Goal: Information Seeking & Learning: Learn about a topic

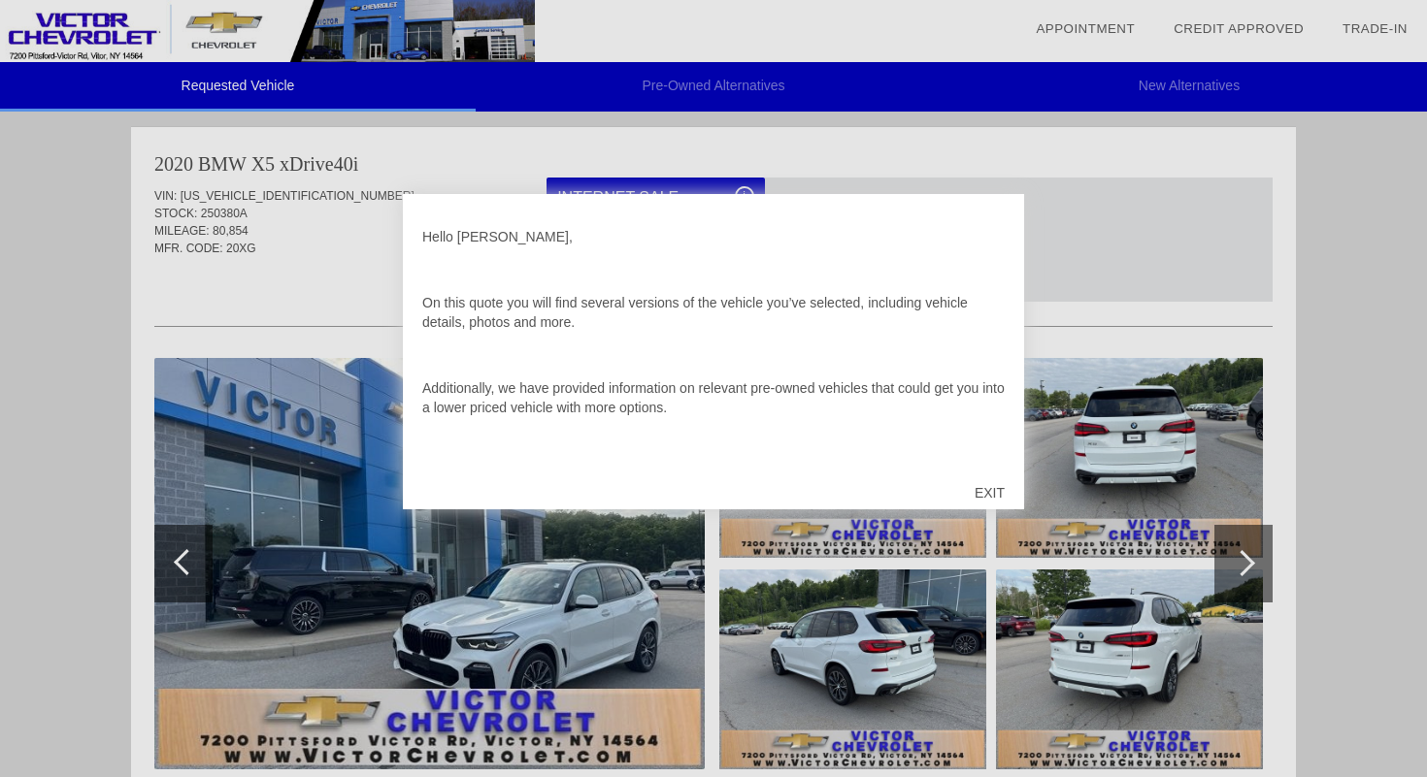
drag, startPoint x: 701, startPoint y: 408, endPoint x: 443, endPoint y: 370, distance: 260.9
click at [443, 370] on div "Hello [PERSON_NAME], On this quote you will find several versions of the vehicl…" at bounding box center [713, 340] width 582 height 252
click at [537, 406] on p "Additionally, we have provided information on relevant pre-owned vehicles that …" at bounding box center [713, 397] width 582 height 39
click at [643, 427] on div "Hello [PERSON_NAME], On this quote you will find several versions of the vehicl…" at bounding box center [713, 340] width 582 height 252
click at [975, 489] on div "EXIT" at bounding box center [989, 493] width 69 height 58
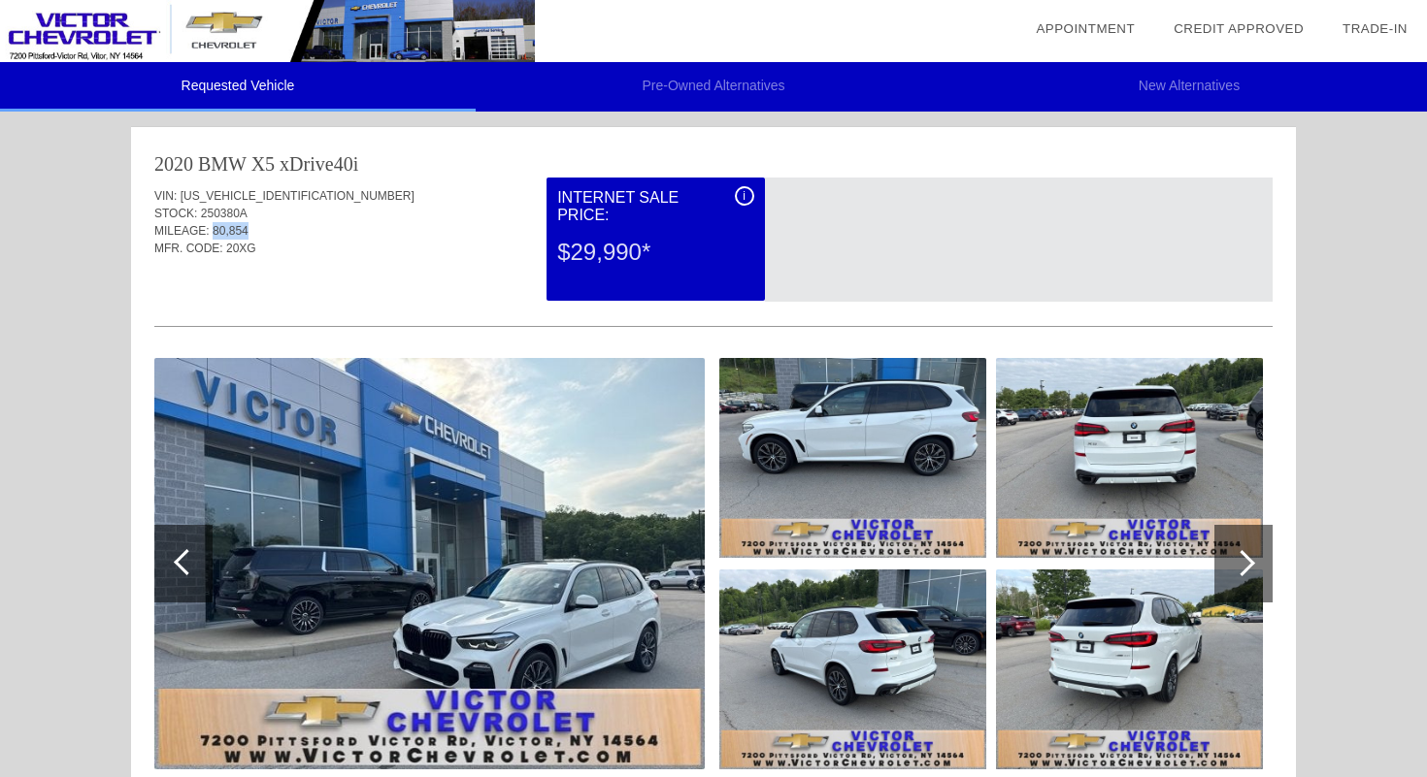
drag, startPoint x: 214, startPoint y: 230, endPoint x: 255, endPoint y: 230, distance: 41.7
click at [255, 230] on div "MILEAGE: 80,854" at bounding box center [713, 230] width 1118 height 17
copy span "80,854"
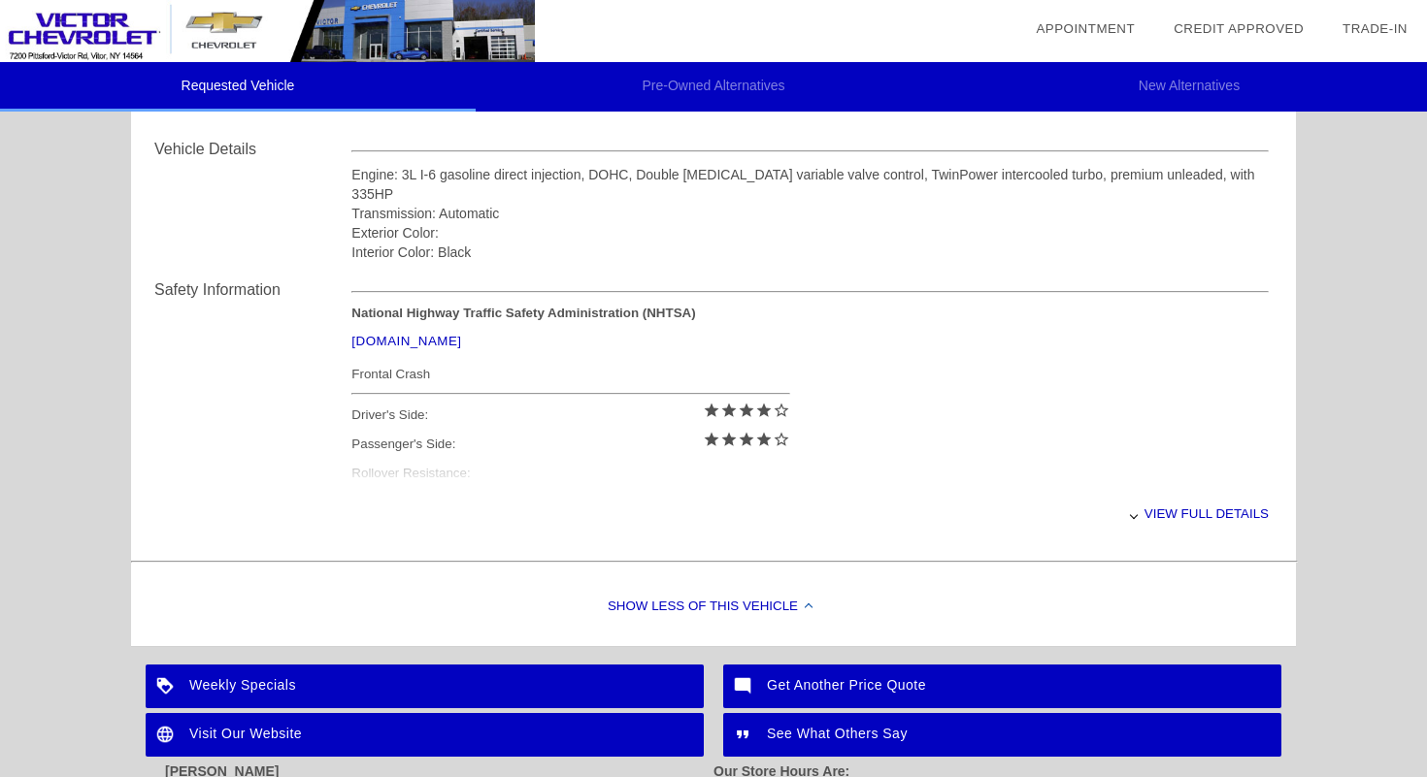
scroll to position [671, 0]
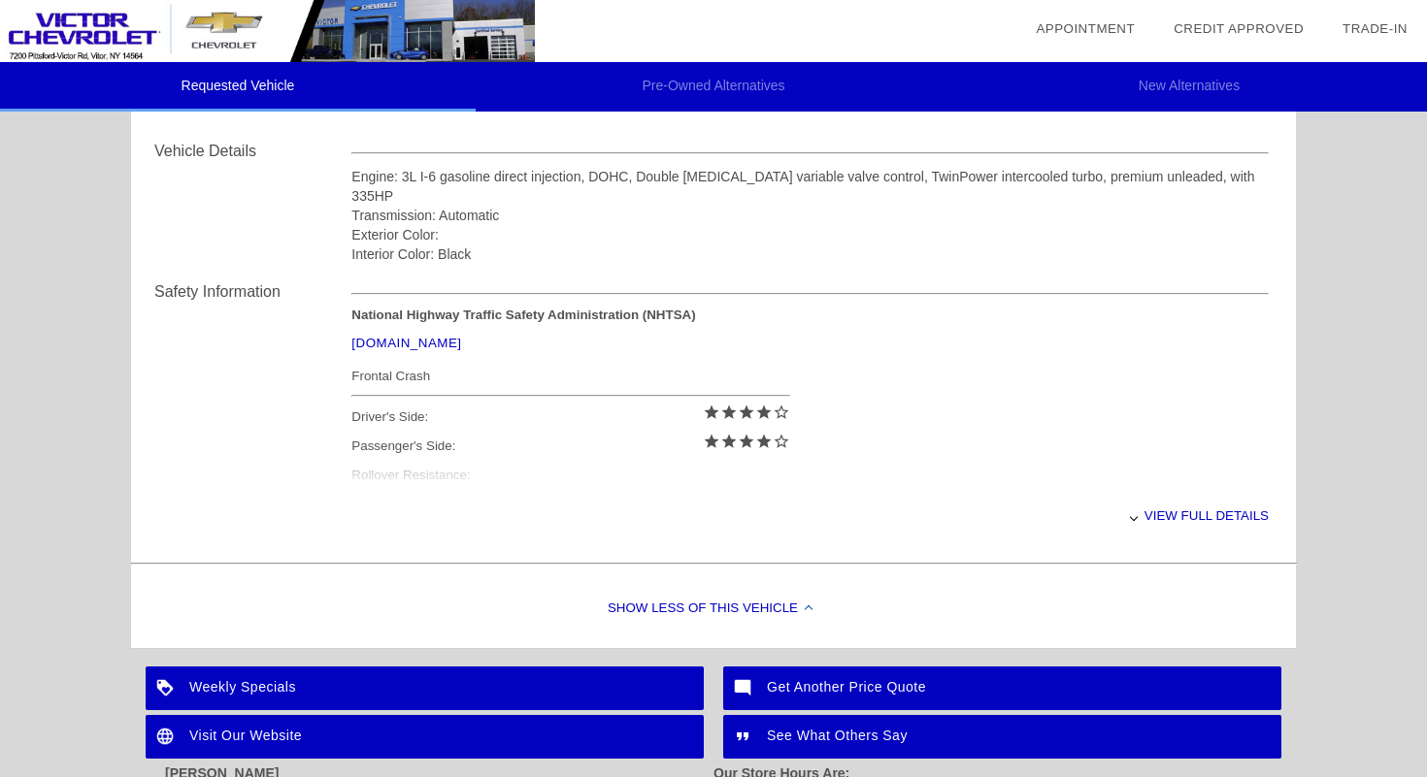
click at [750, 632] on div "Show Less of this Vehicle" at bounding box center [713, 610] width 1165 height 78
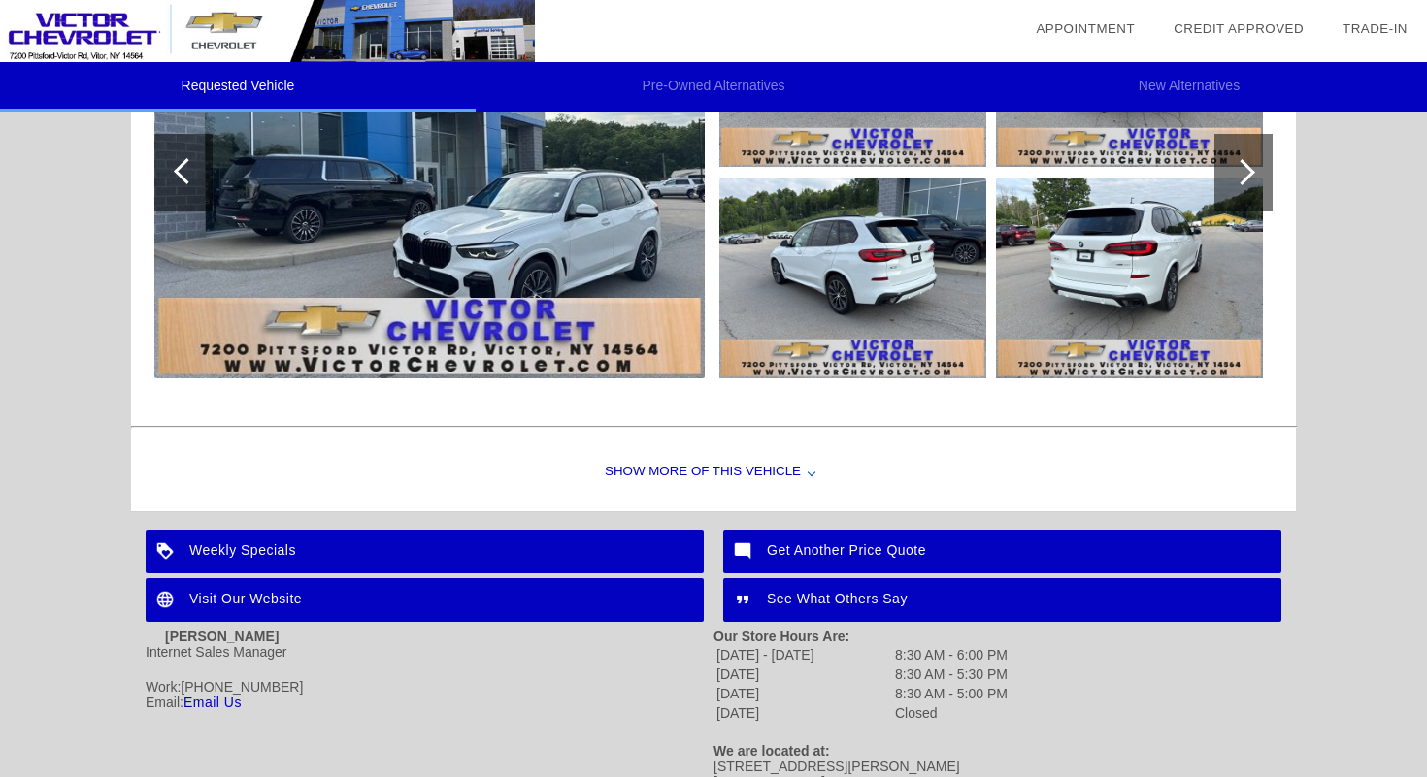
scroll to position [390, 0]
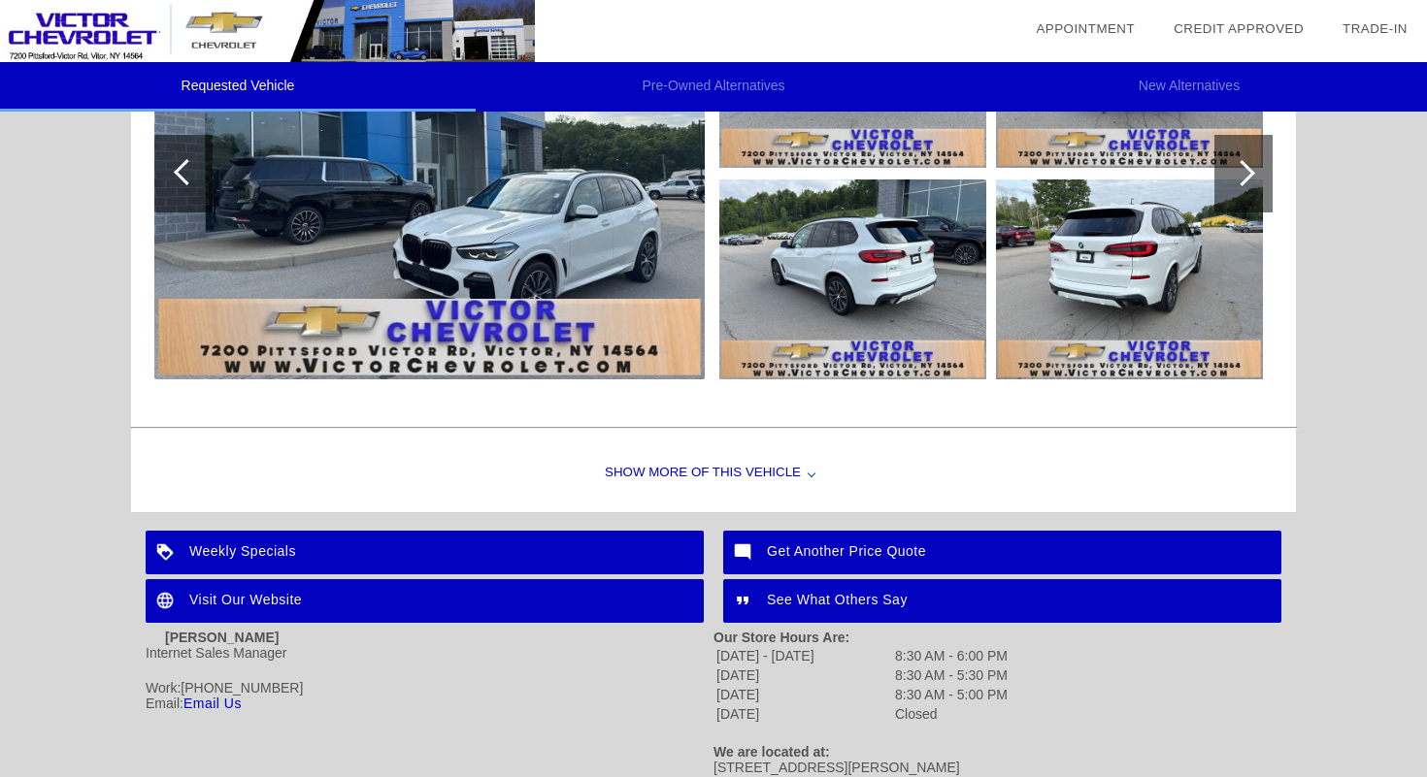
click at [703, 478] on div "Show More of this Vehicle" at bounding box center [713, 474] width 1165 height 78
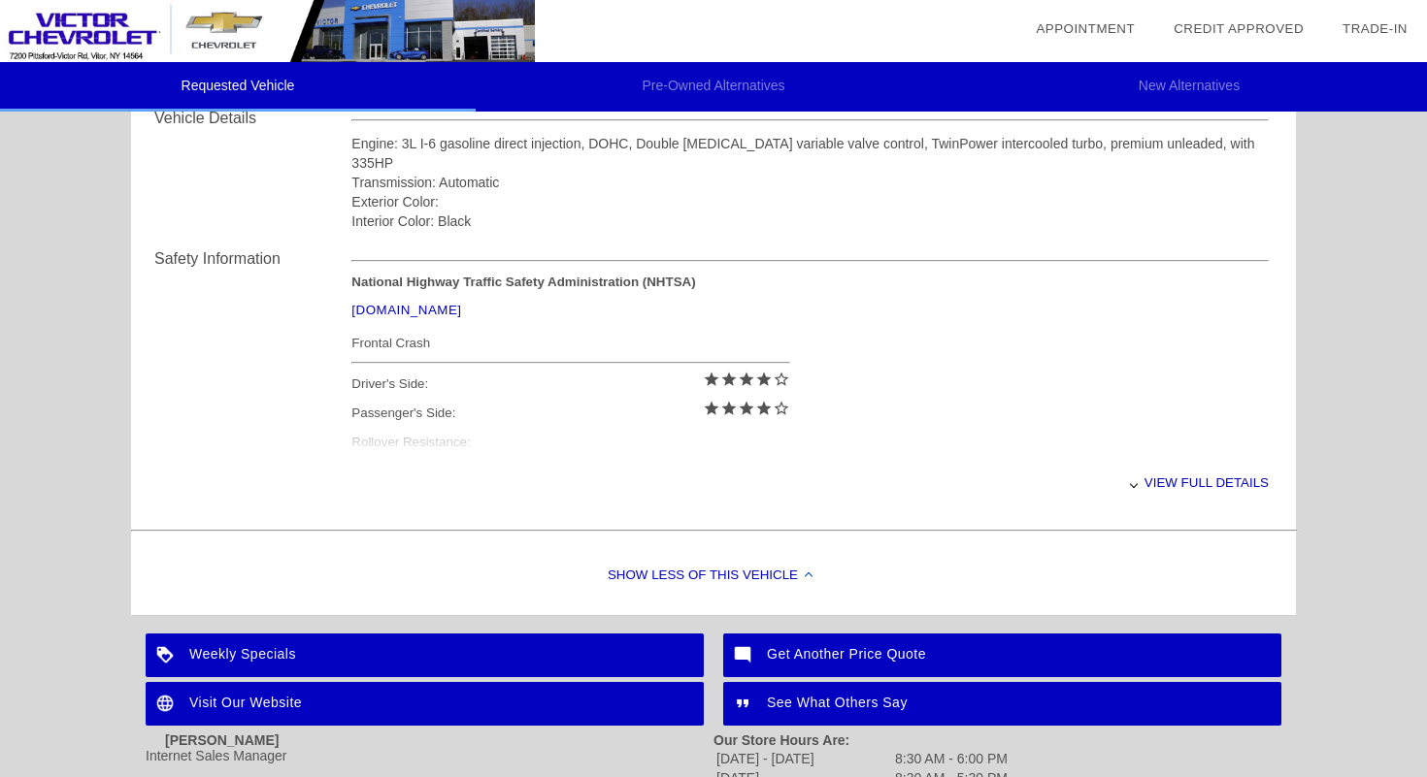
scroll to position [730, 0]
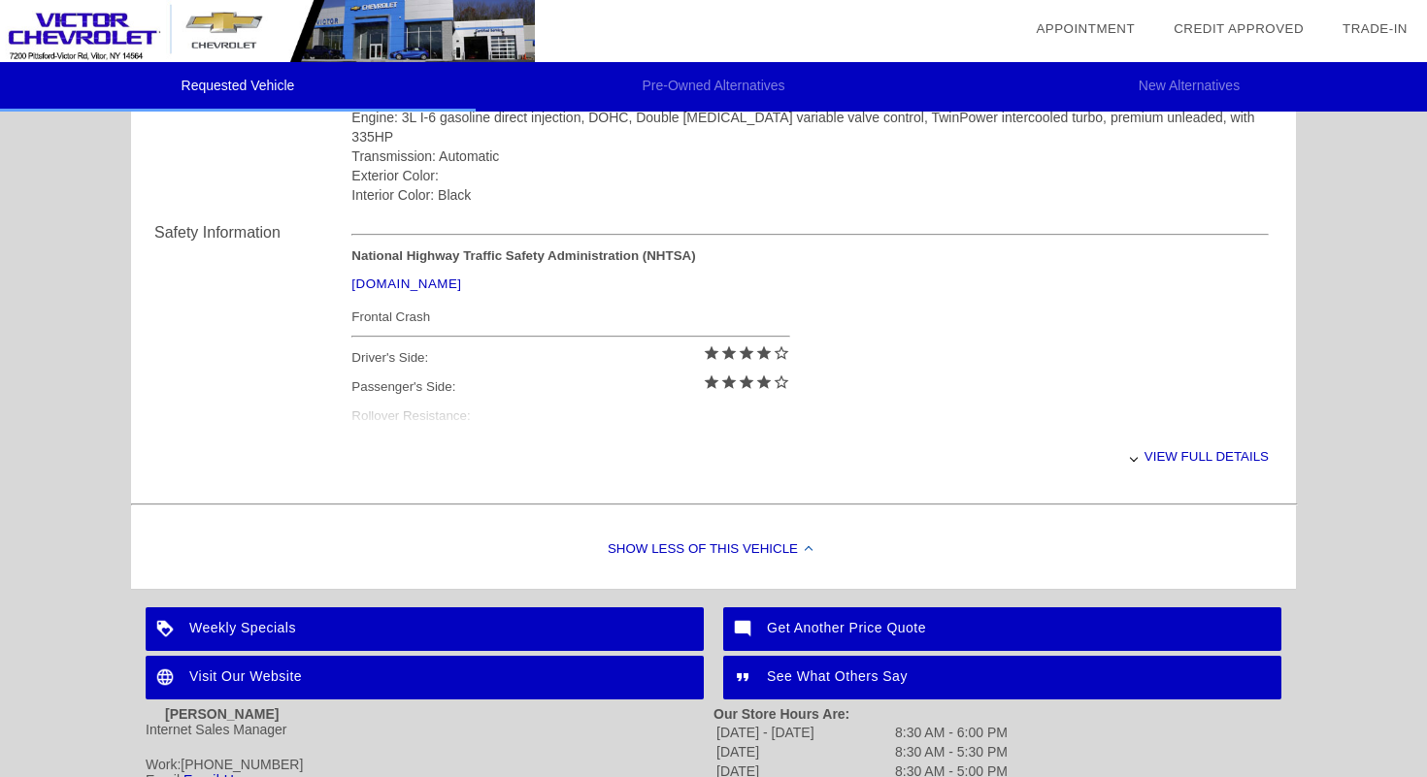
click at [1151, 459] on div "View full details" at bounding box center [809, 457] width 917 height 48
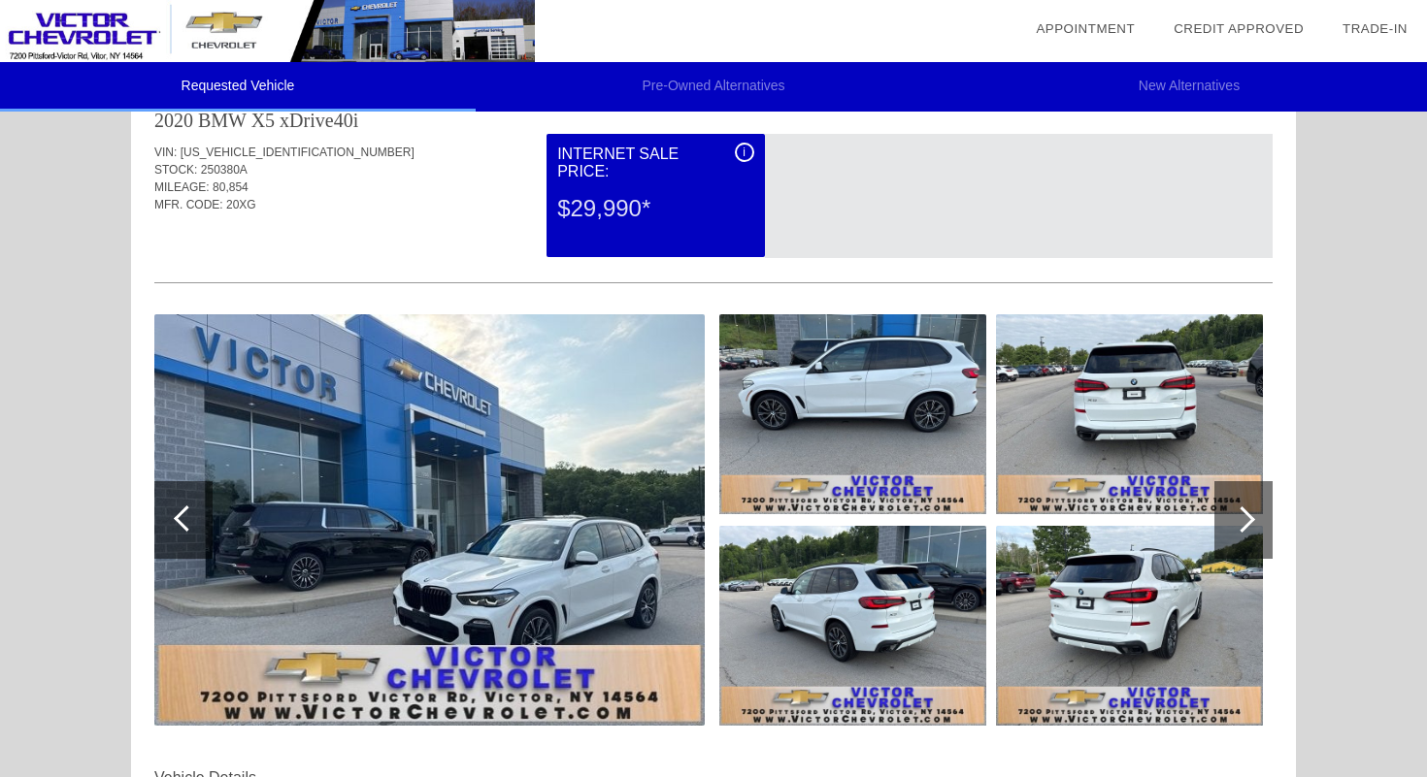
scroll to position [40, 0]
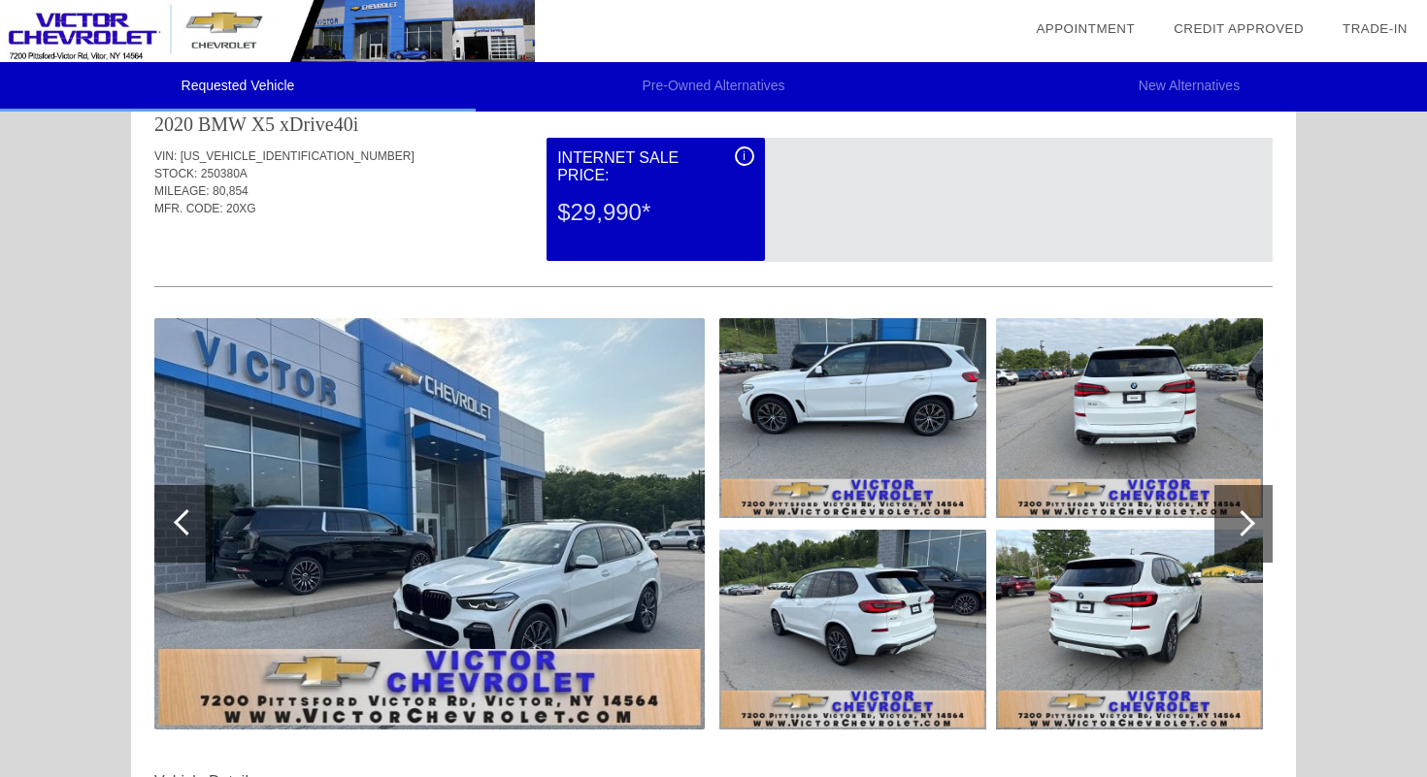
click at [1240, 510] on div at bounding box center [1242, 523] width 26 height 26
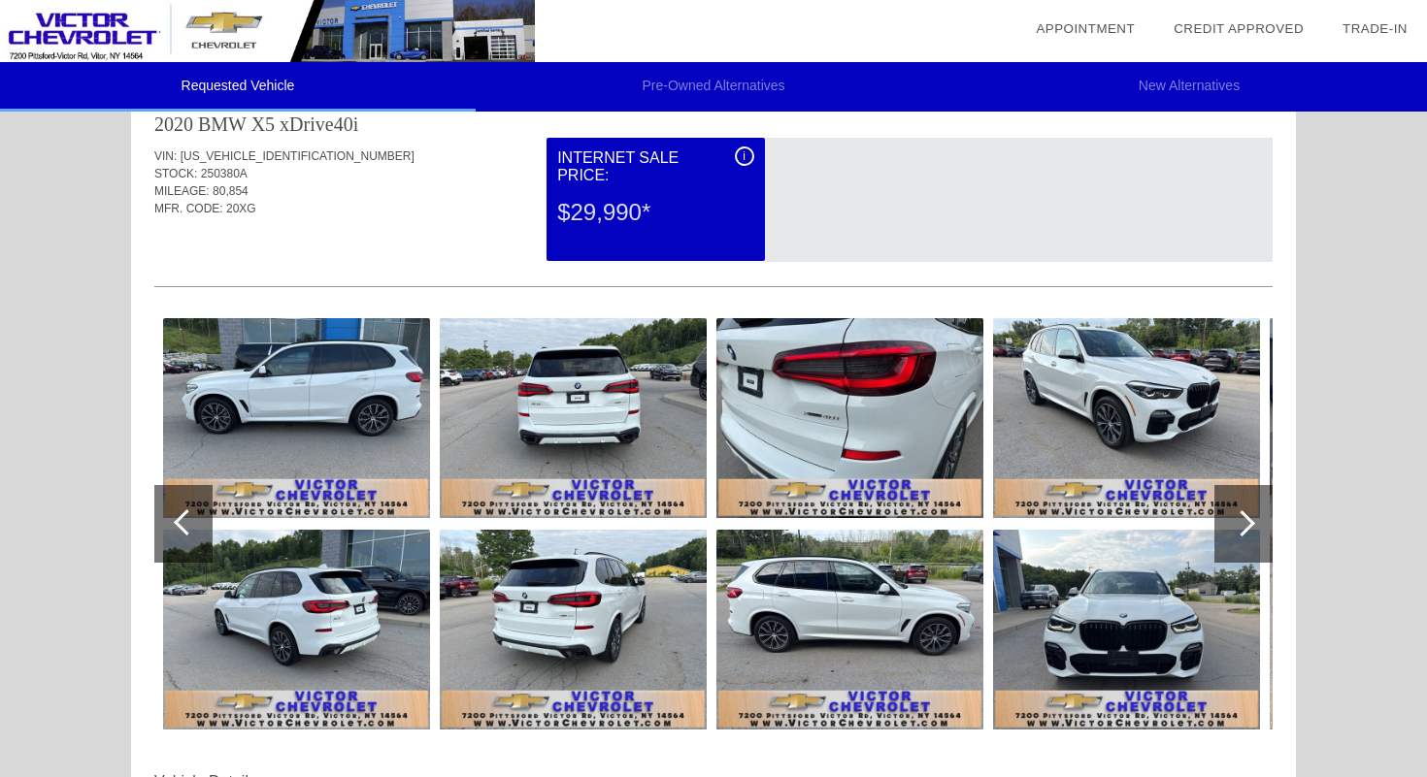
click at [468, 443] on img at bounding box center [573, 418] width 267 height 200
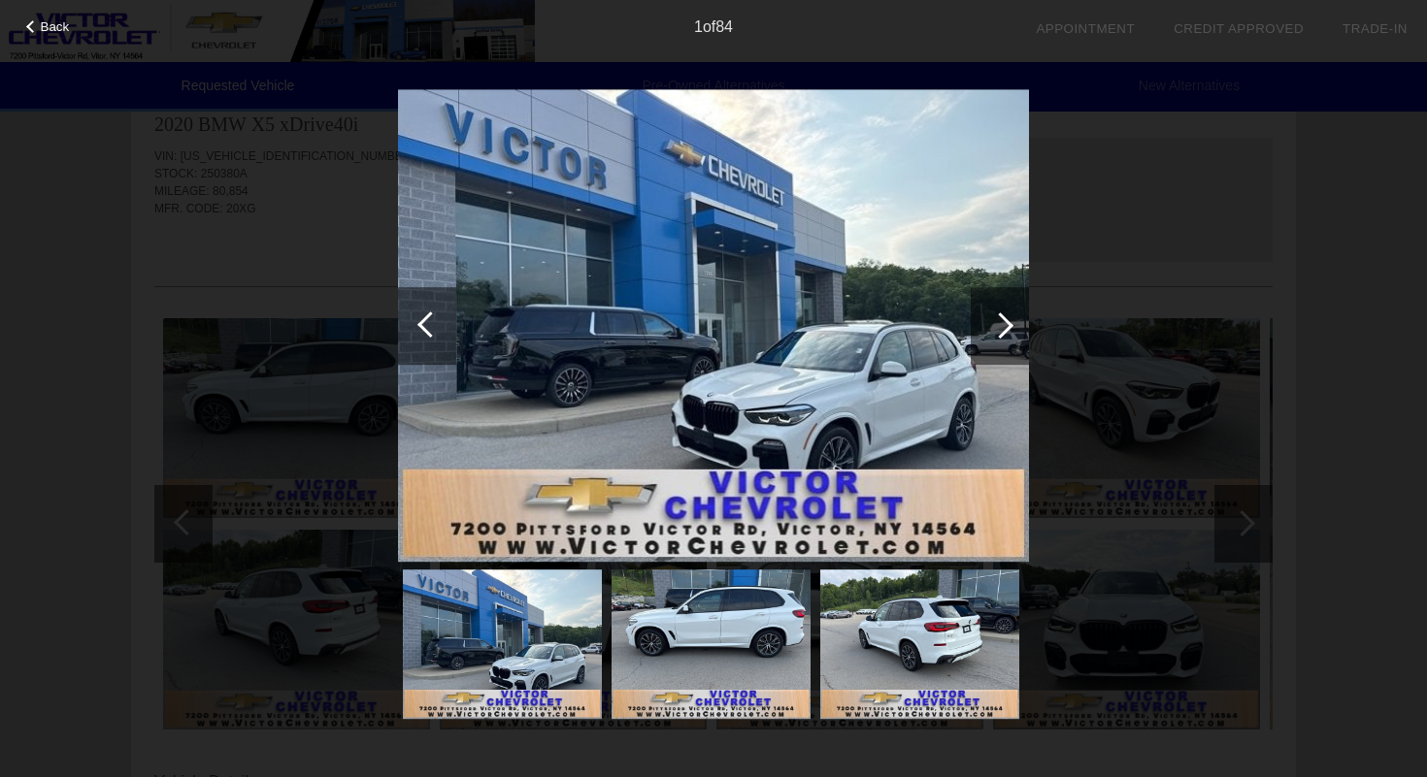
click at [991, 338] on div at bounding box center [1000, 326] width 58 height 78
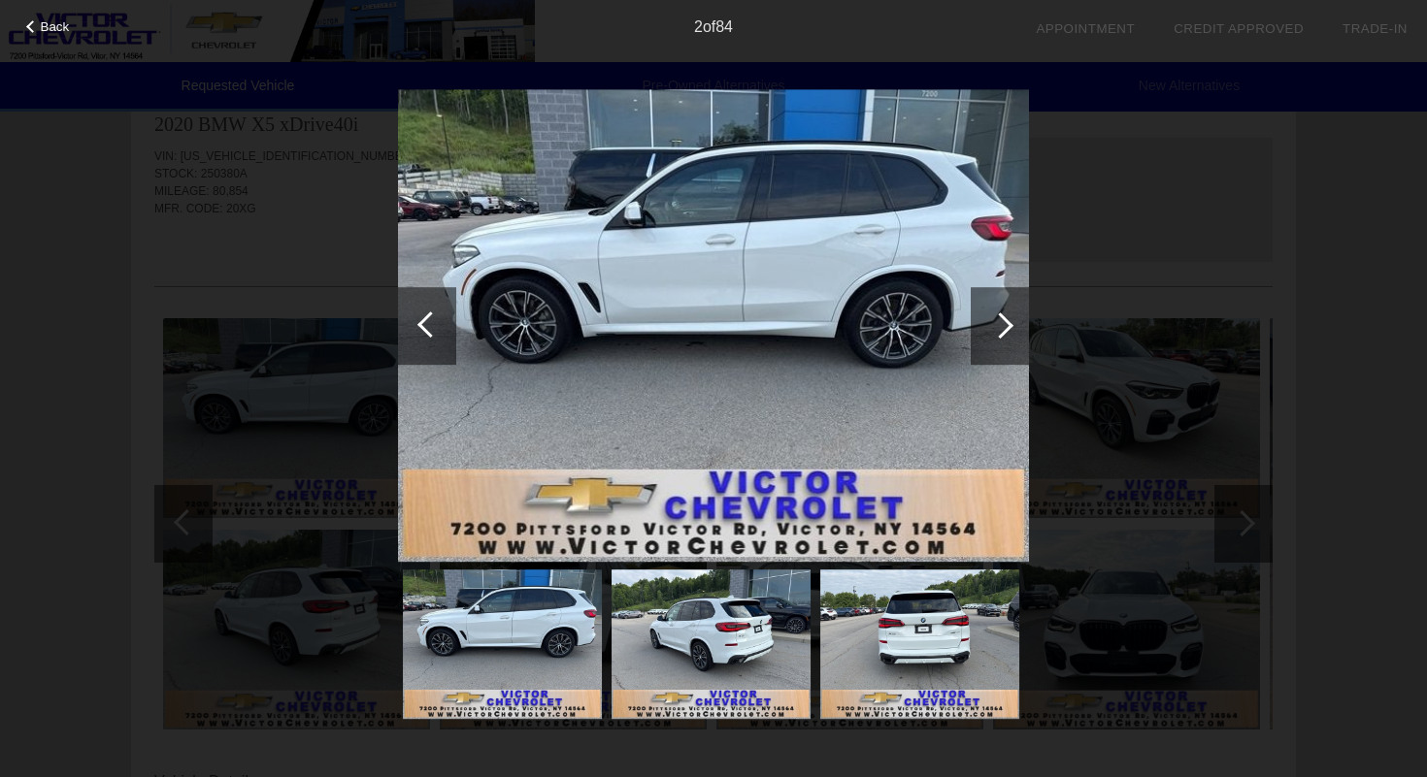
click at [991, 338] on div at bounding box center [1000, 326] width 58 height 78
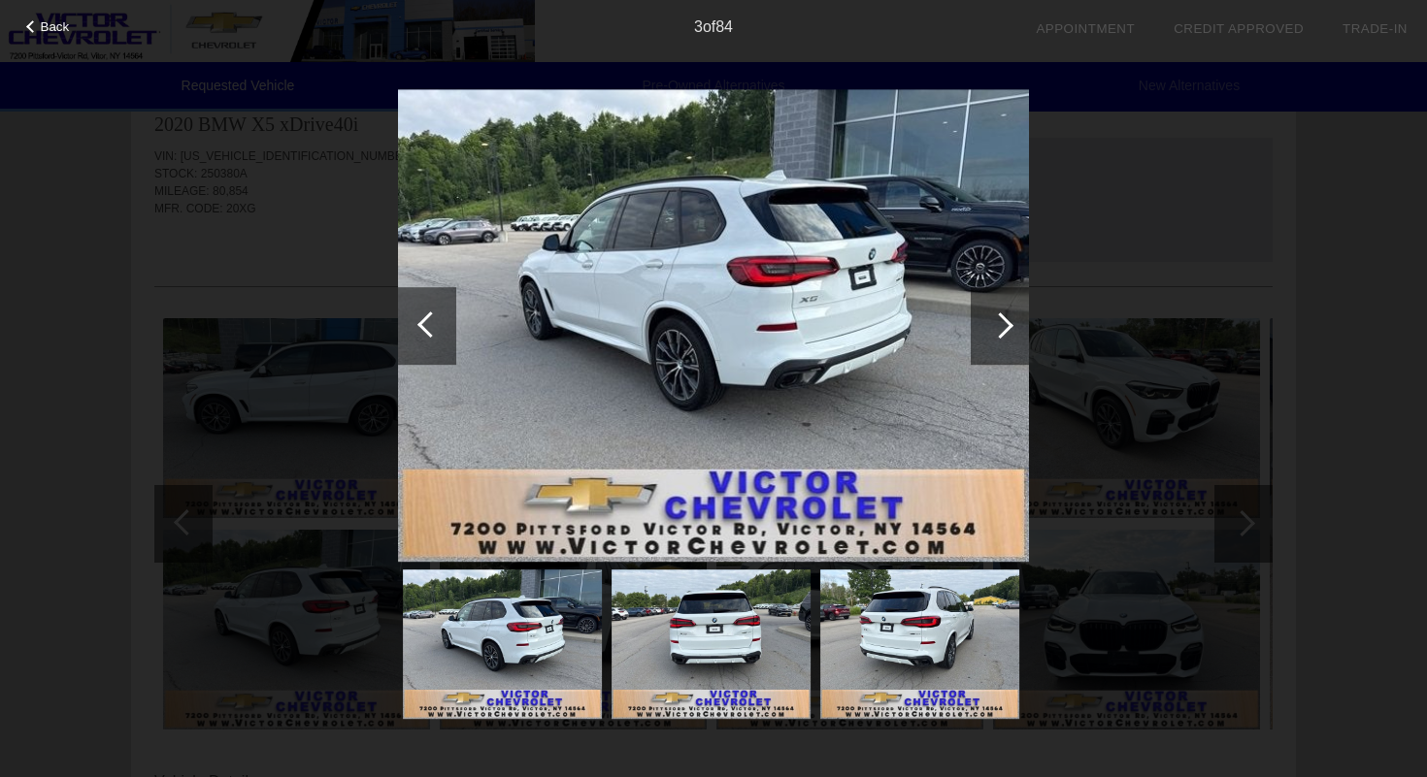
click at [991, 338] on div at bounding box center [1000, 326] width 58 height 78
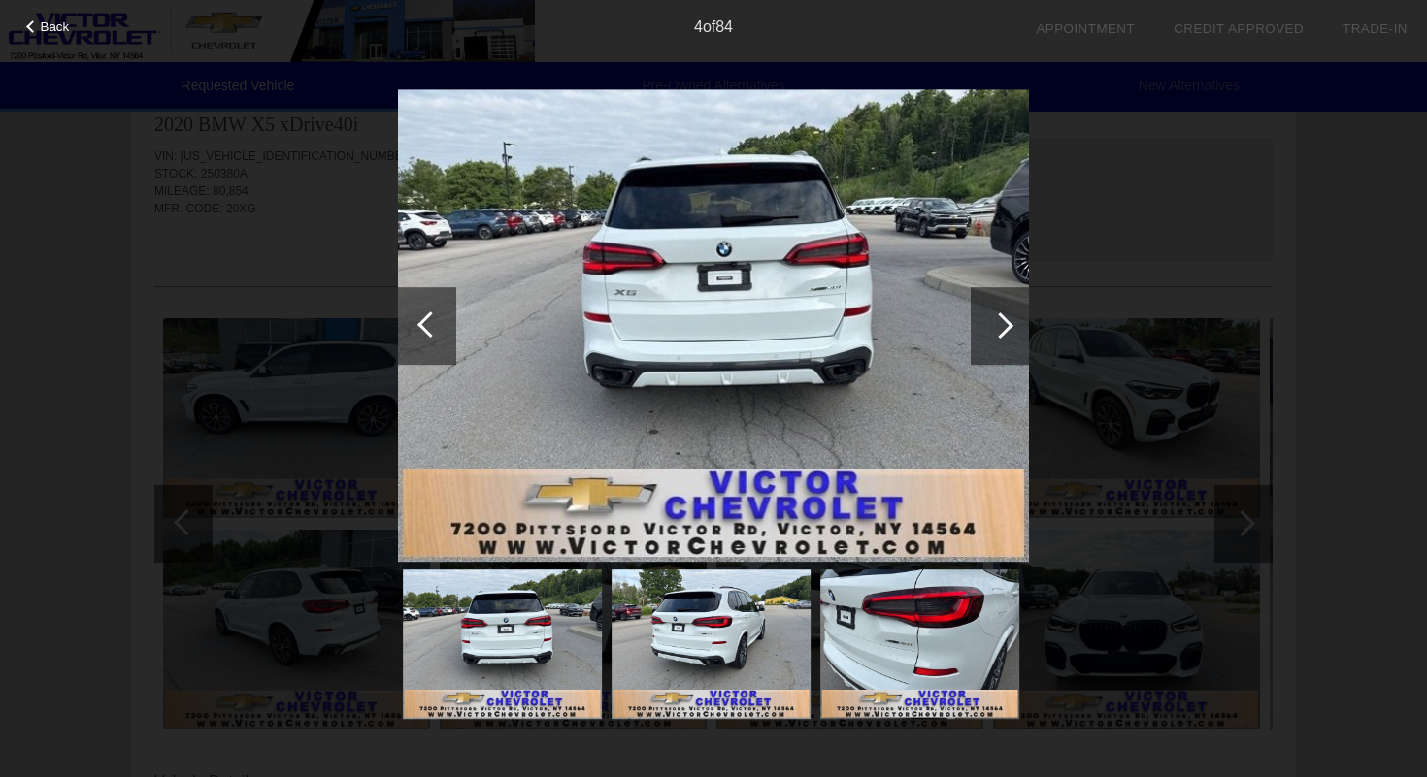
click at [991, 338] on div at bounding box center [1000, 326] width 58 height 78
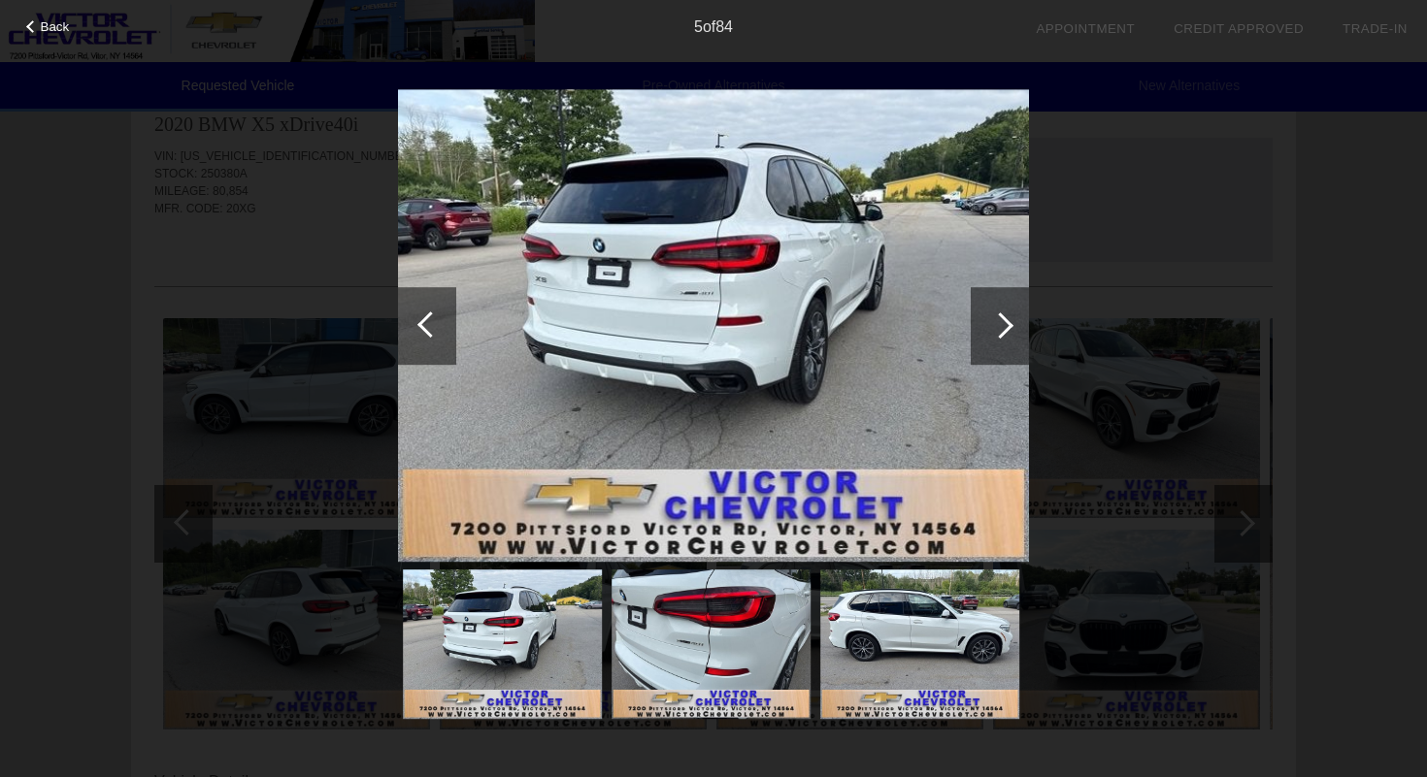
click at [991, 338] on div at bounding box center [1000, 326] width 58 height 78
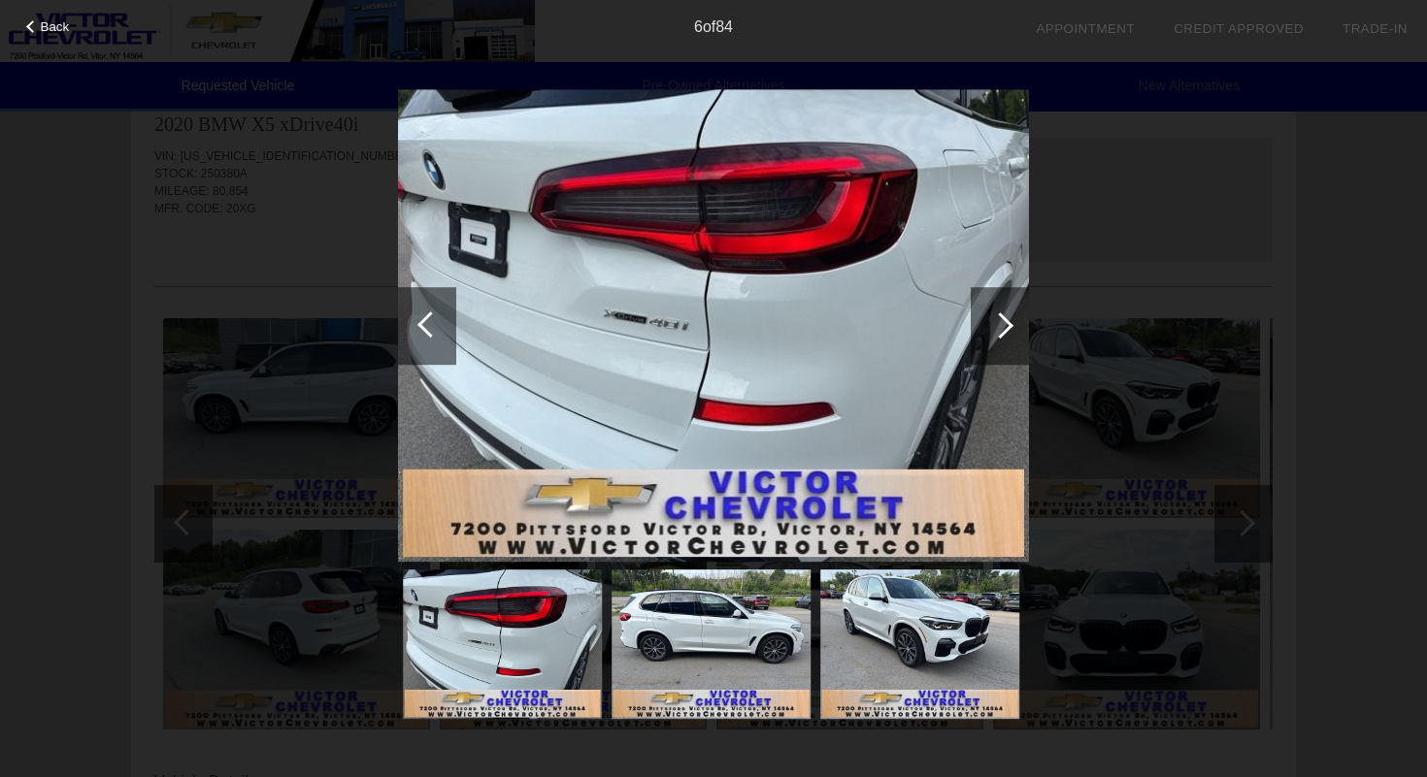
click at [991, 338] on div at bounding box center [1000, 326] width 58 height 78
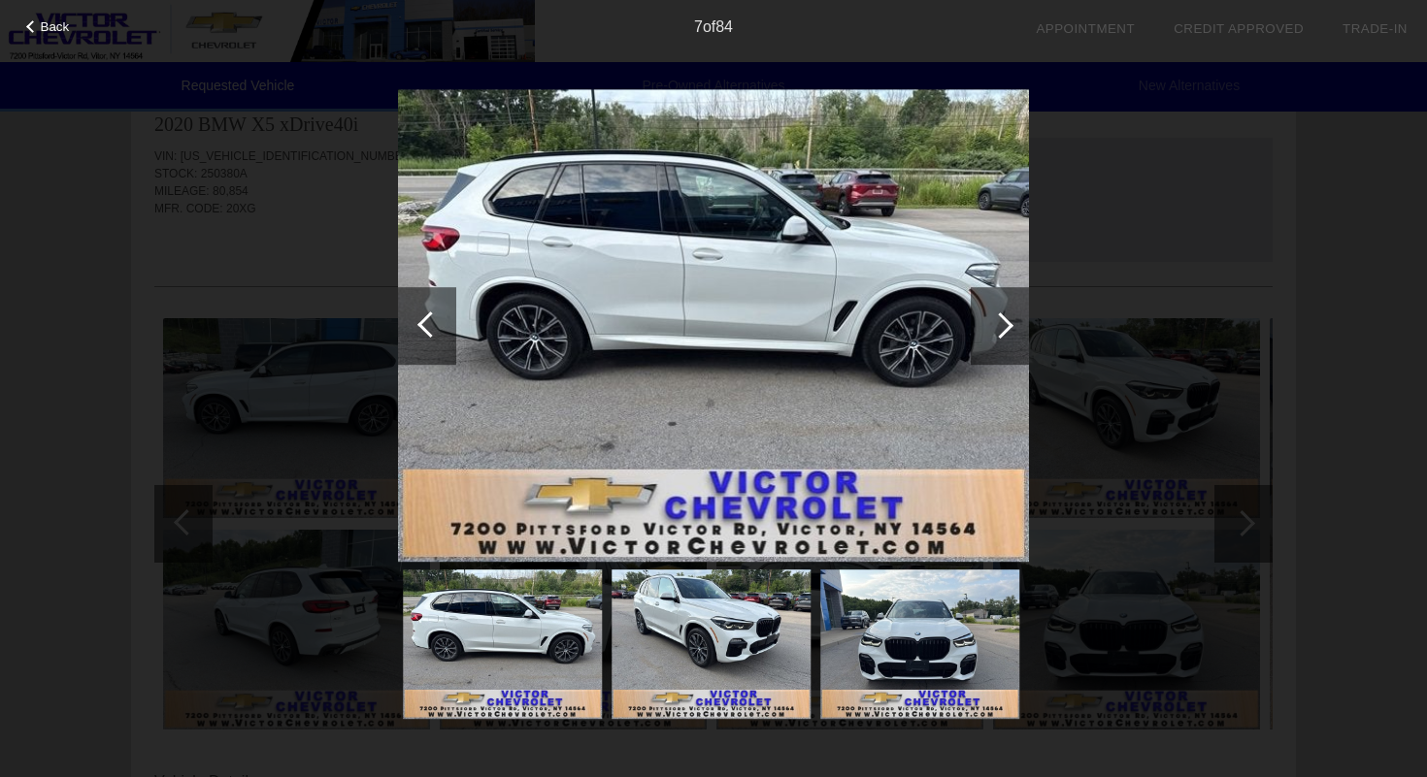
click at [991, 338] on div at bounding box center [1000, 326] width 58 height 78
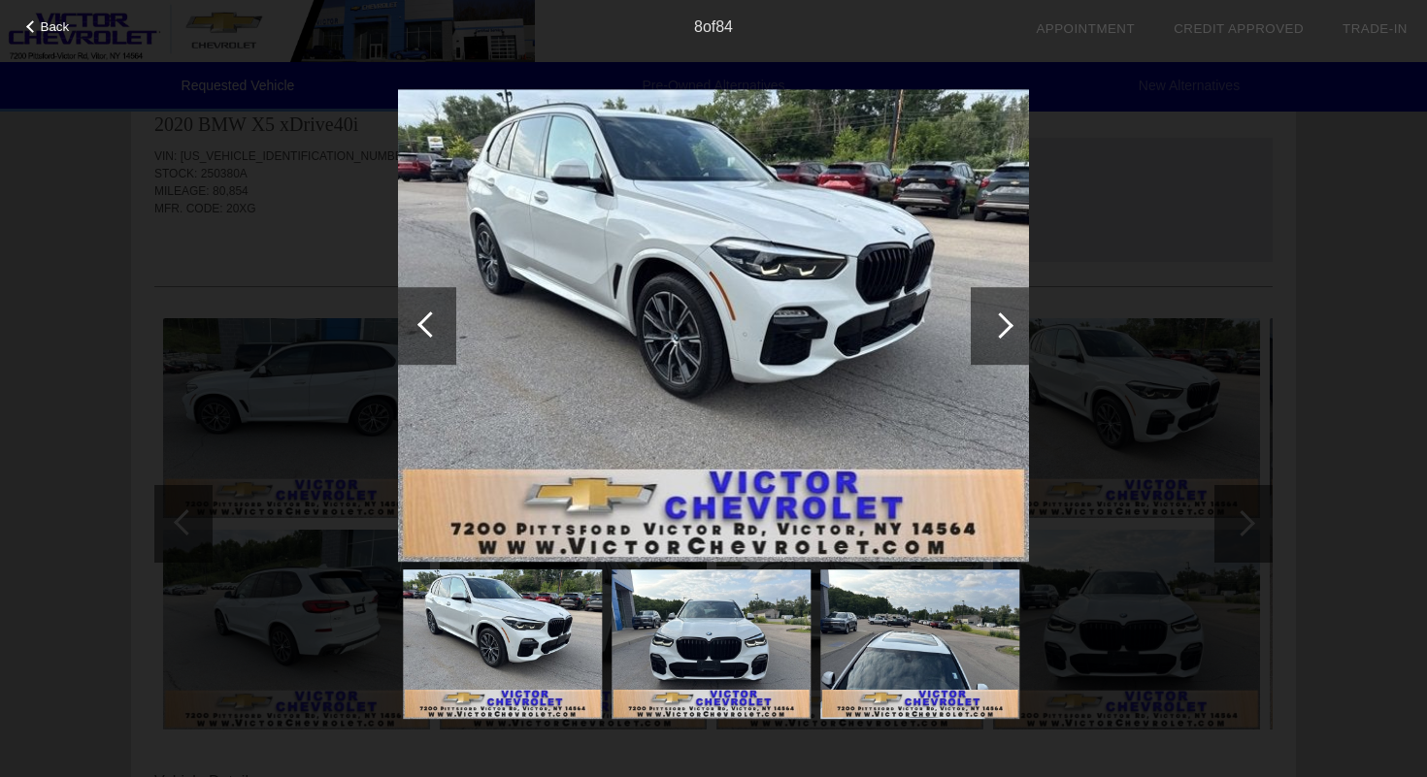
click at [991, 338] on div at bounding box center [1000, 326] width 58 height 78
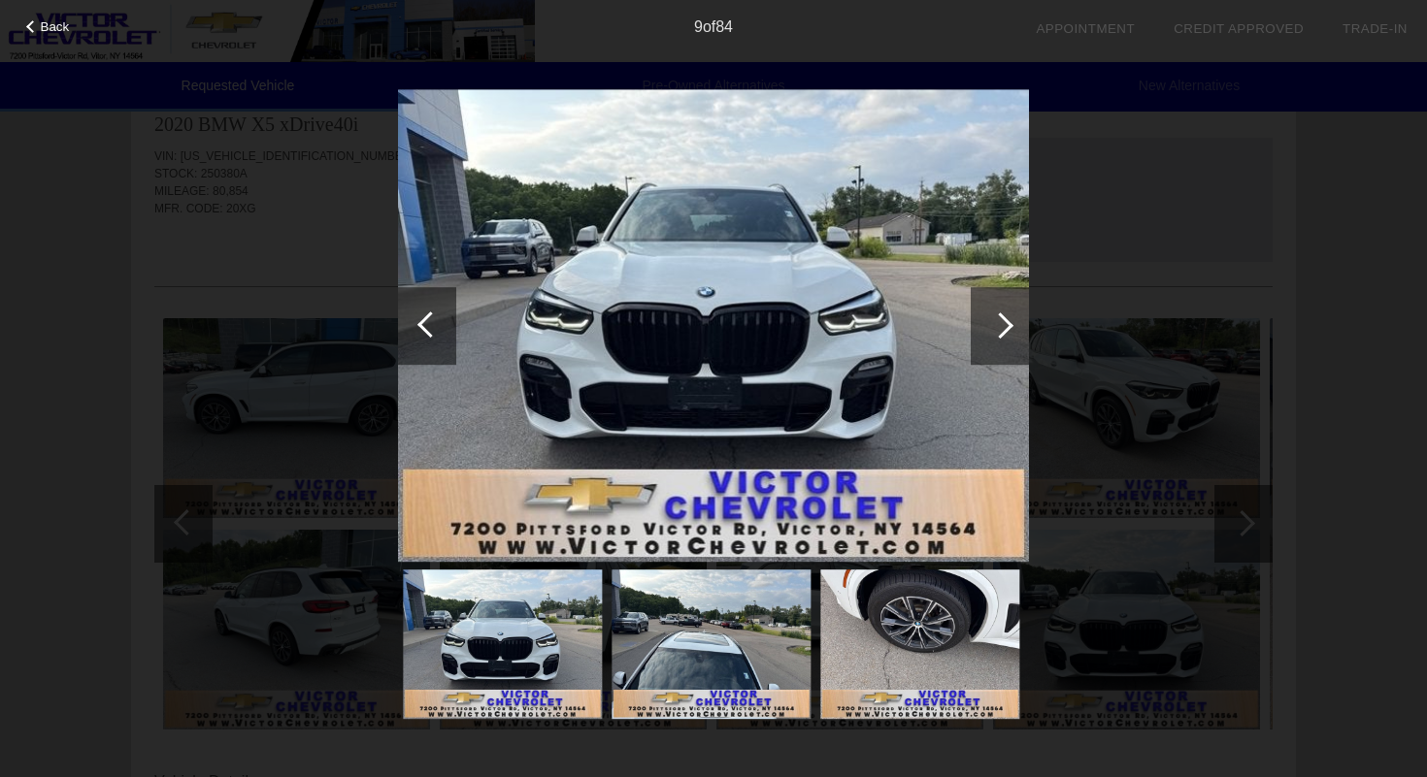
click at [991, 338] on div at bounding box center [1000, 326] width 58 height 78
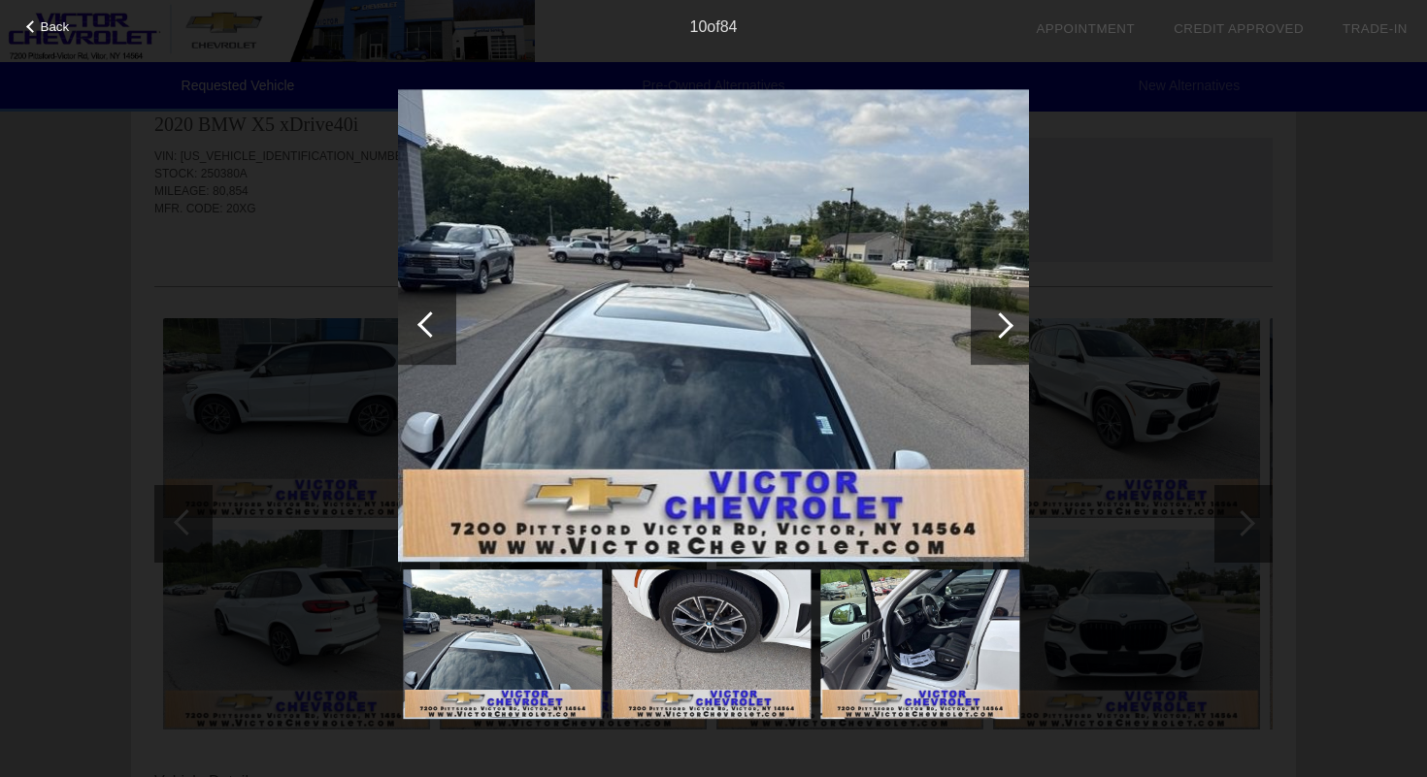
click at [991, 338] on div at bounding box center [1000, 326] width 58 height 78
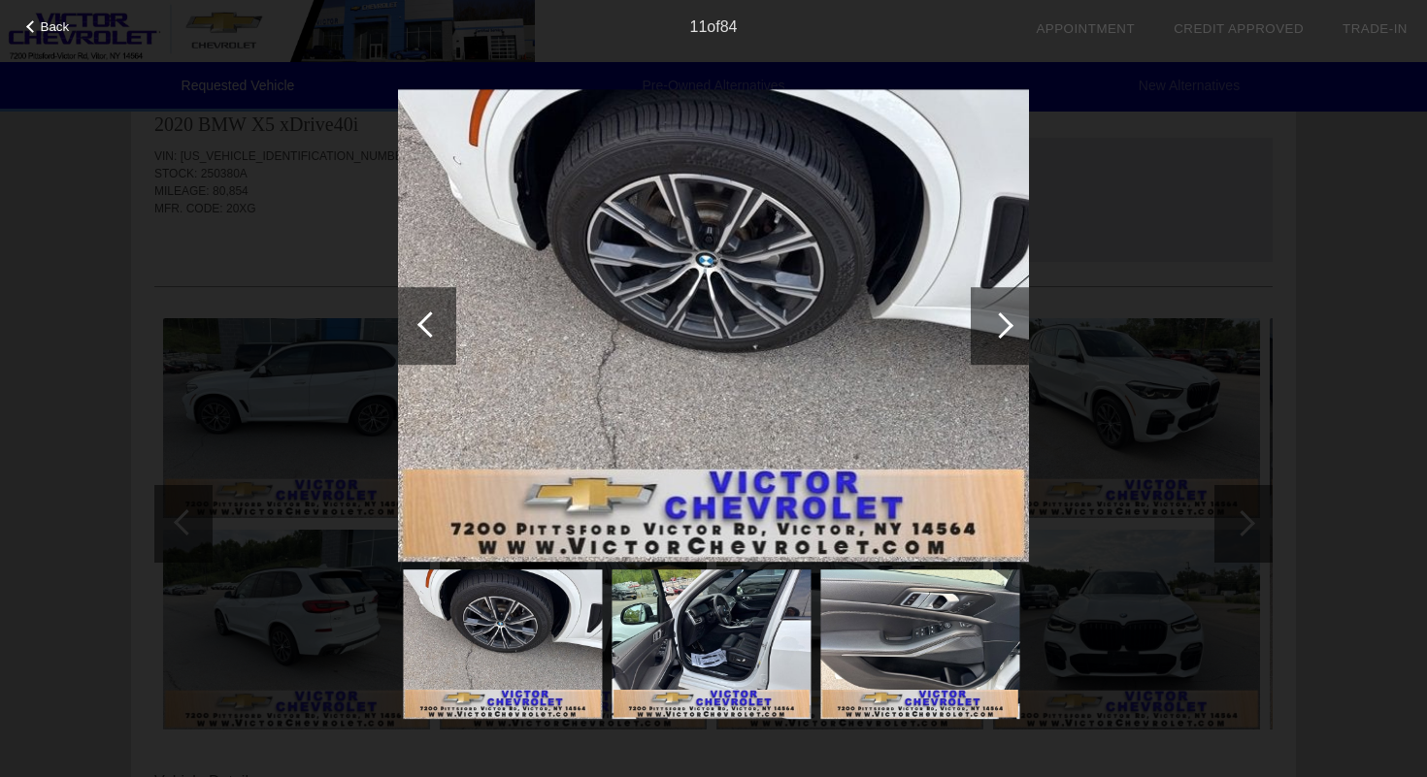
click at [991, 338] on div at bounding box center [1000, 326] width 58 height 78
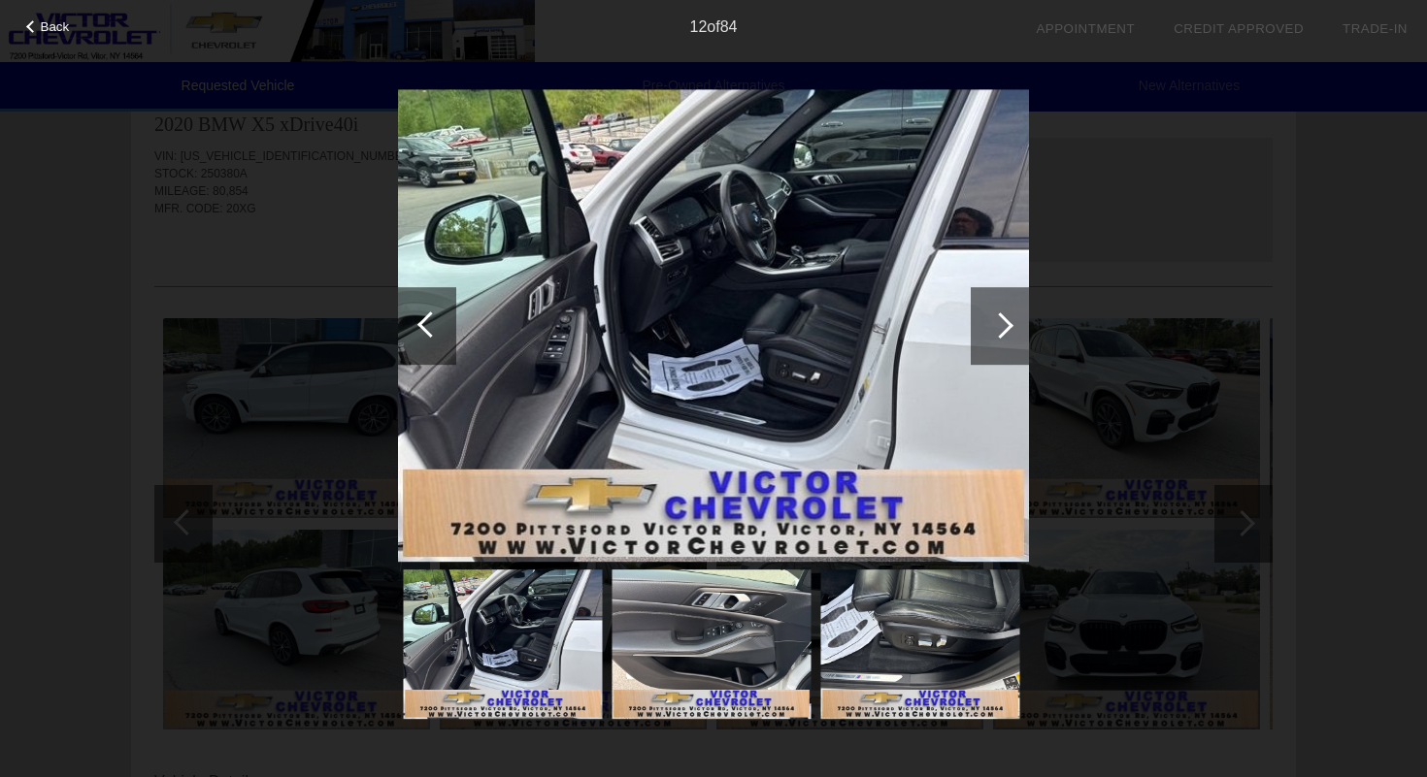
click at [991, 338] on div at bounding box center [1000, 326] width 58 height 78
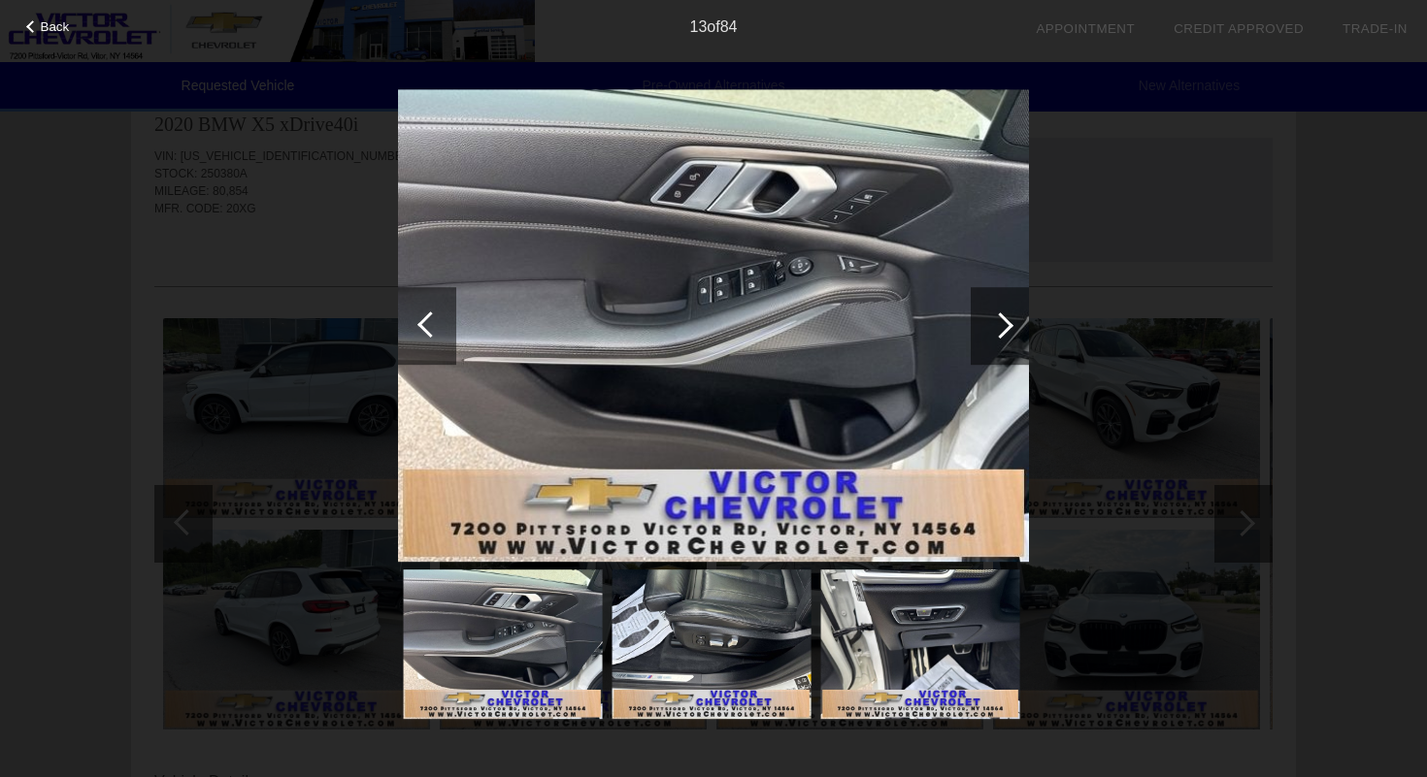
click at [991, 338] on div at bounding box center [1000, 326] width 58 height 78
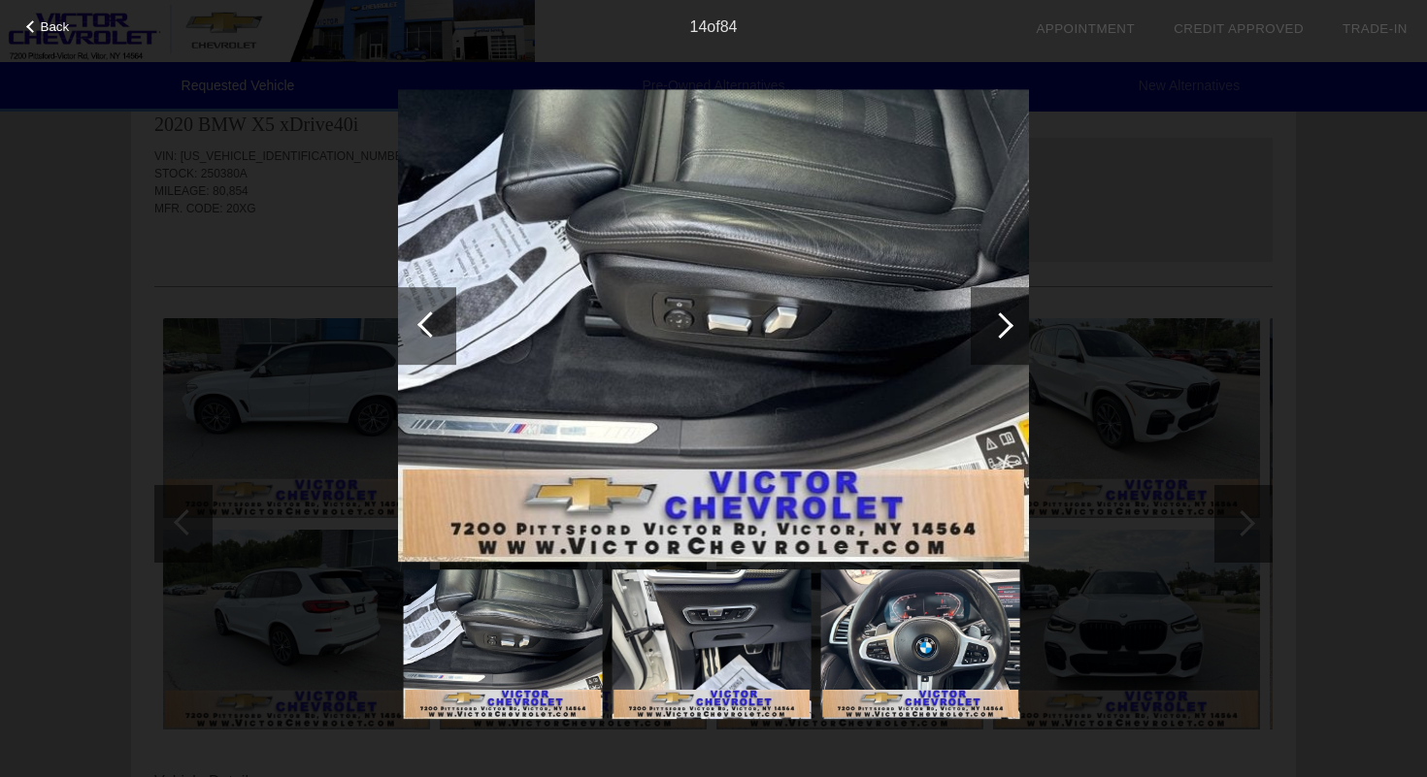
click at [991, 338] on div at bounding box center [1000, 326] width 58 height 78
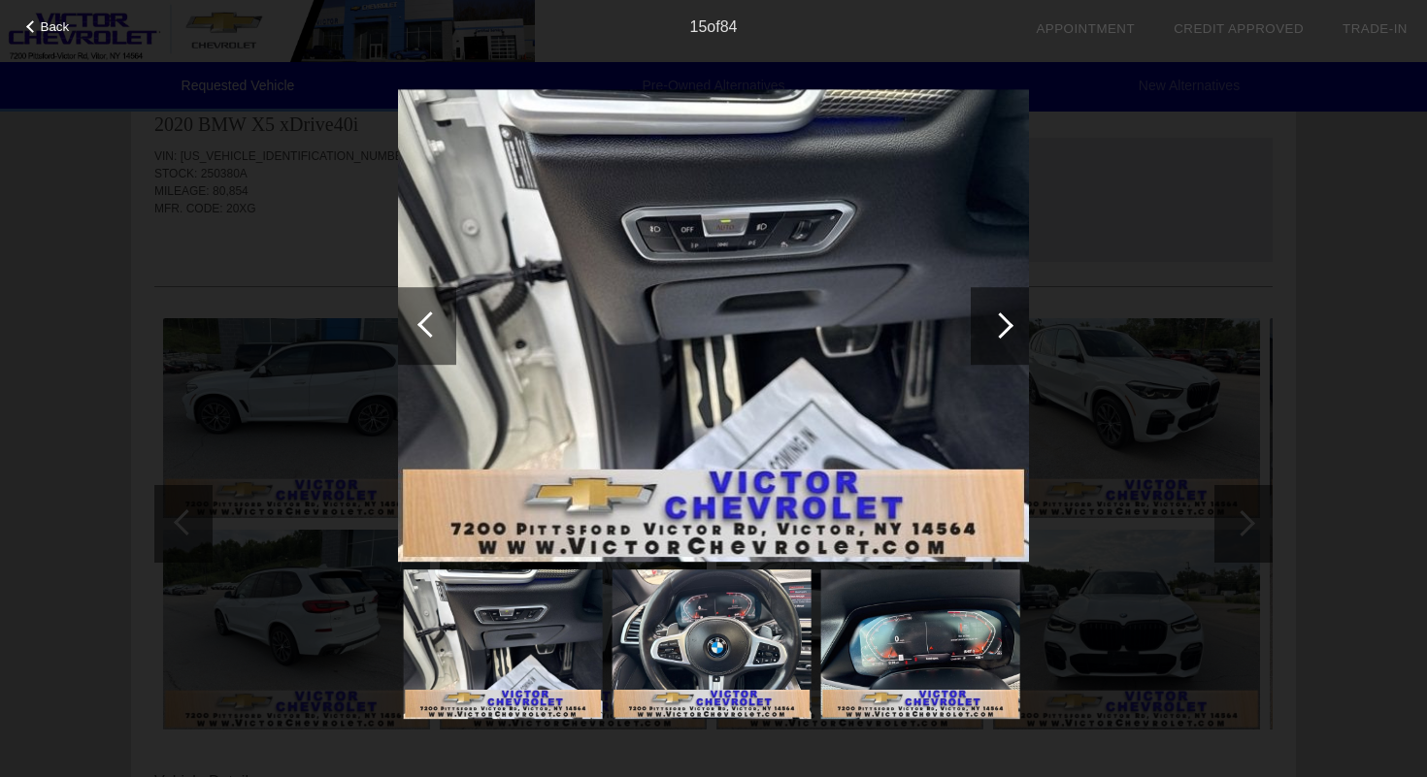
click at [991, 338] on div at bounding box center [1000, 326] width 58 height 78
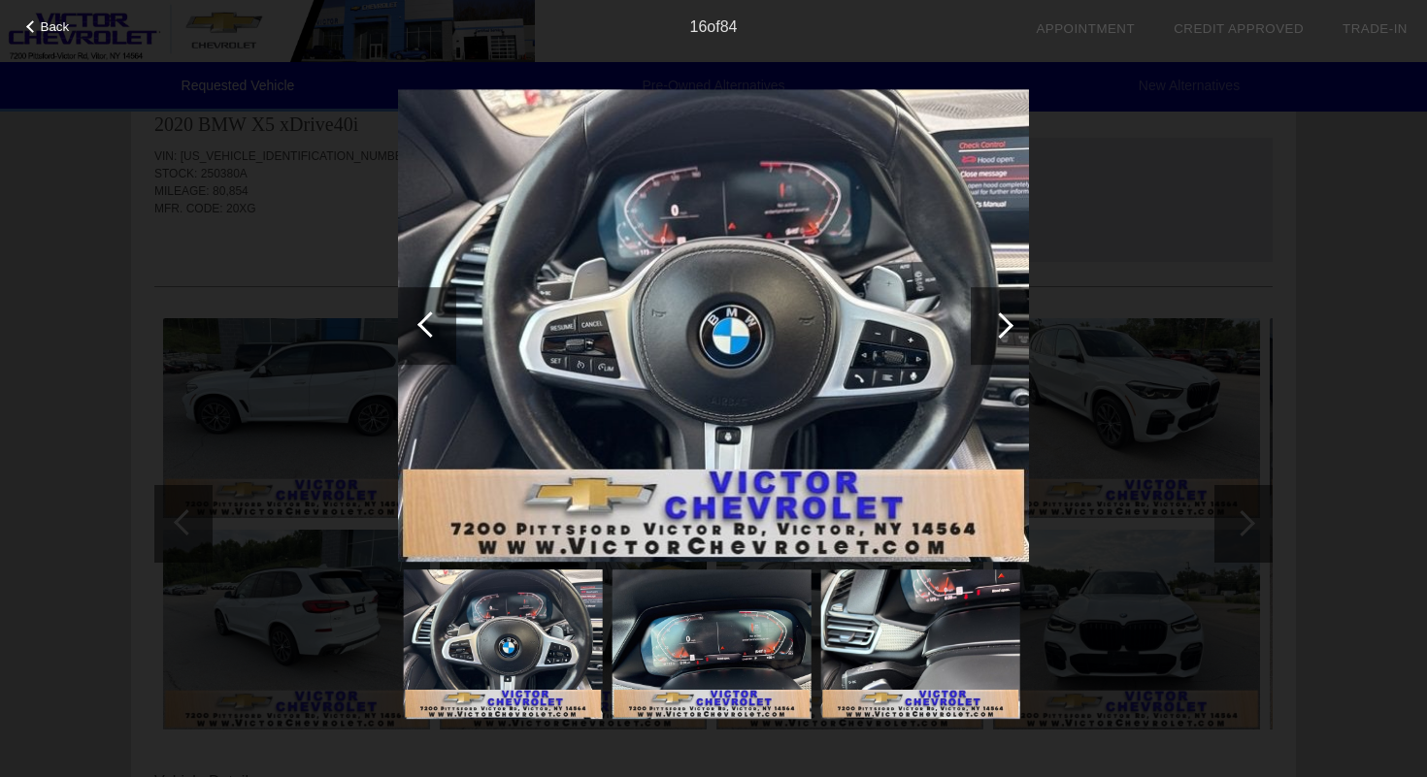
click at [991, 338] on div at bounding box center [1000, 326] width 58 height 78
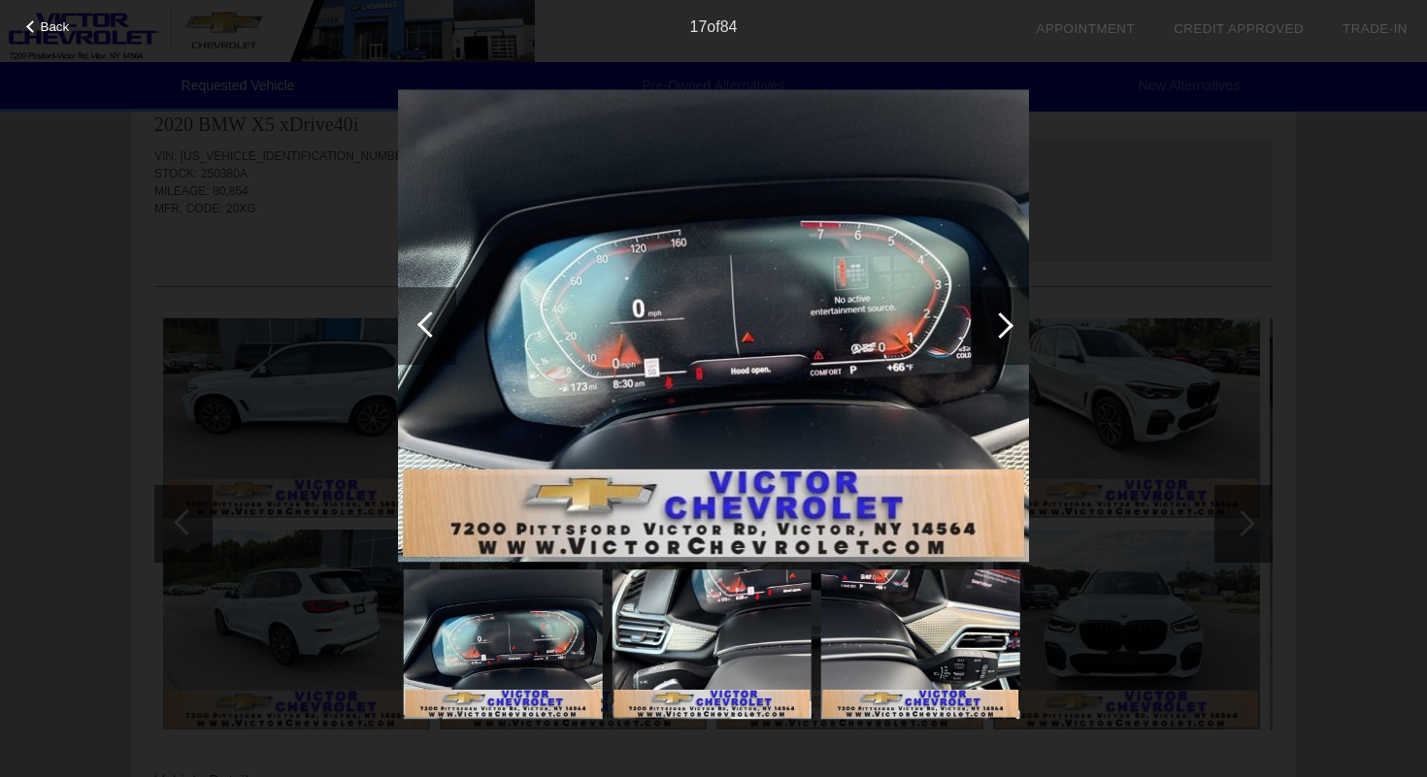
click at [991, 338] on div at bounding box center [1000, 326] width 58 height 78
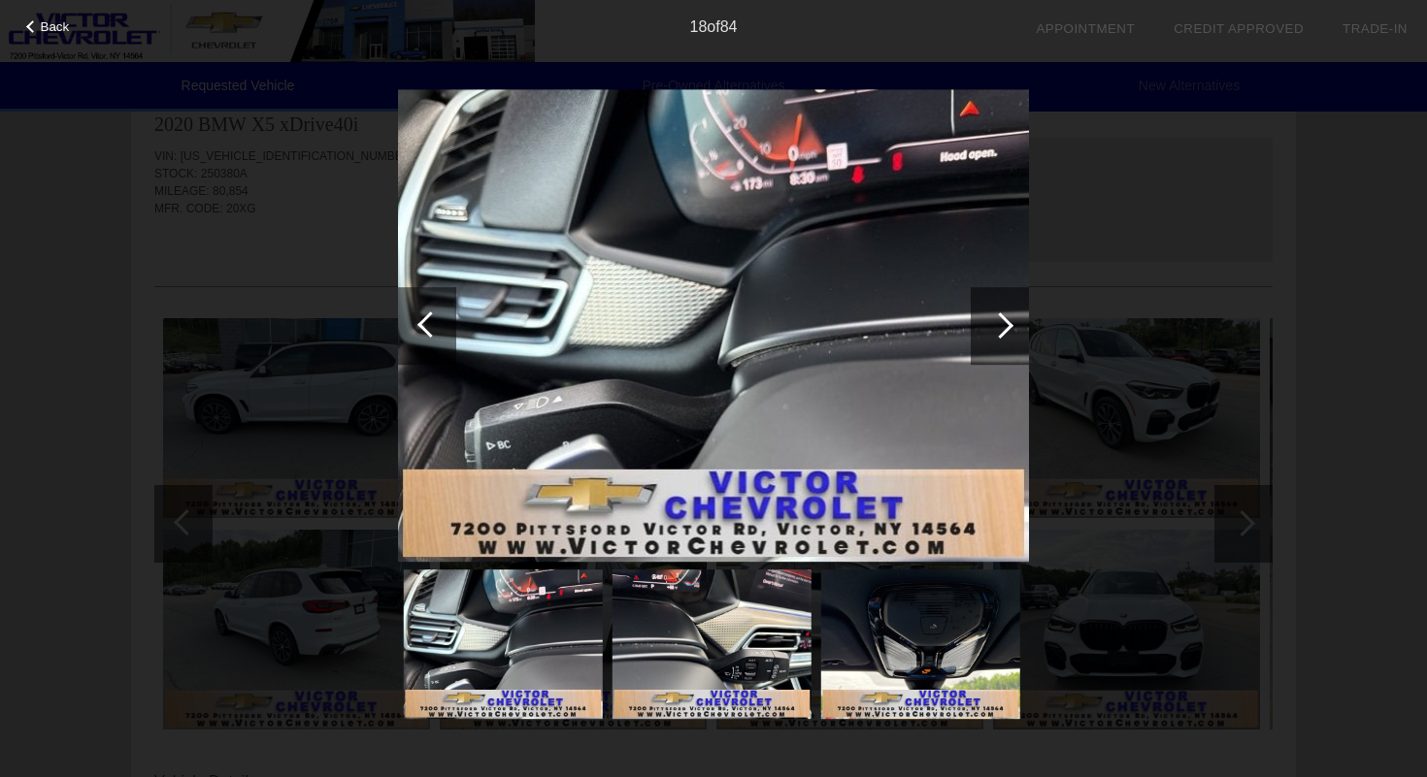
click at [991, 338] on div at bounding box center [1000, 326] width 58 height 78
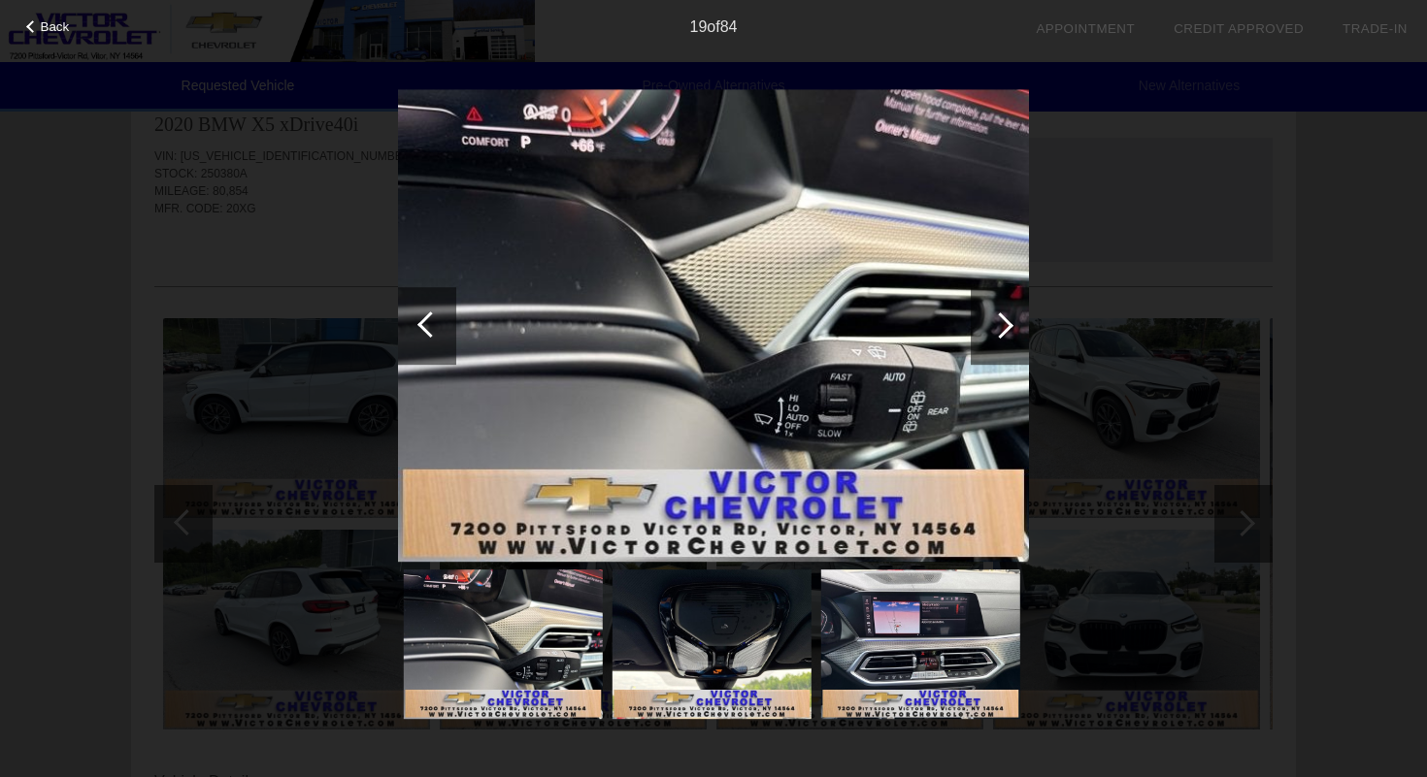
click at [991, 338] on div at bounding box center [1000, 326] width 58 height 78
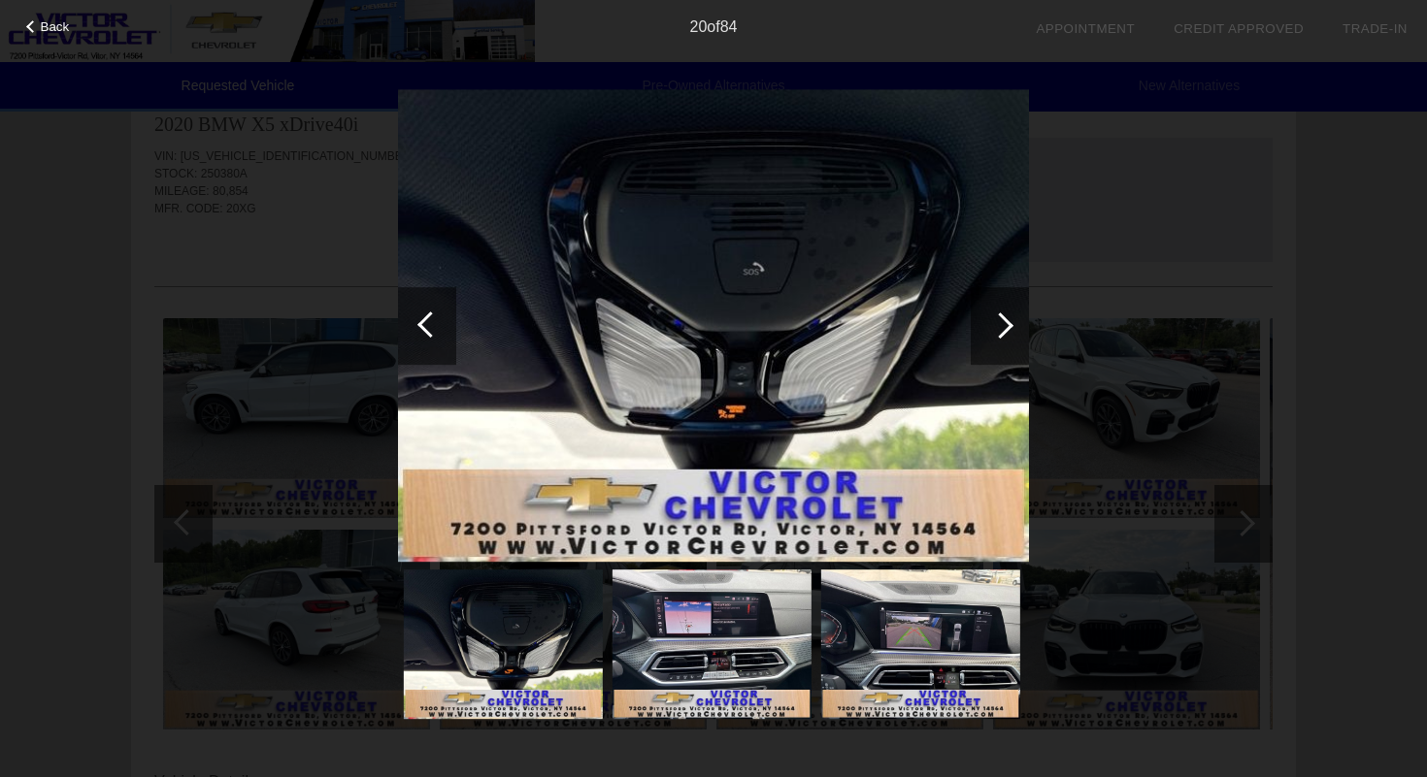
click at [991, 338] on div at bounding box center [1000, 326] width 58 height 78
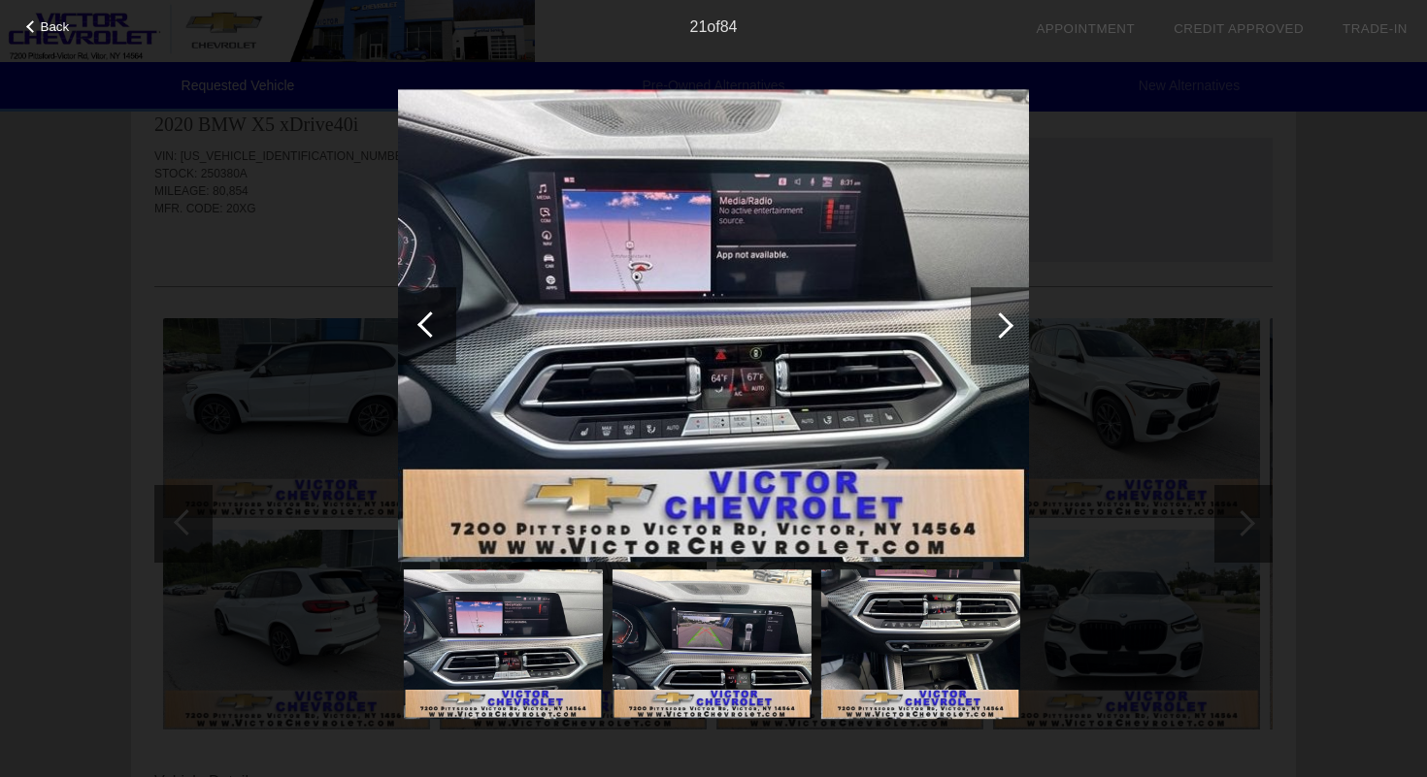
click at [991, 338] on div at bounding box center [1000, 326] width 58 height 78
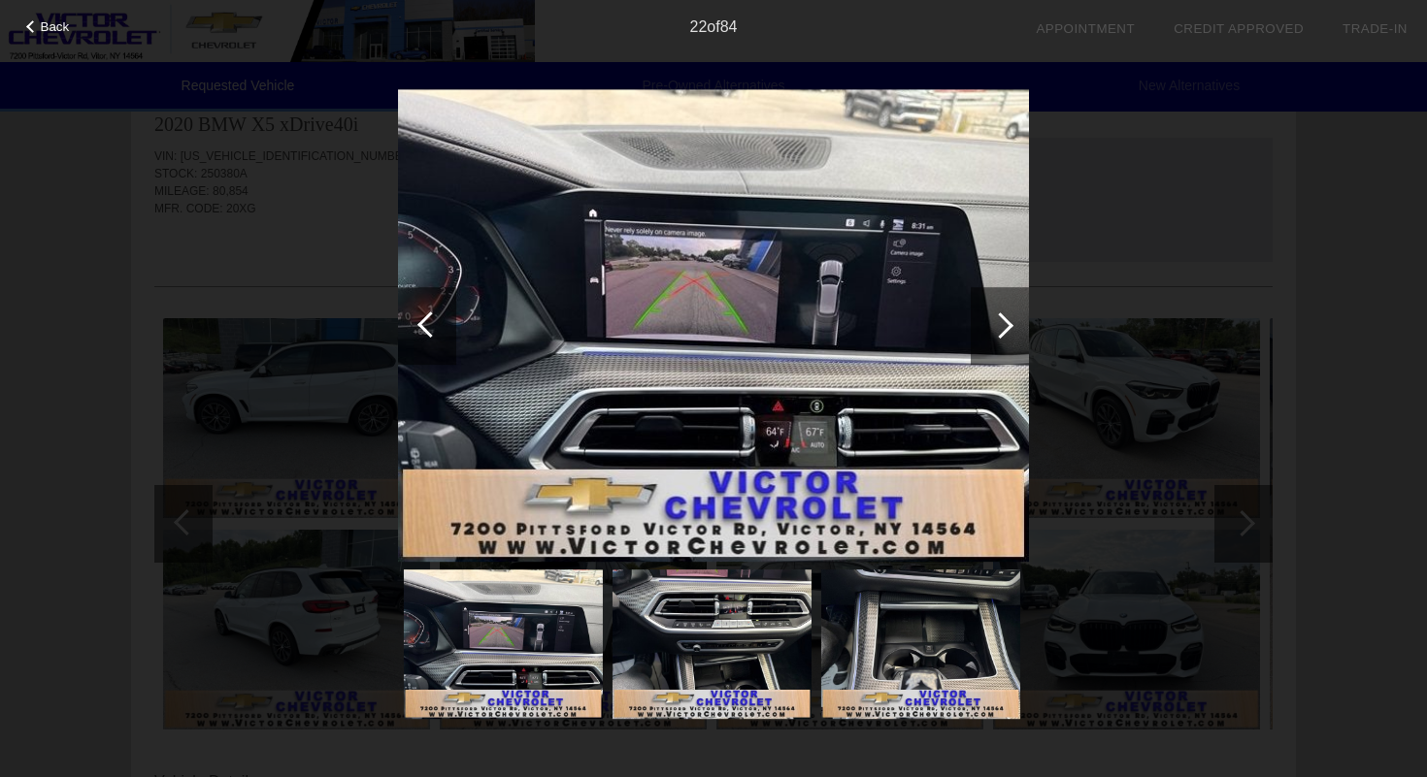
click at [991, 338] on div at bounding box center [1000, 326] width 58 height 78
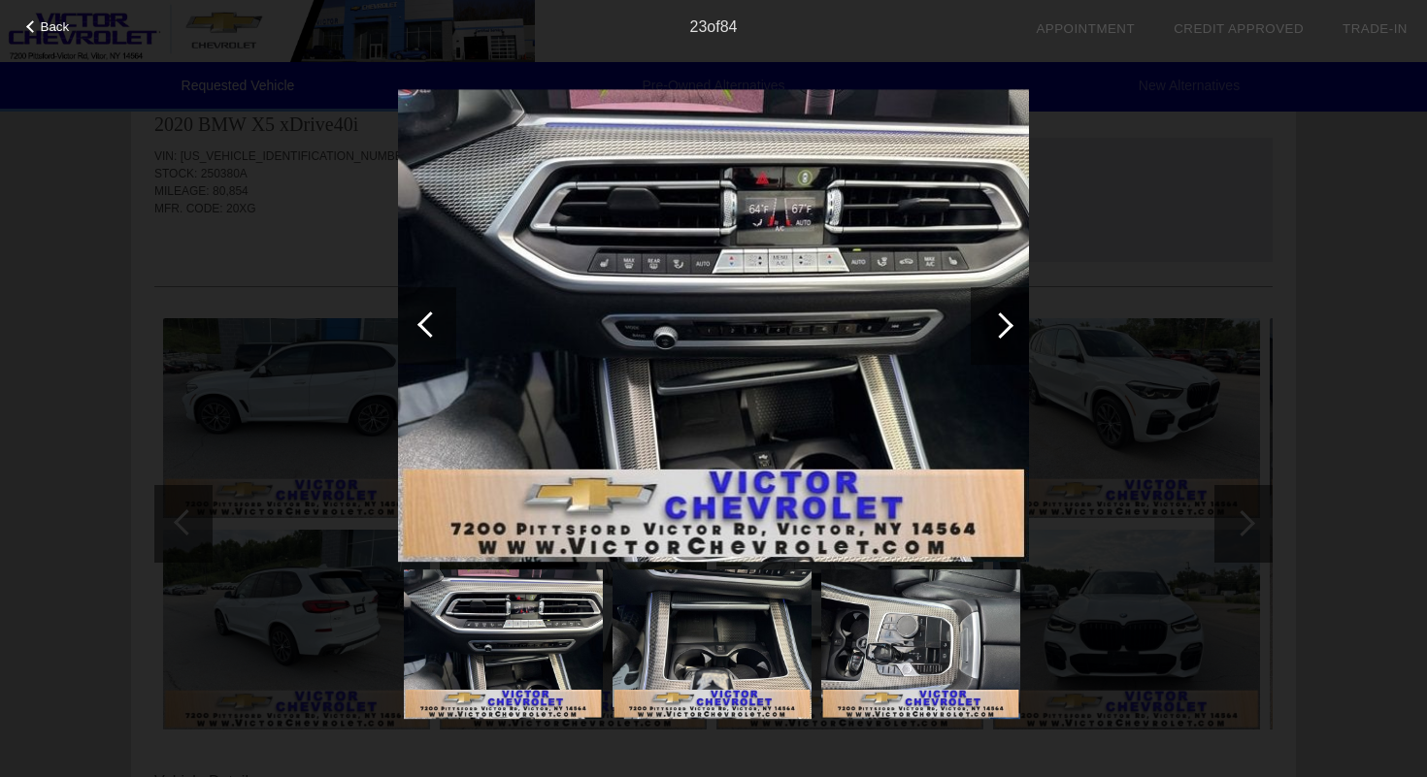
click at [991, 338] on div at bounding box center [1000, 326] width 58 height 78
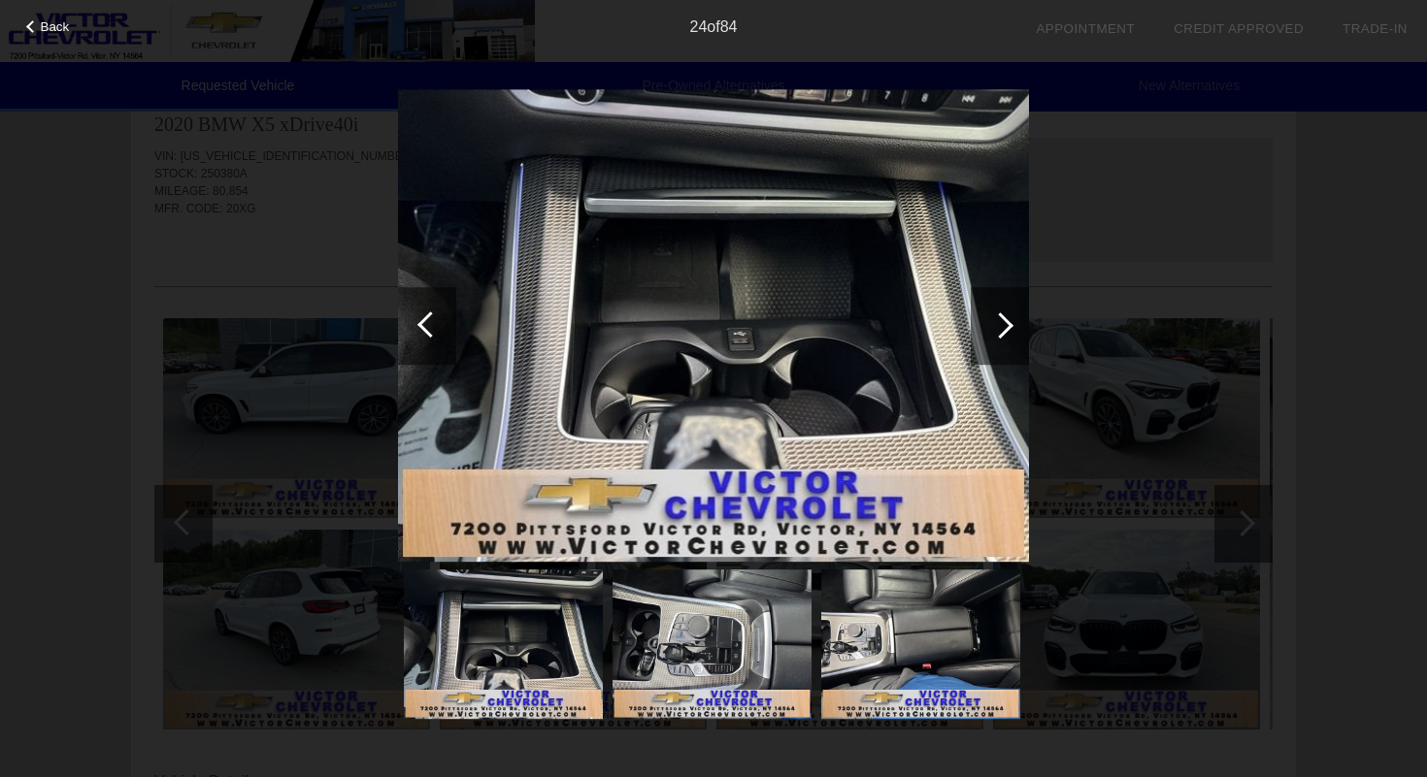
click at [991, 338] on div at bounding box center [1000, 326] width 58 height 78
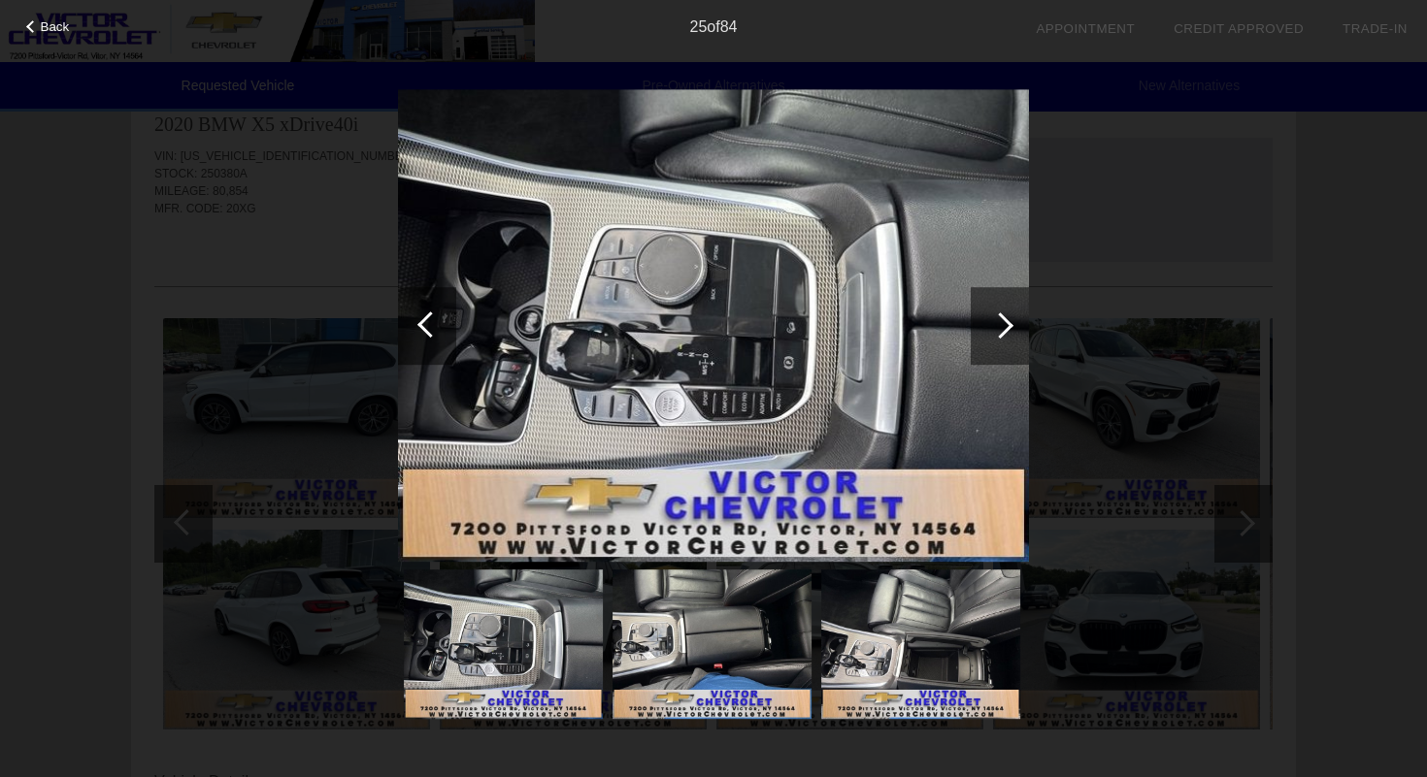
click at [991, 338] on div at bounding box center [1000, 326] width 58 height 78
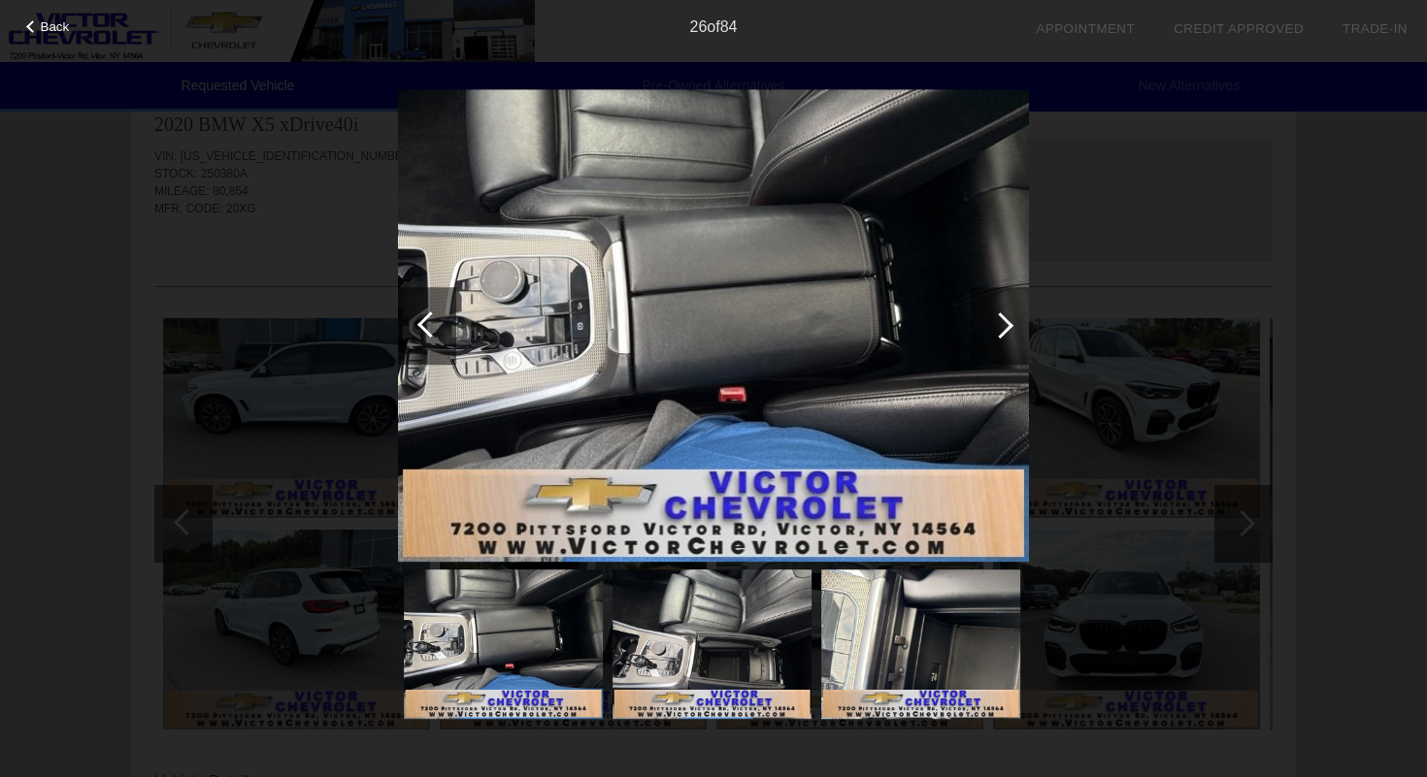
click at [991, 338] on div at bounding box center [1000, 326] width 58 height 78
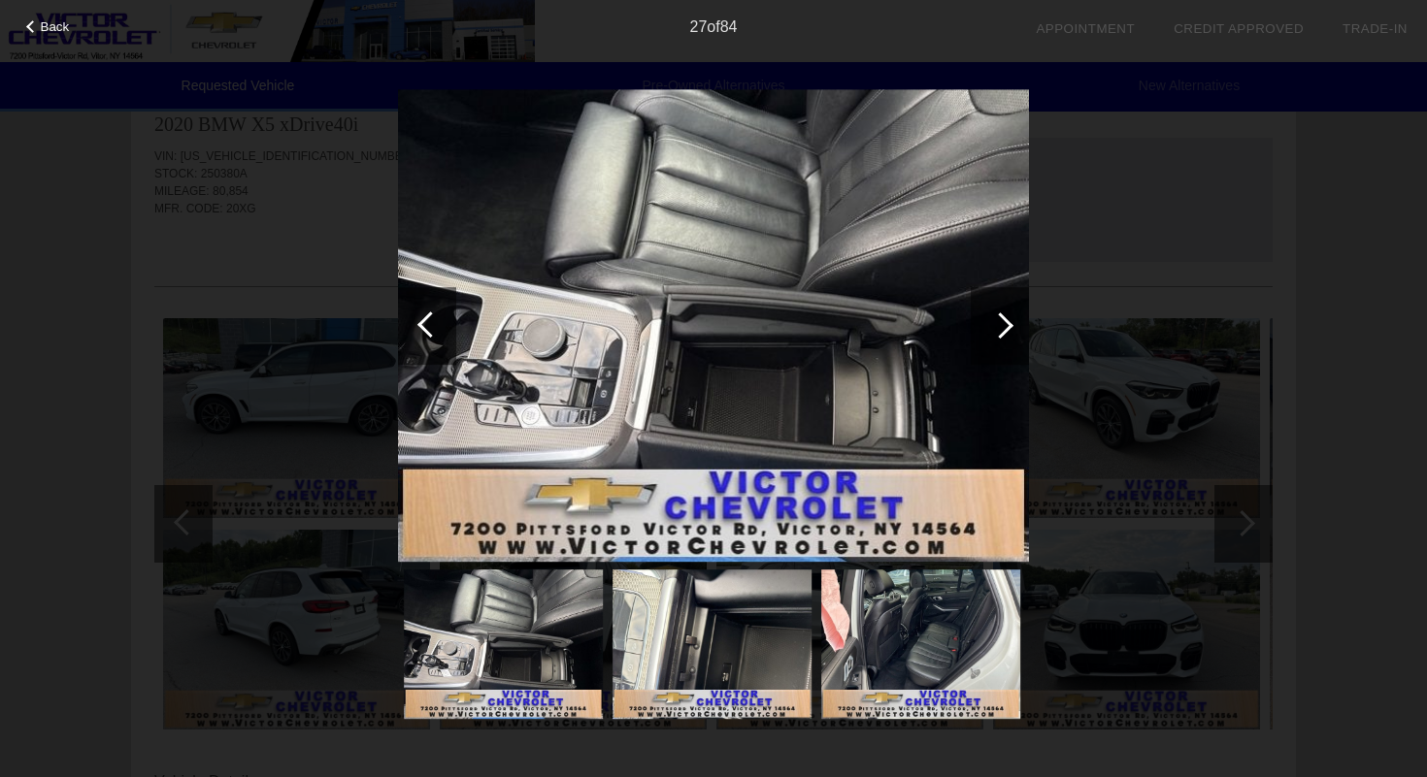
click at [991, 338] on div at bounding box center [1000, 326] width 58 height 78
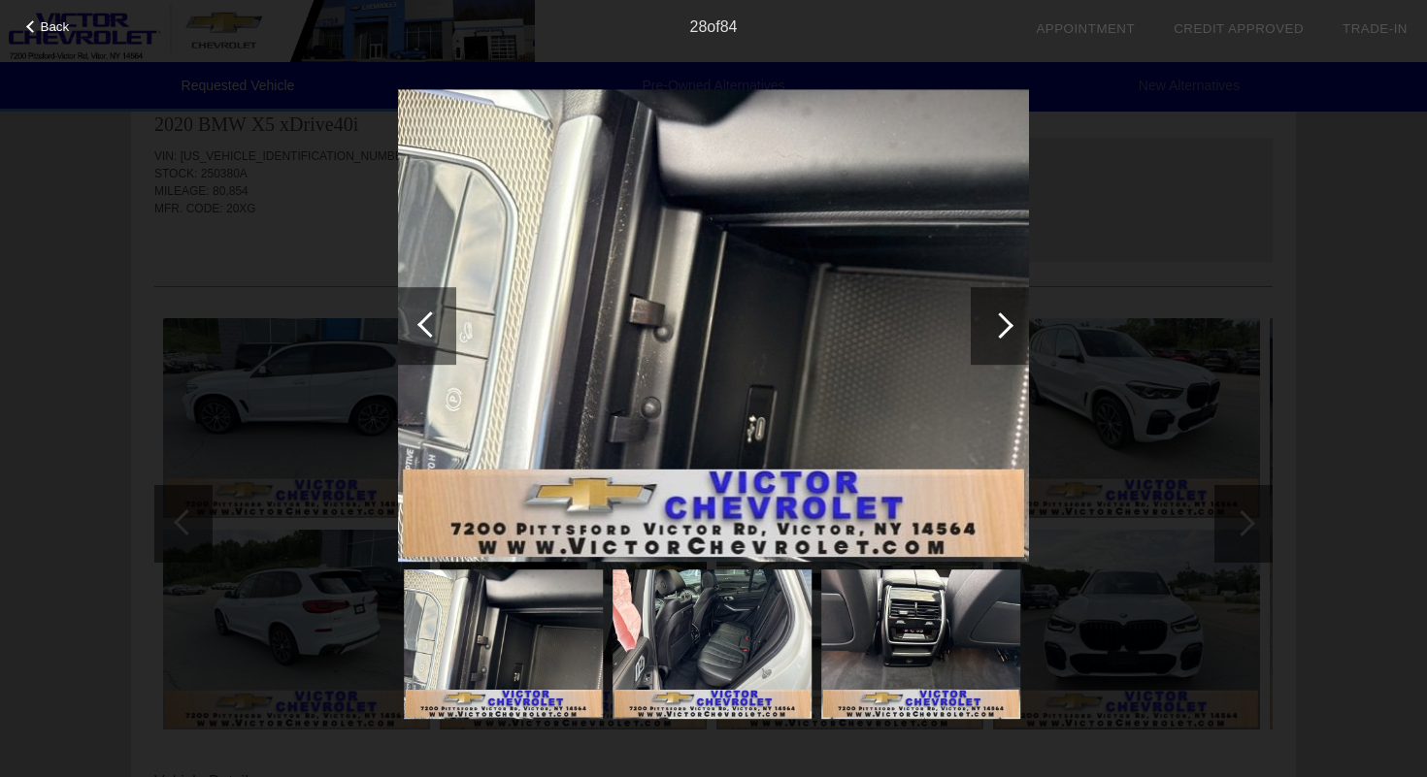
click at [991, 338] on div at bounding box center [1000, 326] width 58 height 78
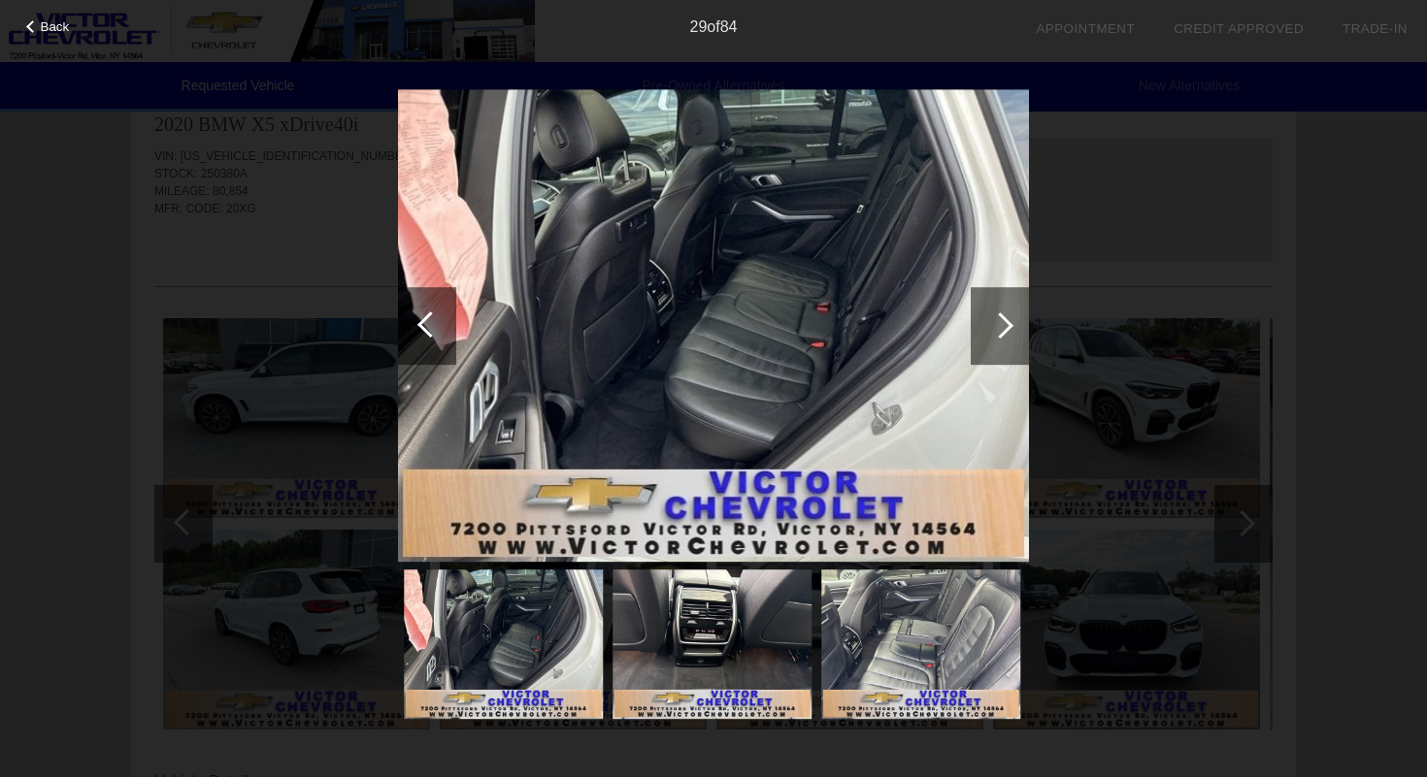
click at [991, 339] on div at bounding box center [1000, 326] width 58 height 78
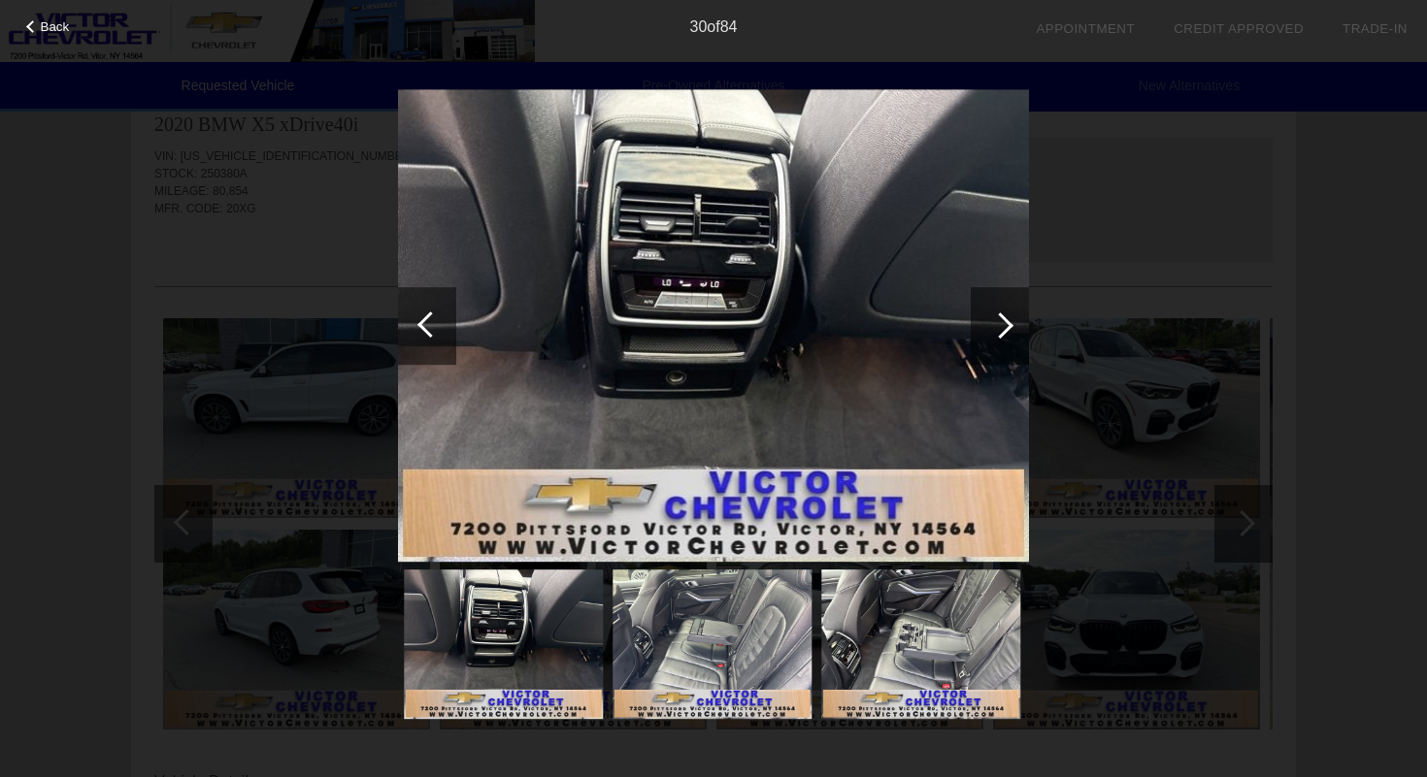
click at [991, 339] on div at bounding box center [1000, 326] width 58 height 78
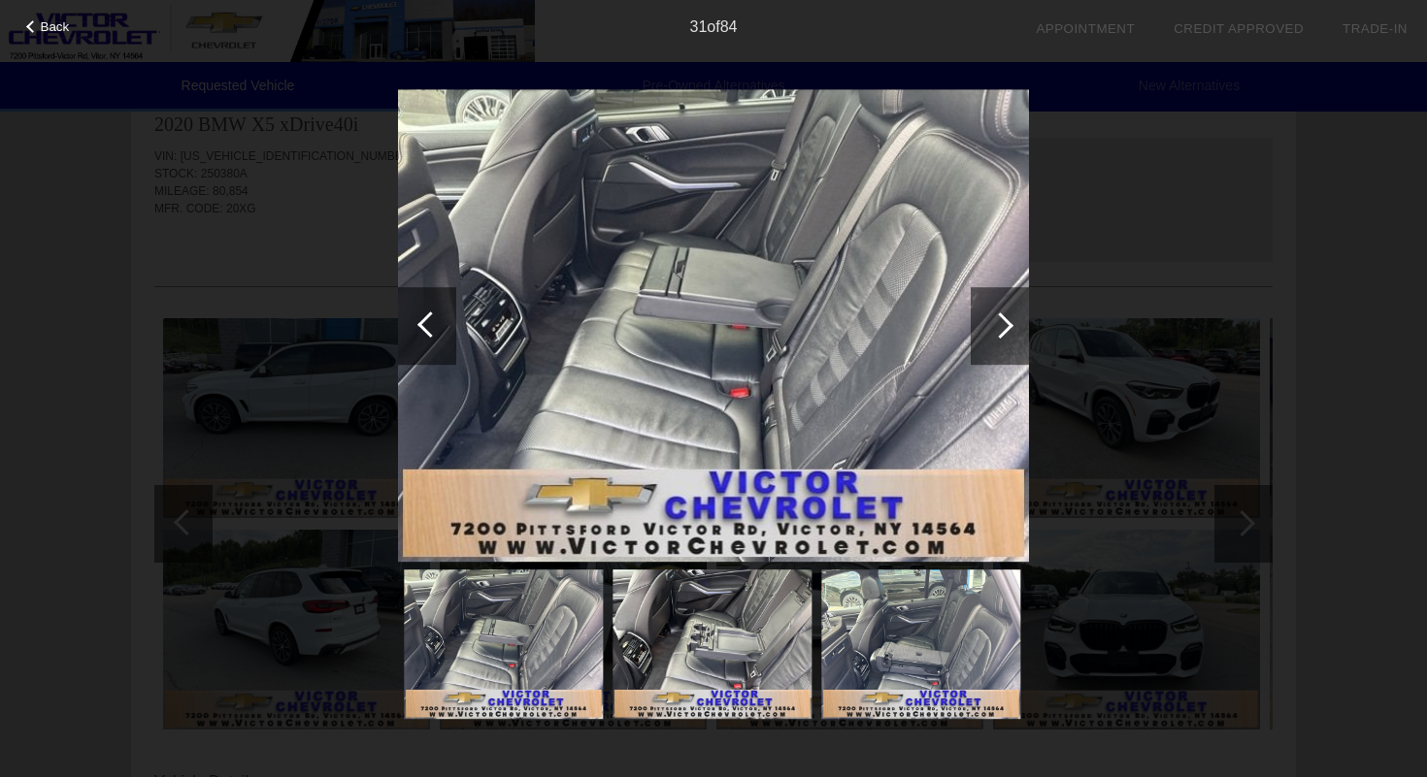
click at [991, 339] on div at bounding box center [1000, 326] width 58 height 78
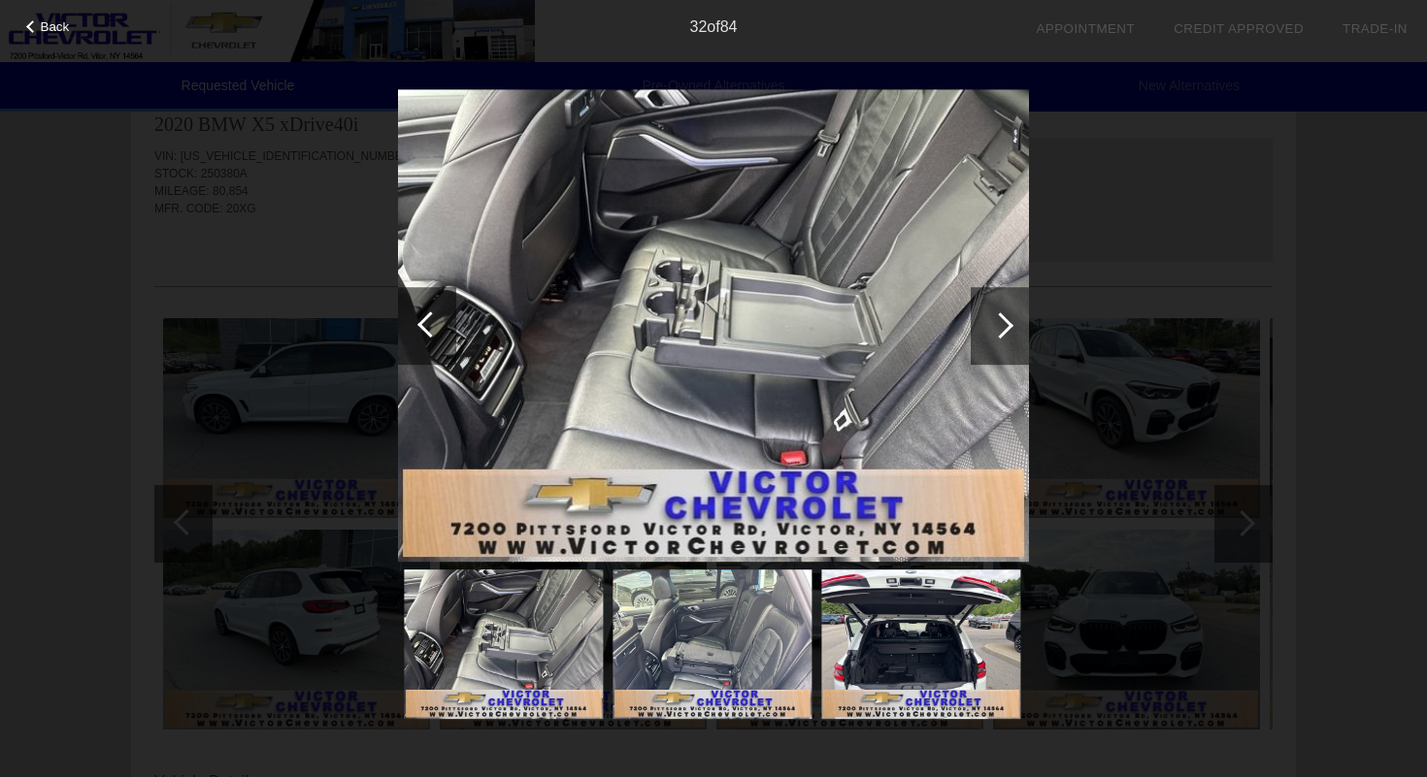
click at [991, 339] on div at bounding box center [1000, 326] width 58 height 78
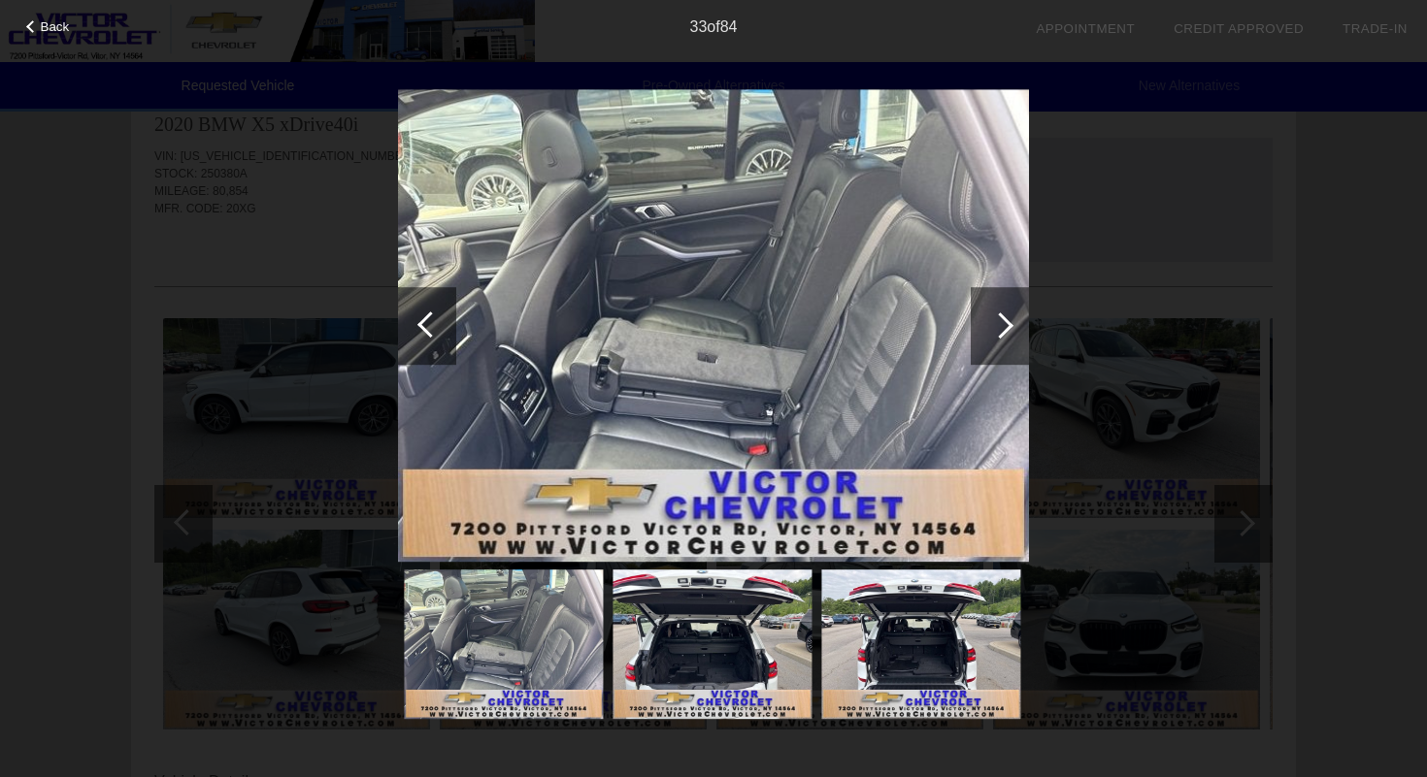
click at [991, 339] on div at bounding box center [1000, 326] width 58 height 78
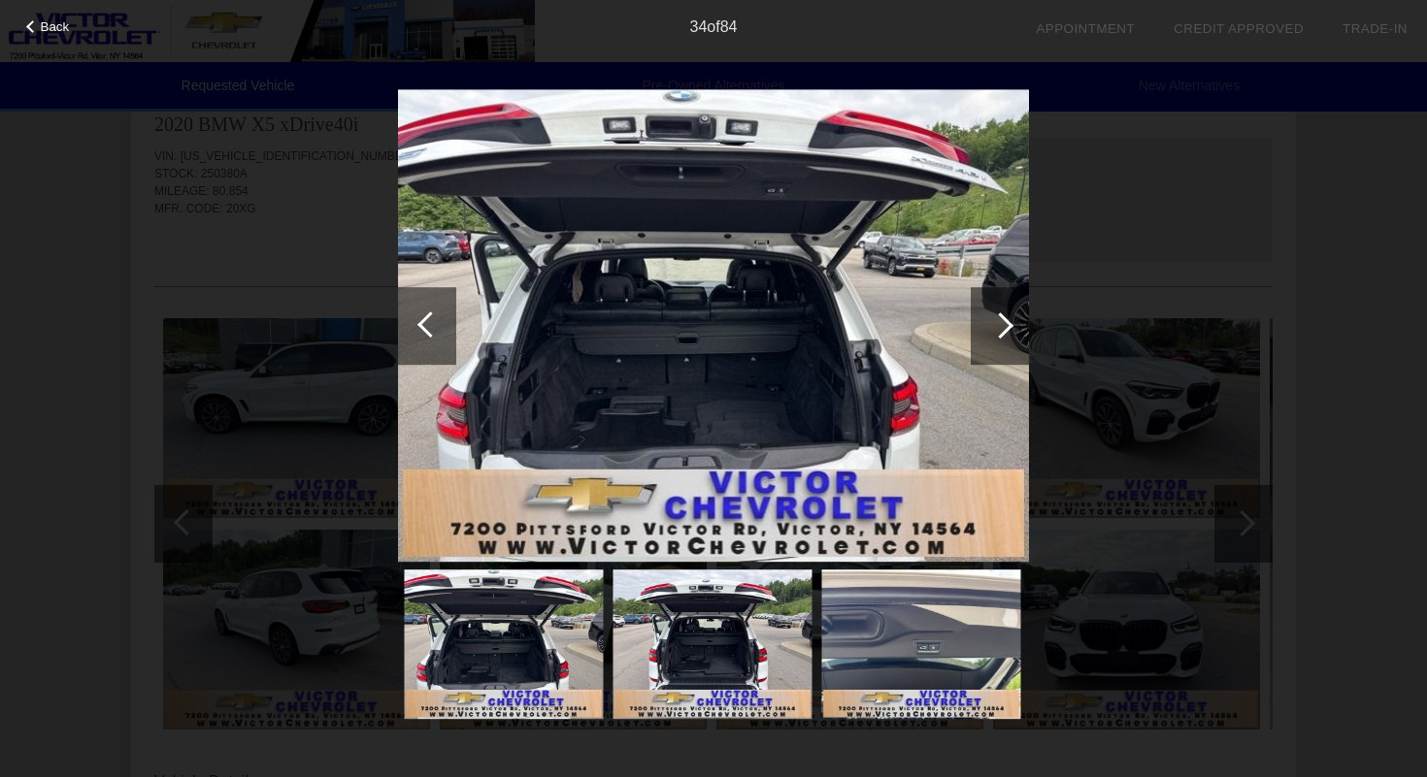
click at [991, 339] on div at bounding box center [1000, 326] width 58 height 78
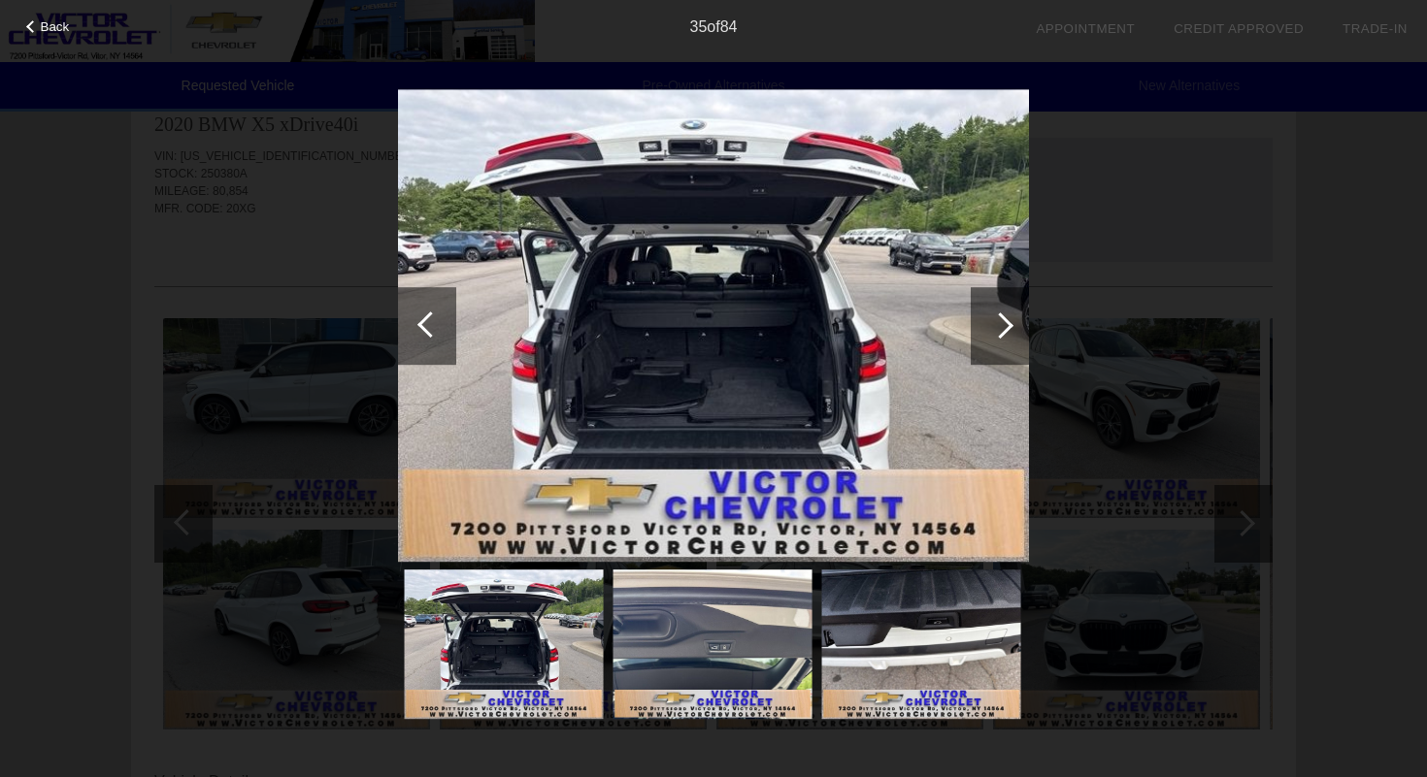
click at [991, 339] on div at bounding box center [1000, 326] width 58 height 78
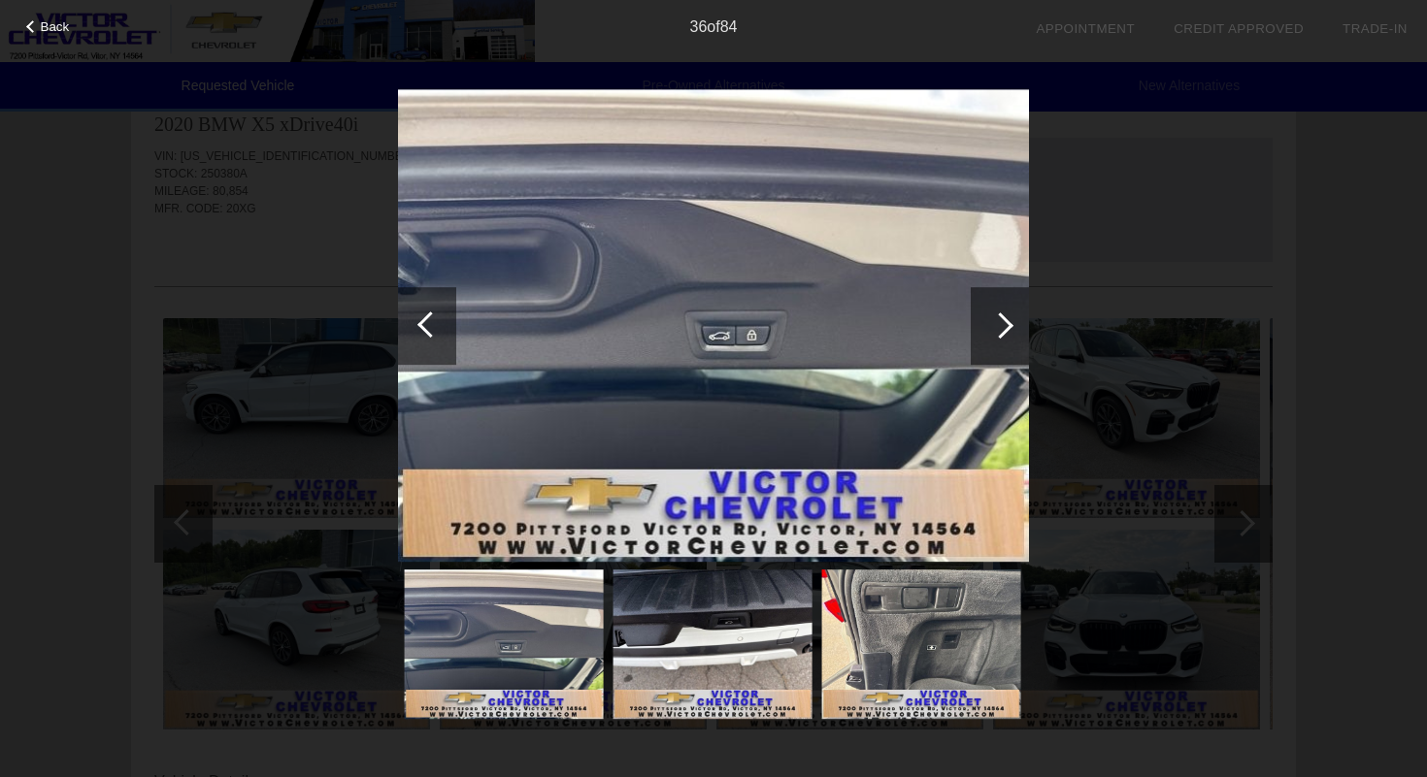
click at [991, 339] on div at bounding box center [1000, 326] width 58 height 78
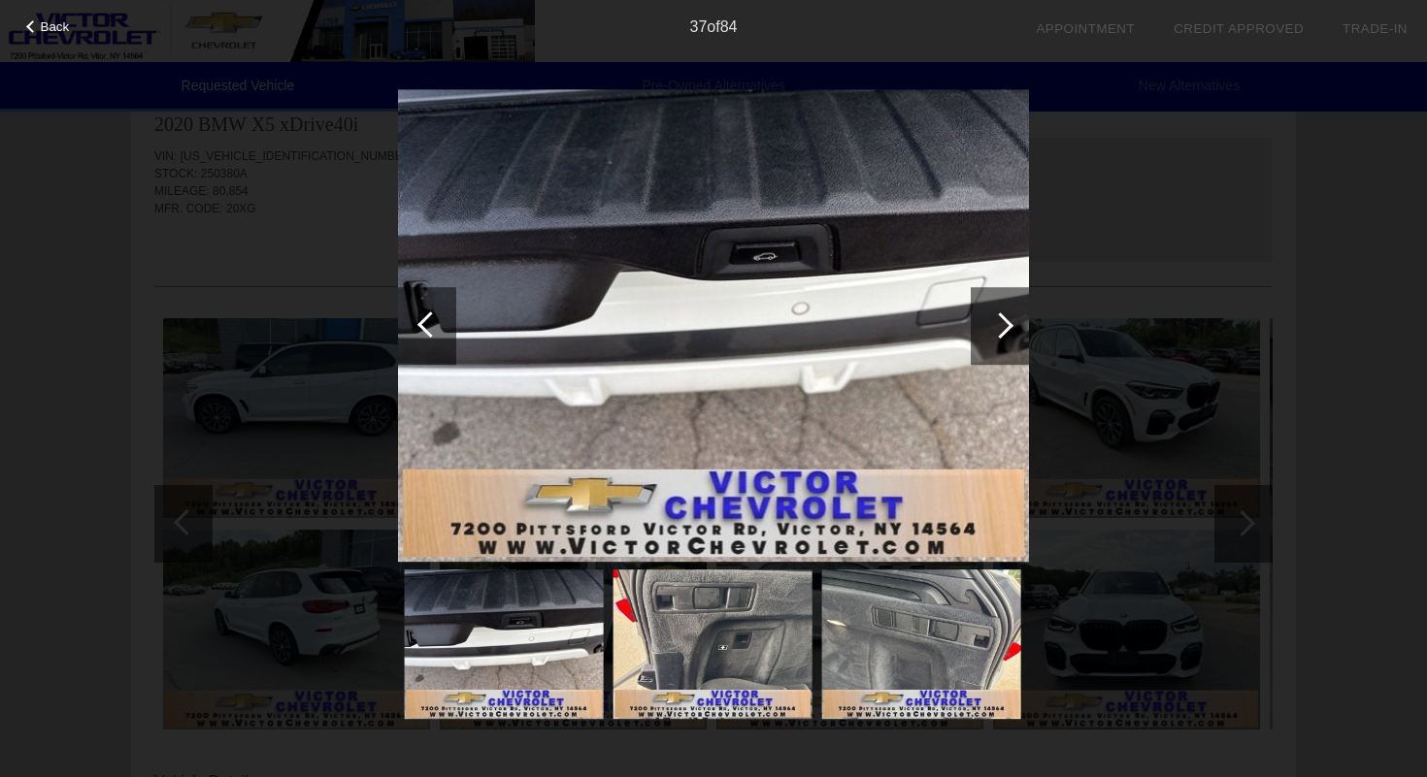
click at [991, 339] on div at bounding box center [1000, 326] width 58 height 78
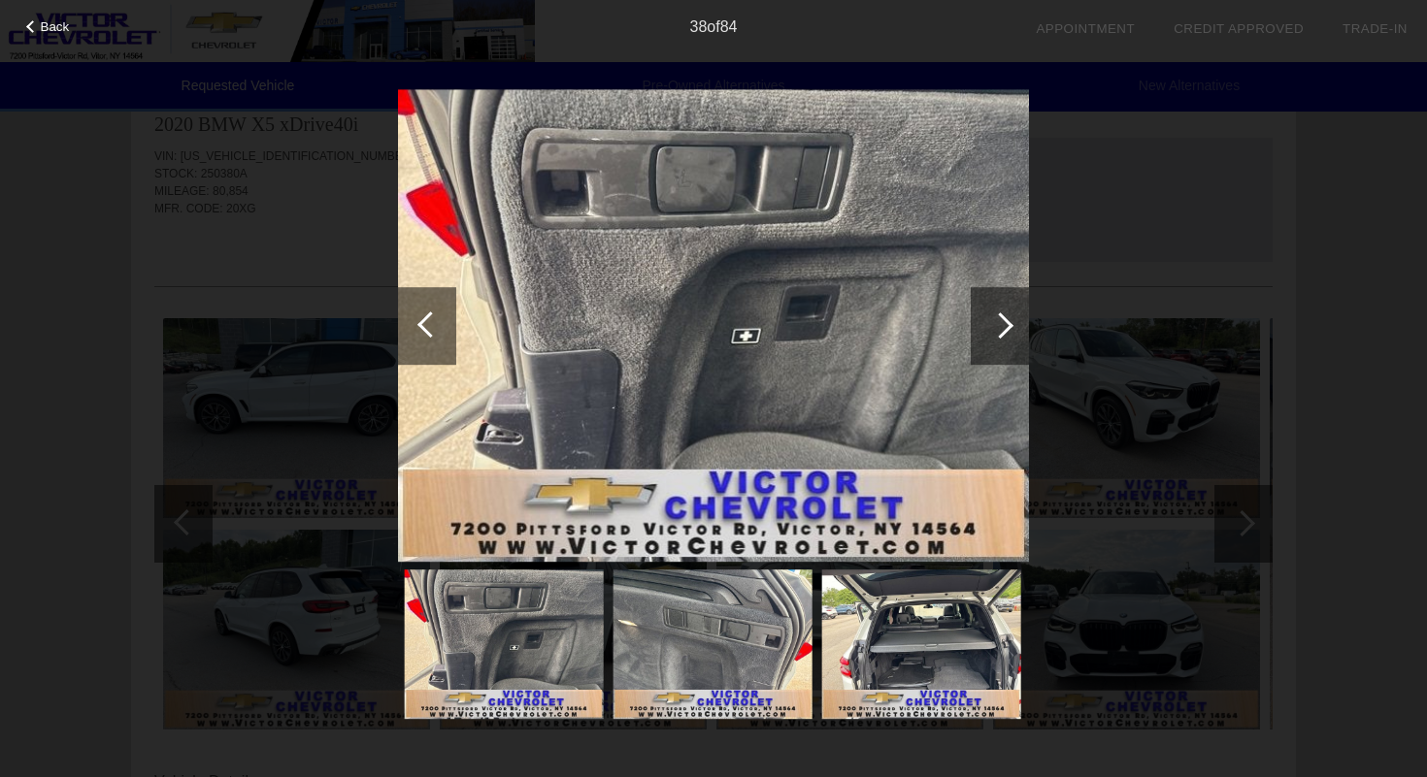
click at [991, 339] on div at bounding box center [1000, 326] width 58 height 78
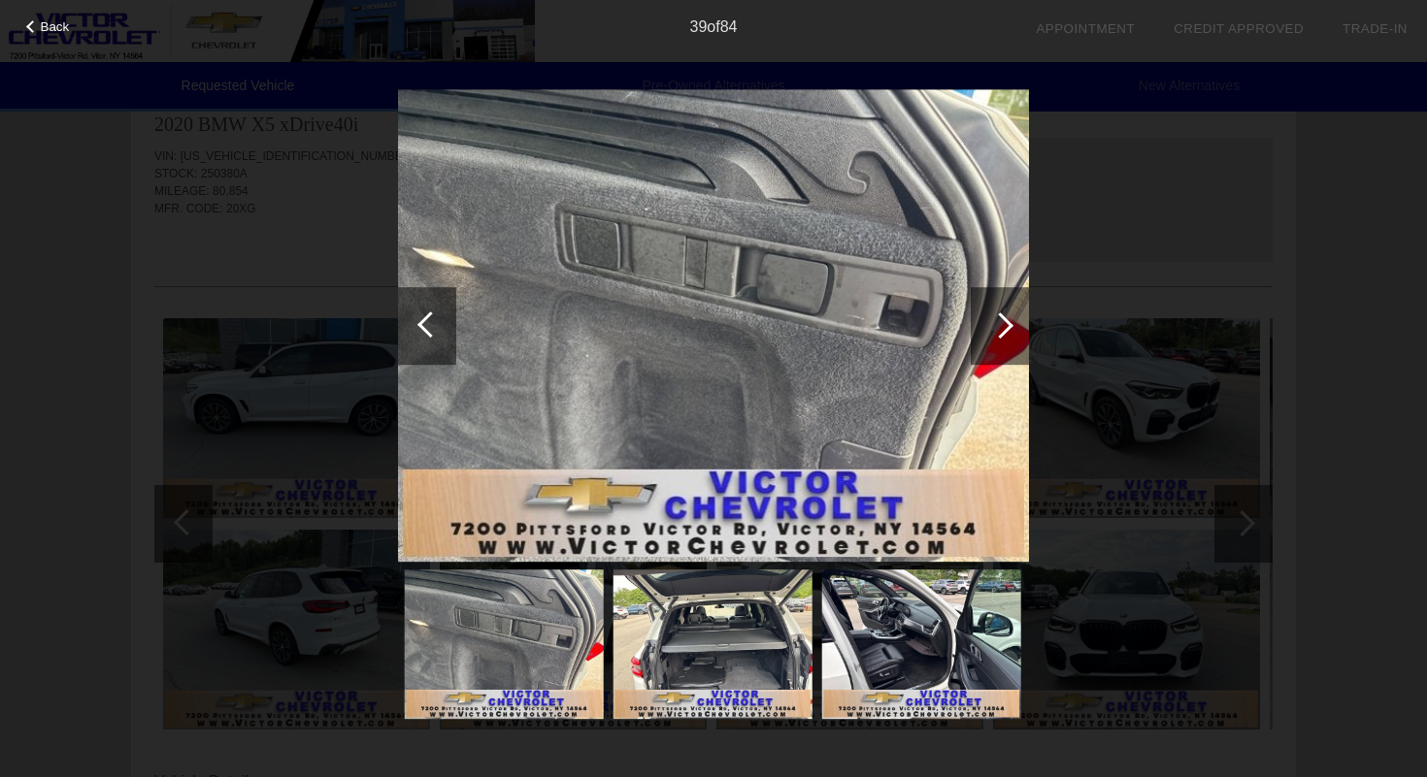
click at [991, 339] on div at bounding box center [1000, 326] width 58 height 78
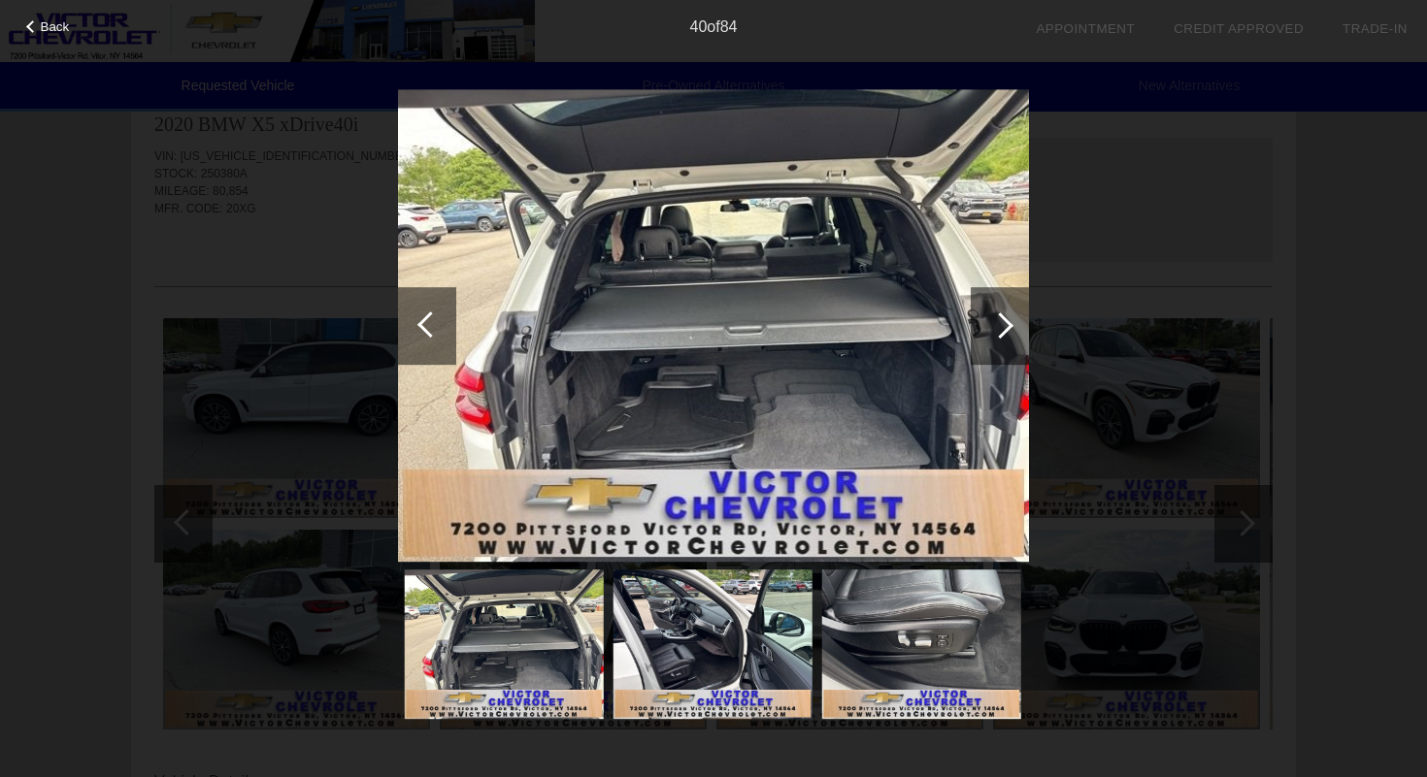
click at [991, 339] on div at bounding box center [1000, 326] width 58 height 78
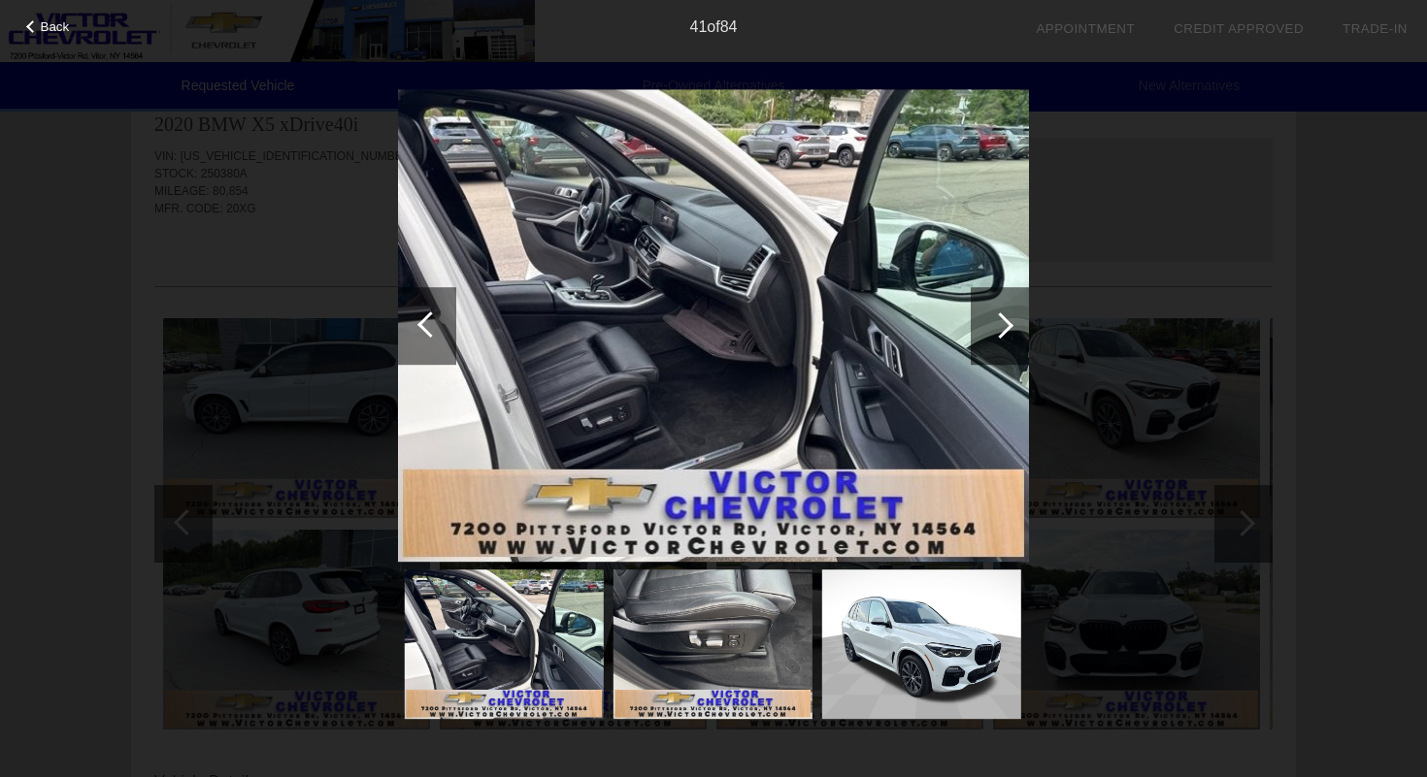
click at [991, 339] on div at bounding box center [1000, 326] width 58 height 78
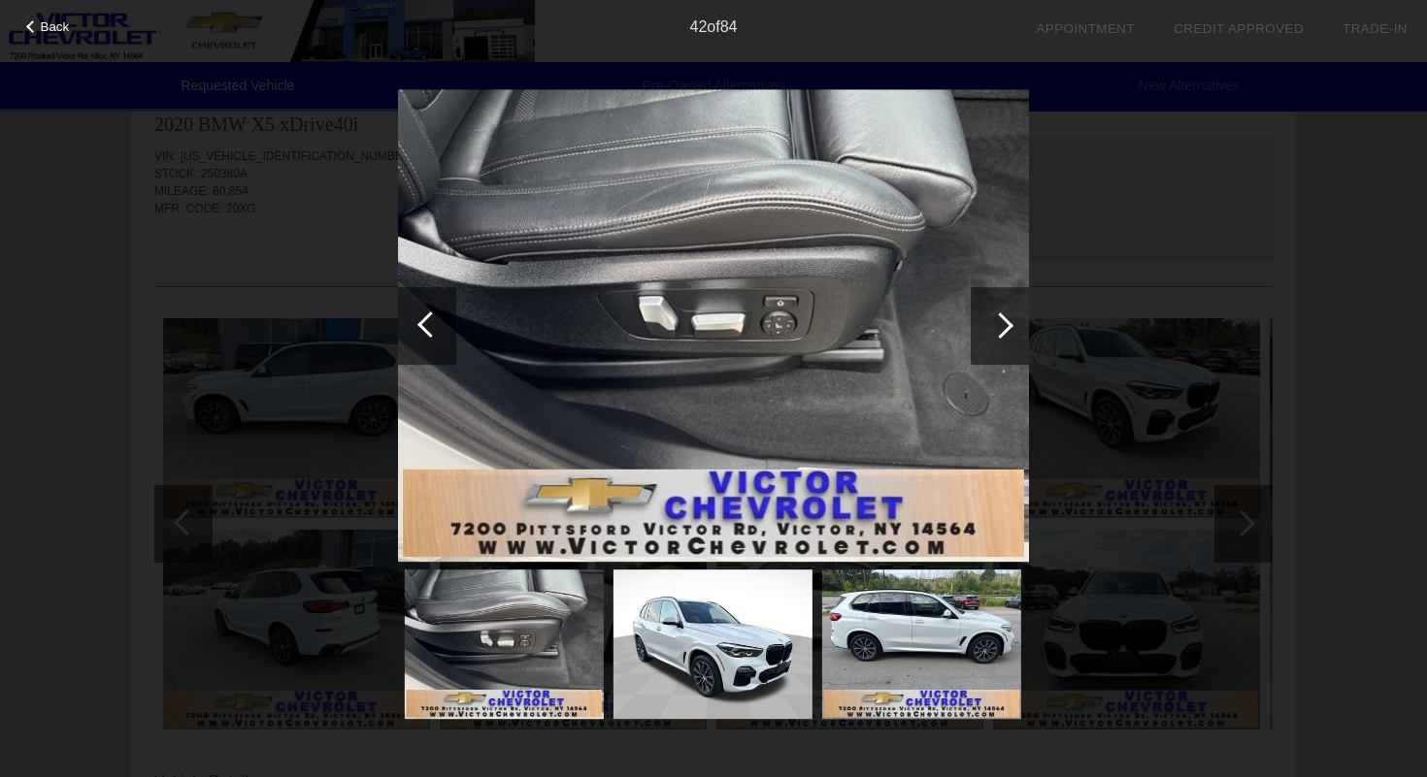
click at [991, 339] on div at bounding box center [1000, 326] width 58 height 78
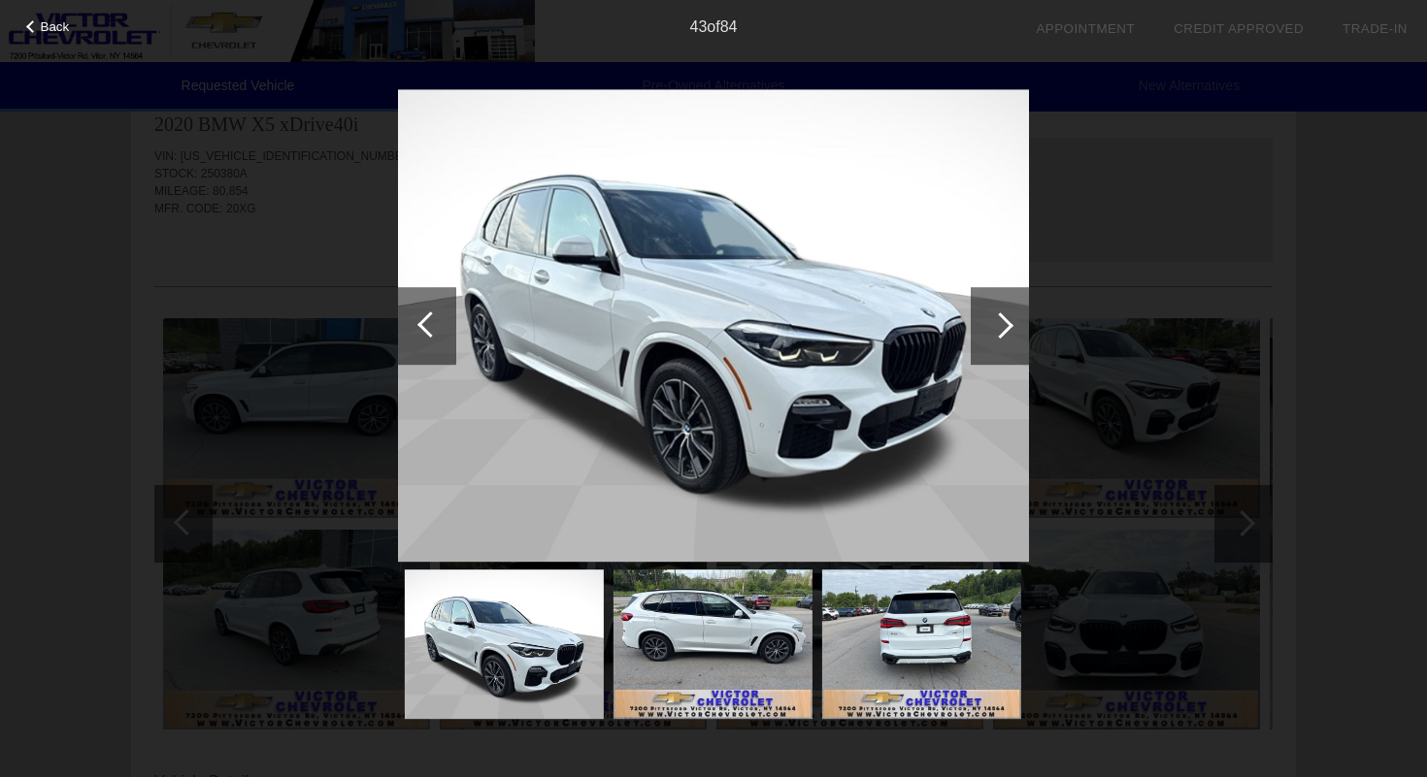
click at [991, 339] on div at bounding box center [1000, 326] width 58 height 78
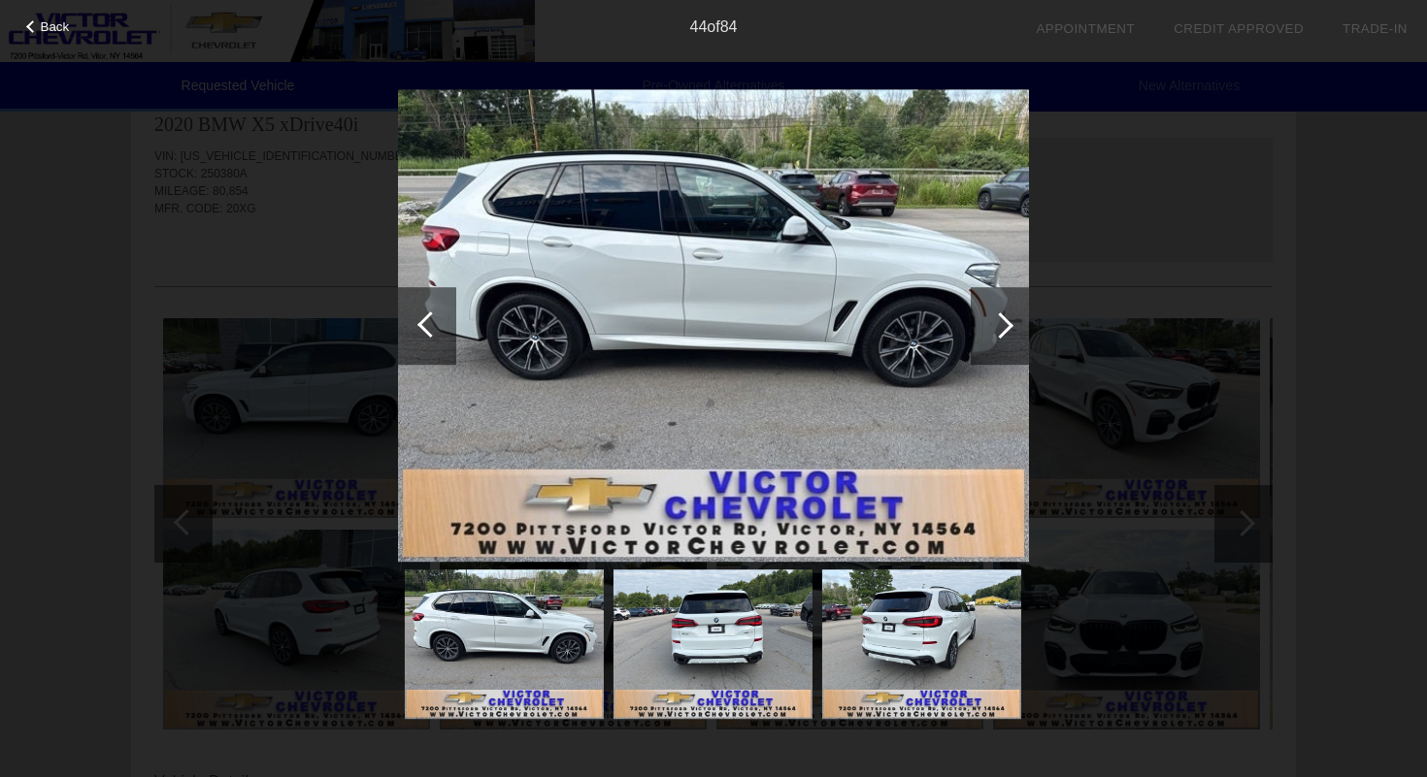
click at [991, 339] on div at bounding box center [1000, 326] width 58 height 78
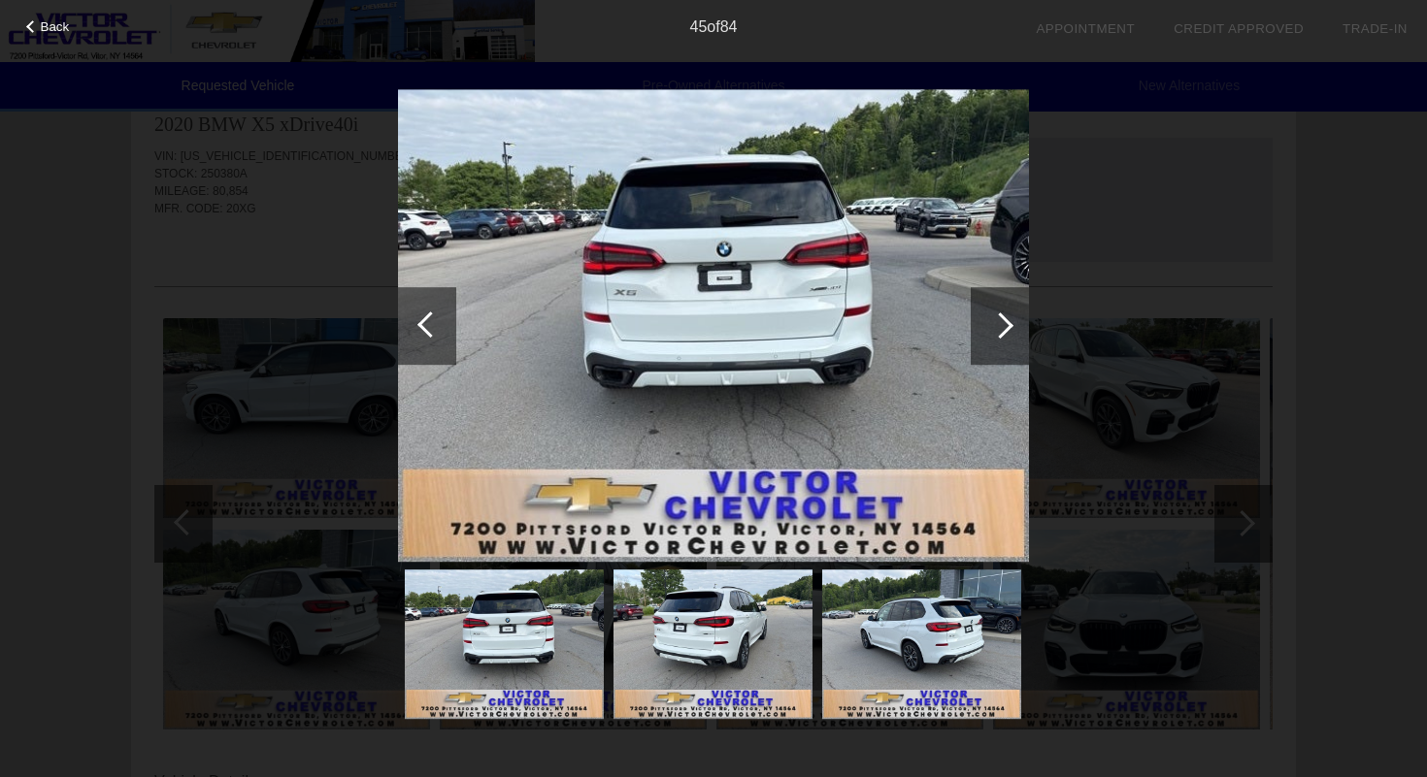
click at [991, 339] on div at bounding box center [1000, 326] width 58 height 78
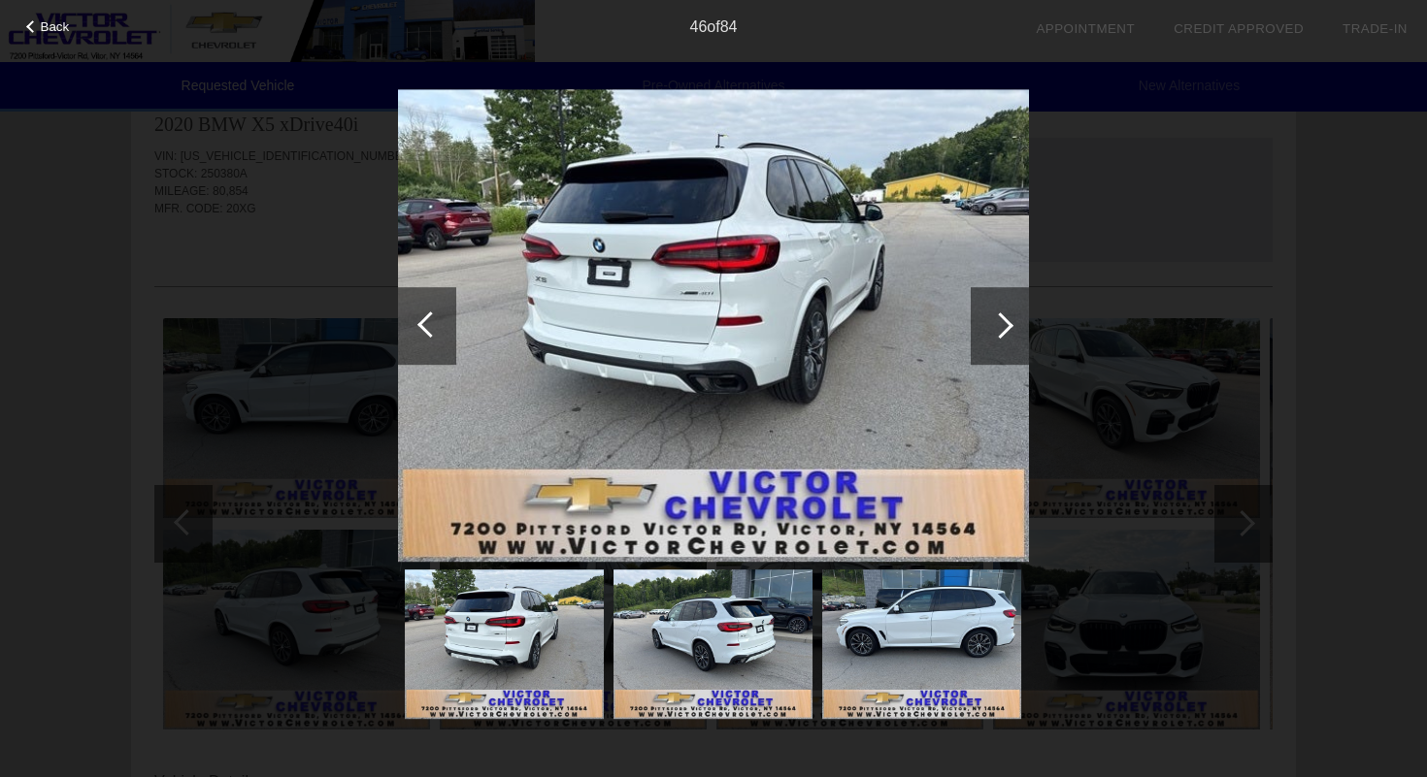
click at [1118, 227] on div "Back 46 of 84" at bounding box center [713, 388] width 1427 height 777
click at [61, 34] on span "Back" at bounding box center [55, 26] width 29 height 15
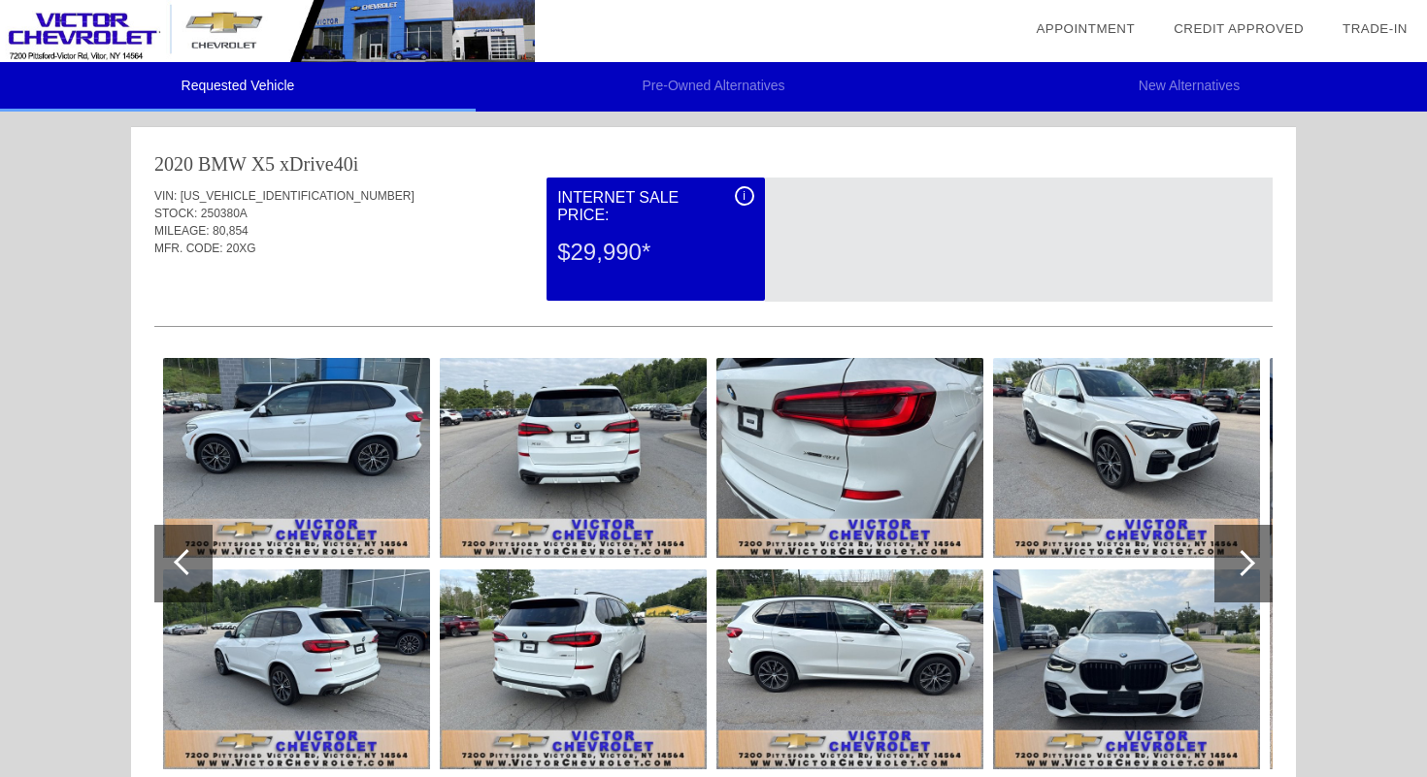
scroll to position [238, 0]
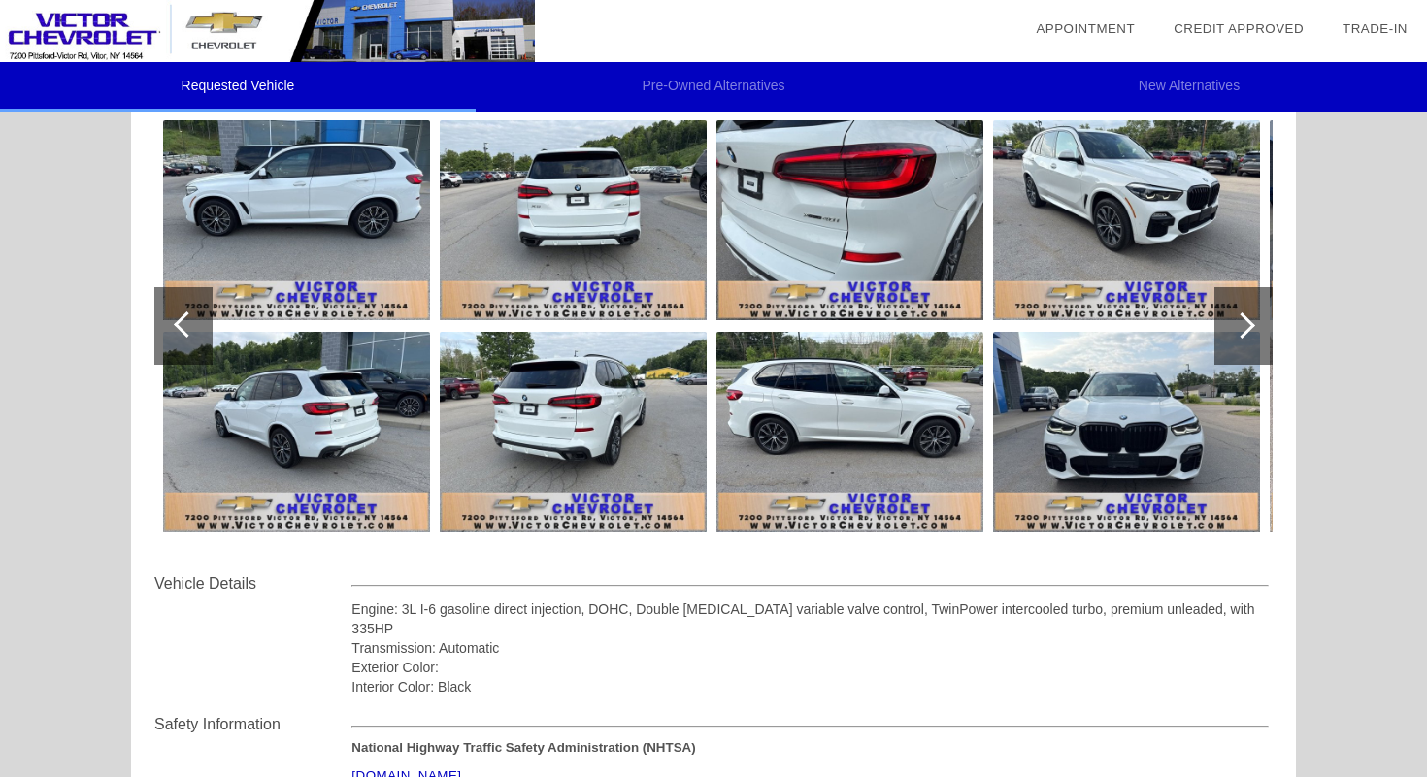
click at [1238, 342] on div at bounding box center [1243, 326] width 58 height 78
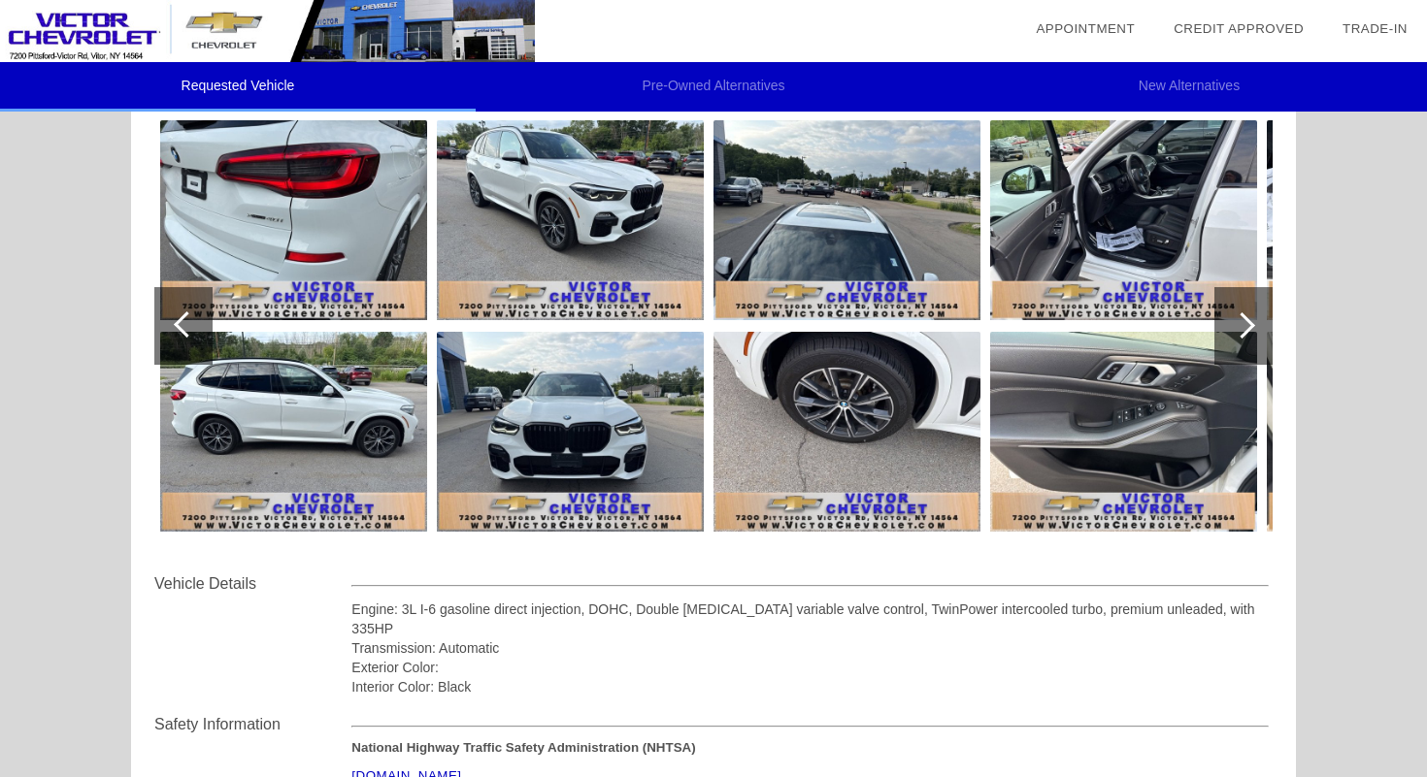
click at [1238, 342] on div at bounding box center [1243, 326] width 58 height 78
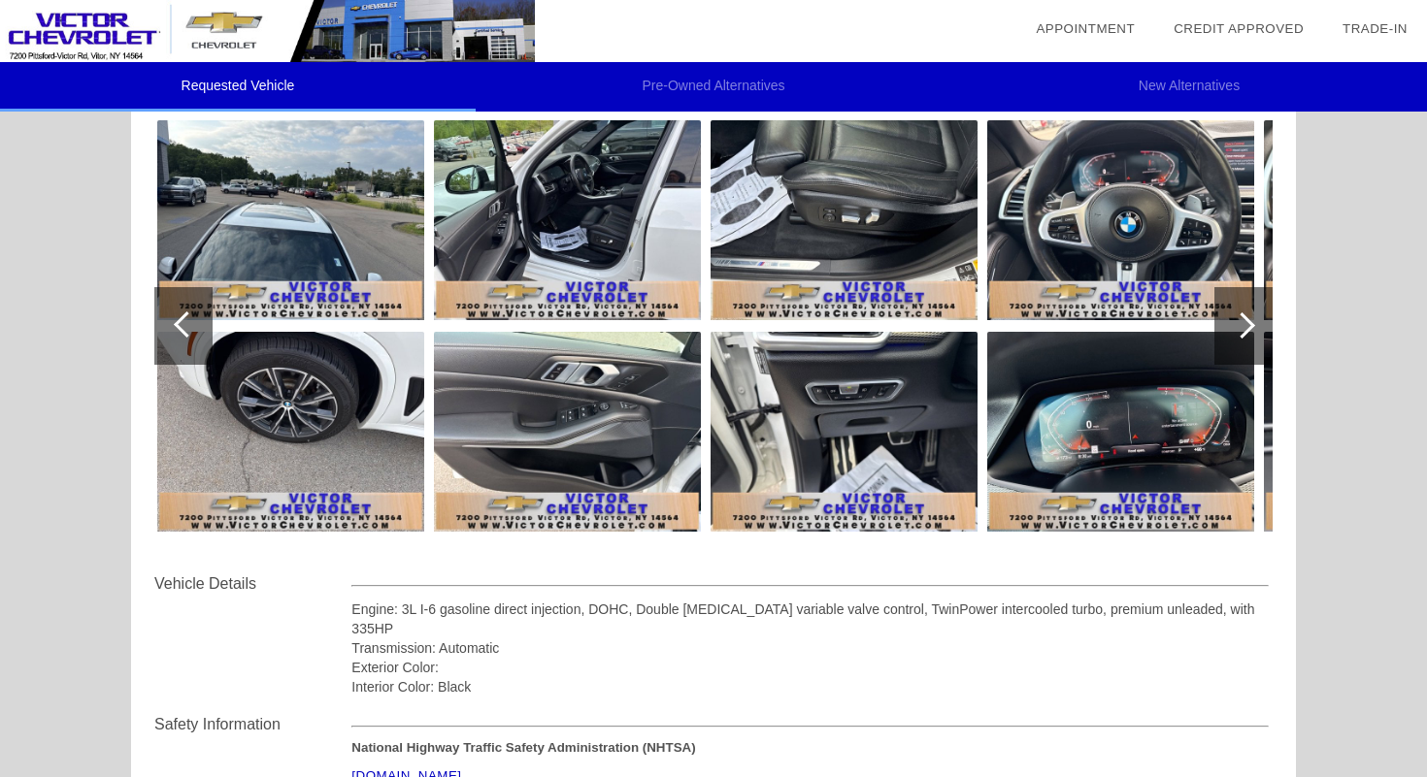
click at [1238, 342] on div at bounding box center [1243, 326] width 58 height 78
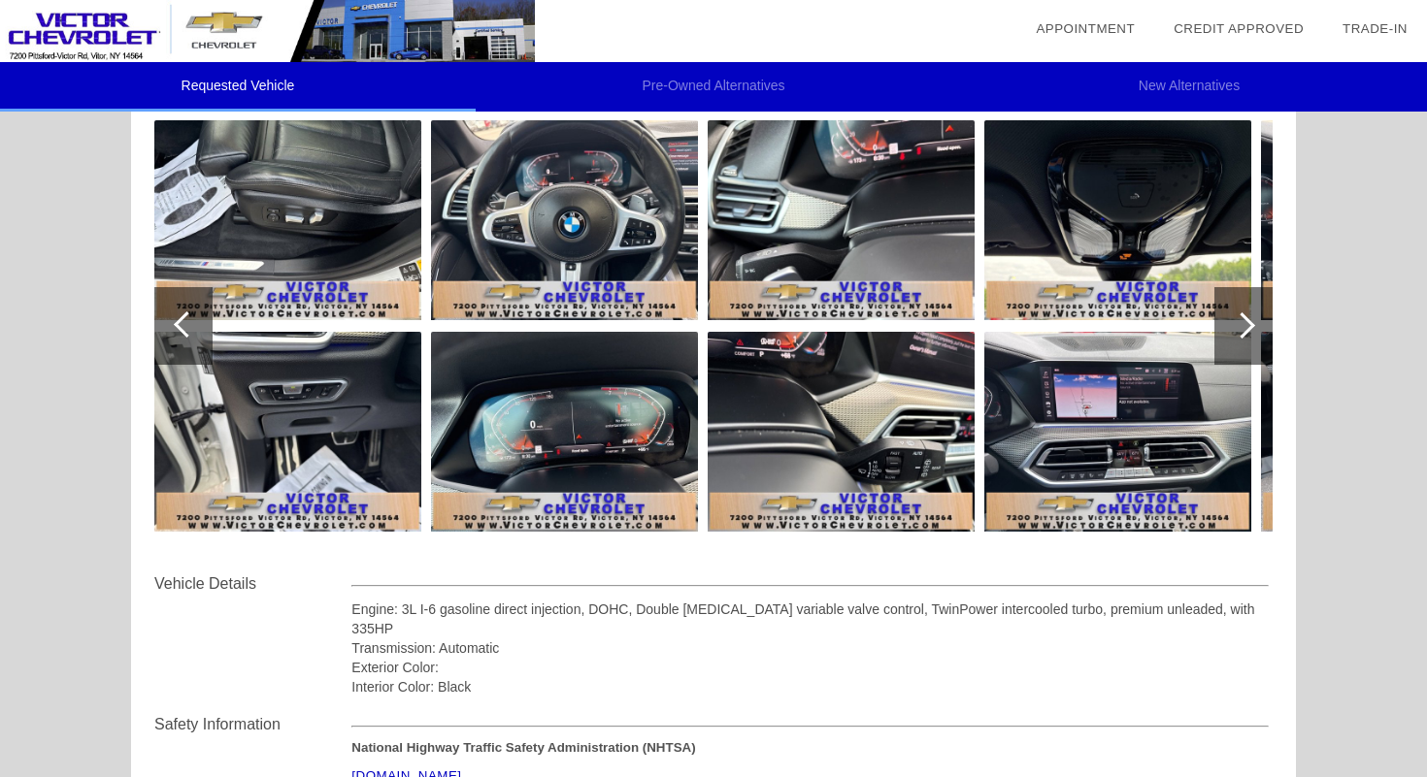
click at [180, 345] on div at bounding box center [183, 326] width 58 height 78
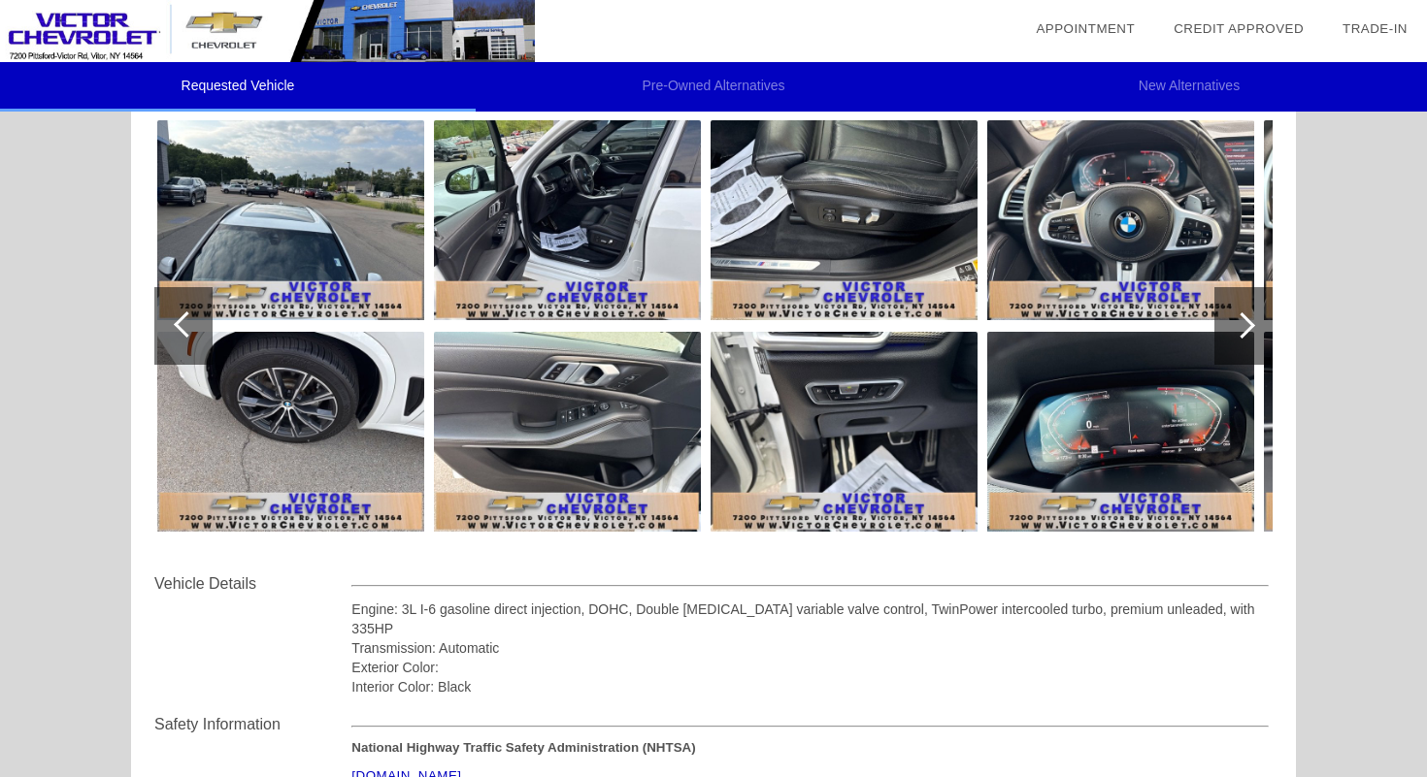
click at [180, 345] on div at bounding box center [183, 326] width 58 height 78
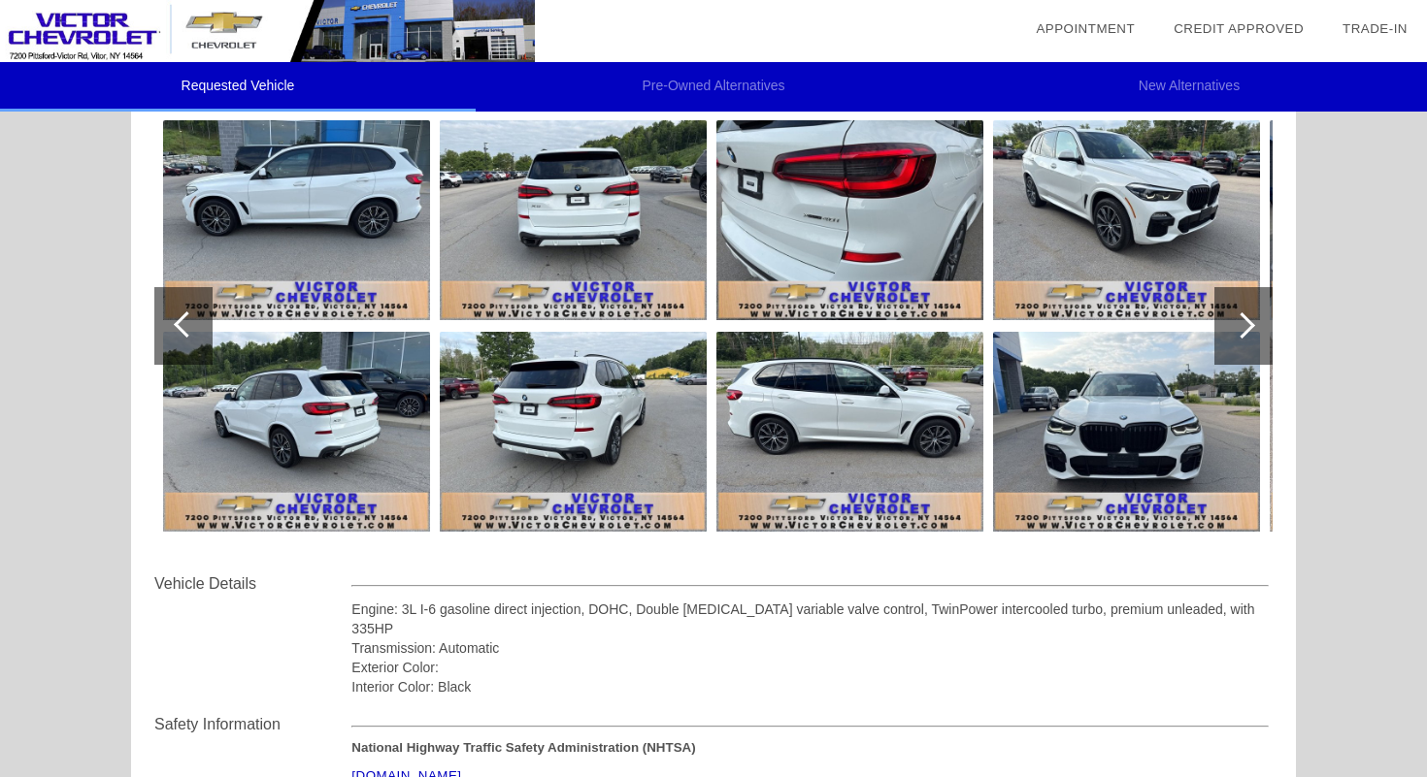
click at [180, 345] on div at bounding box center [183, 326] width 58 height 78
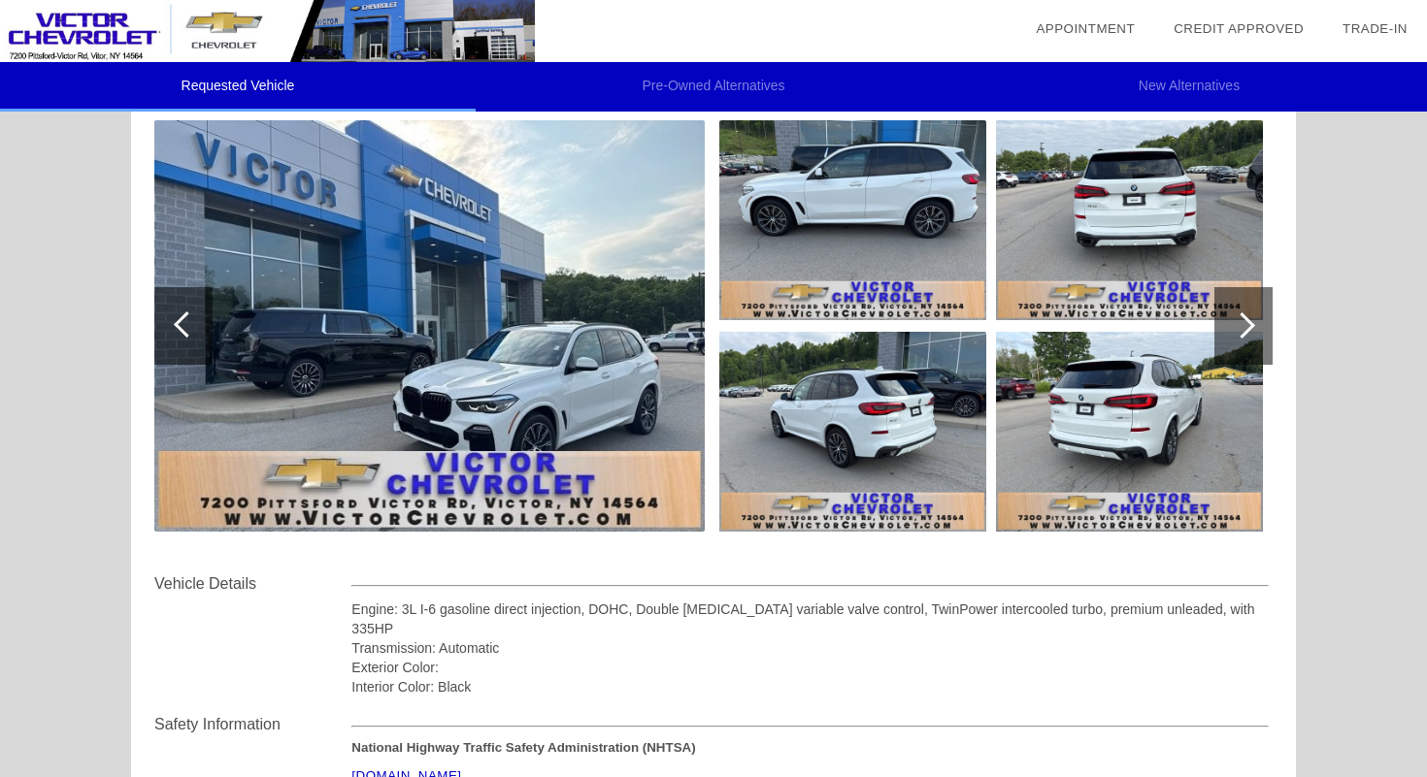
click at [180, 345] on div at bounding box center [183, 326] width 58 height 78
click at [558, 365] on img at bounding box center [429, 325] width 550 height 411
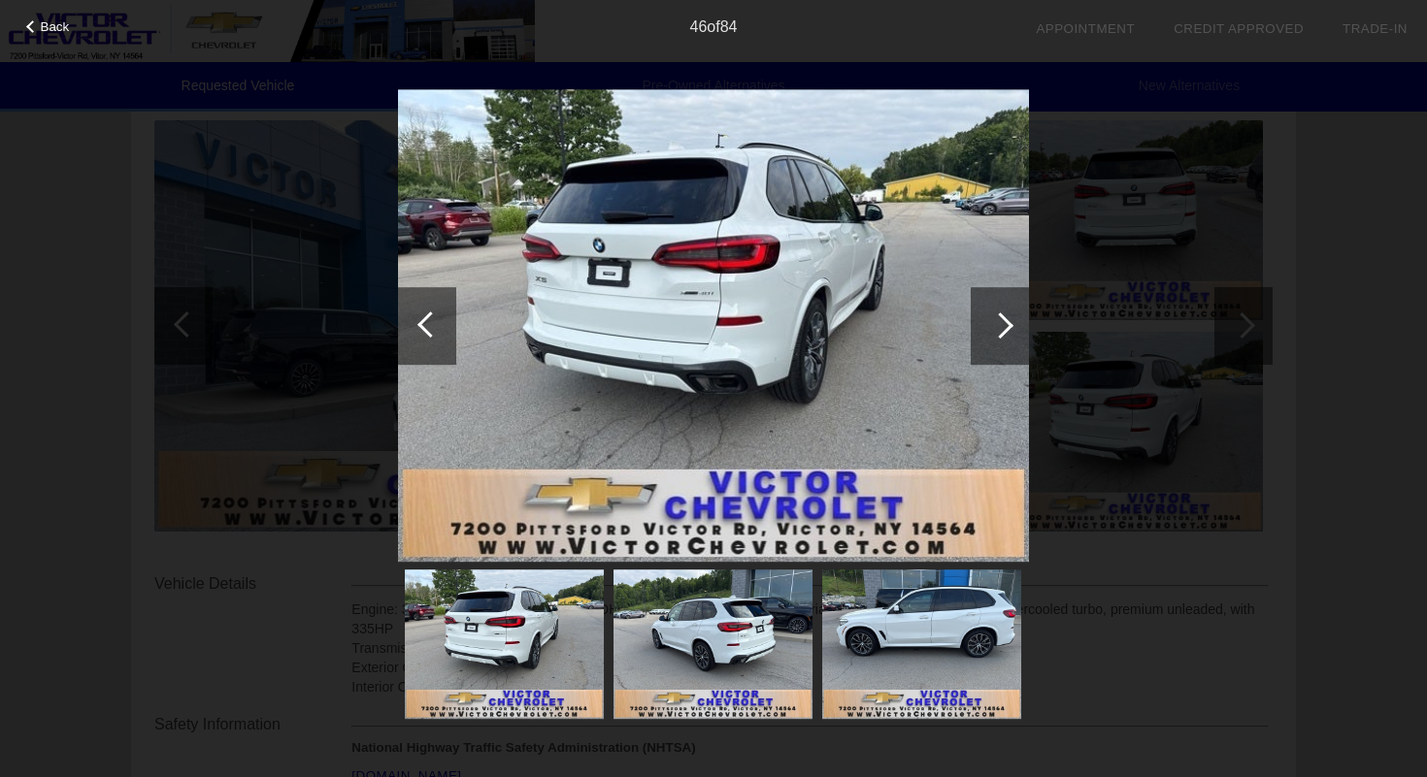
click at [434, 319] on div at bounding box center [430, 325] width 26 height 26
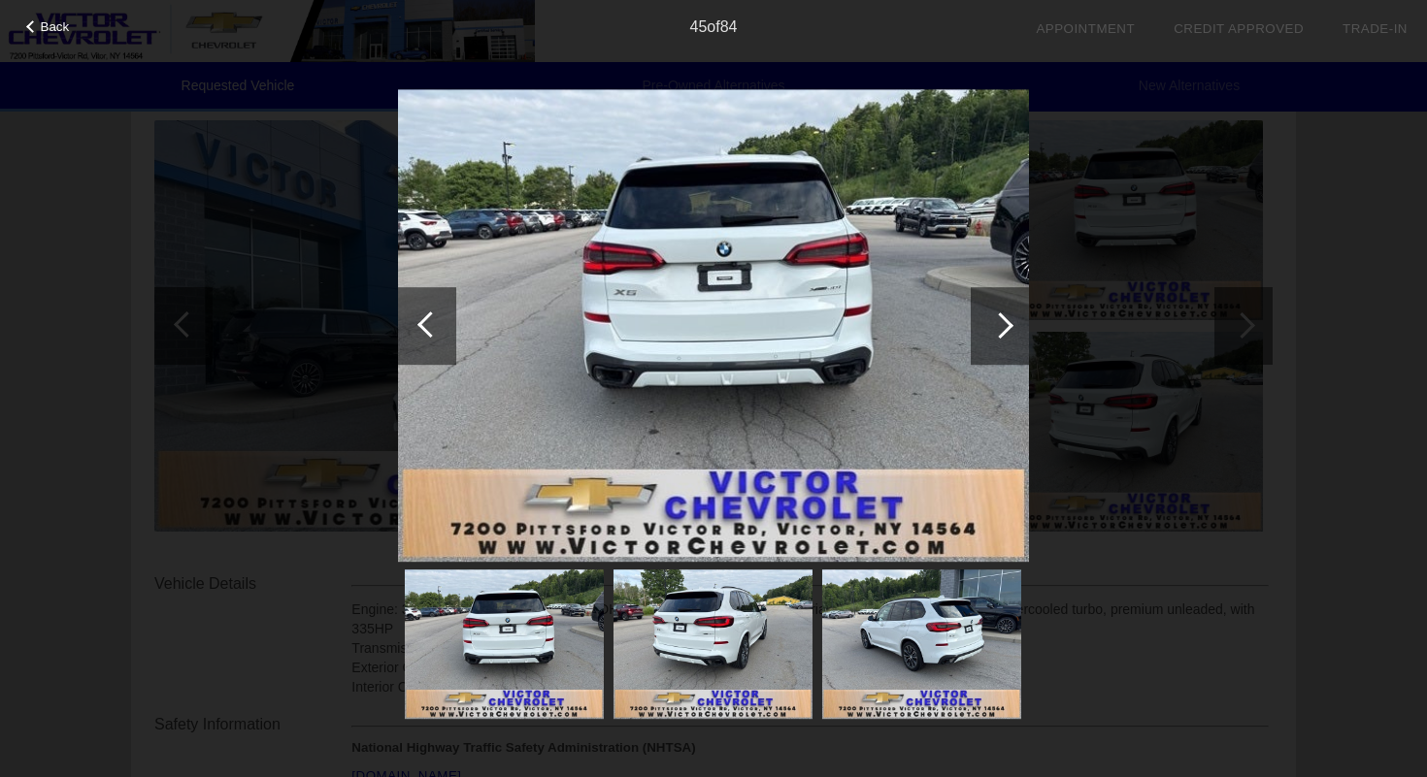
click at [434, 319] on div at bounding box center [430, 325] width 26 height 26
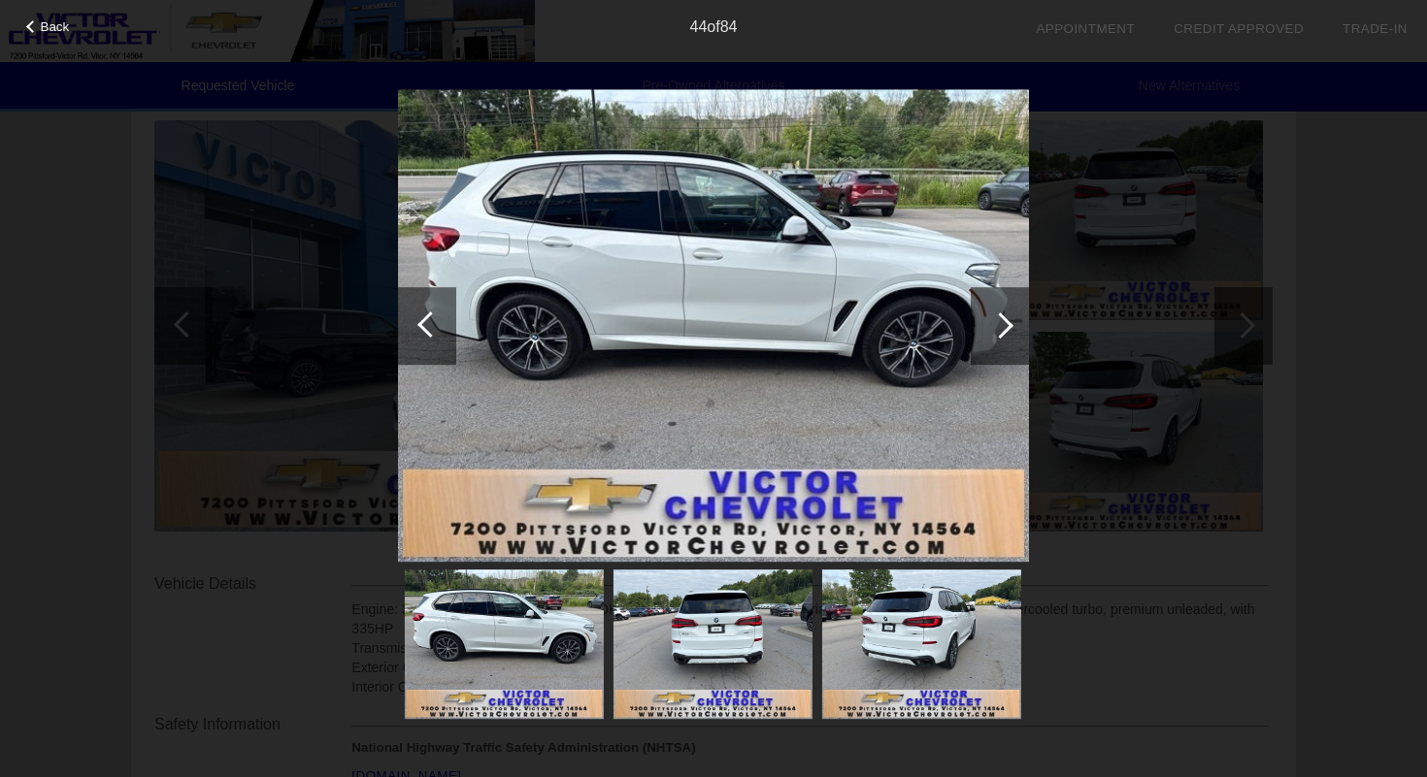
click at [434, 319] on div at bounding box center [430, 325] width 26 height 26
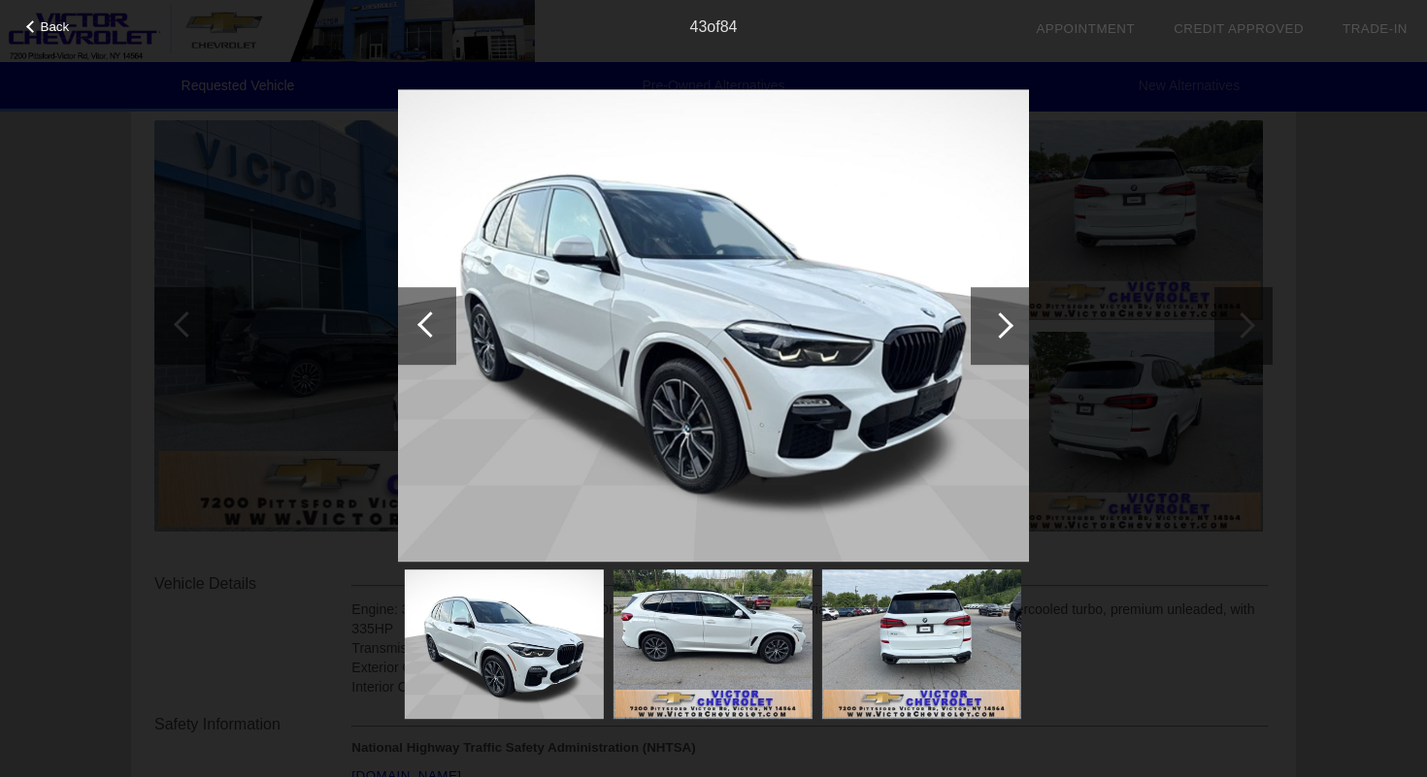
click at [1081, 329] on div "Back 43 of 84" at bounding box center [713, 388] width 1427 height 777
click at [1220, 324] on div "Back 43 of 84" at bounding box center [713, 388] width 1427 height 777
click at [55, 24] on span "Back" at bounding box center [55, 26] width 29 height 15
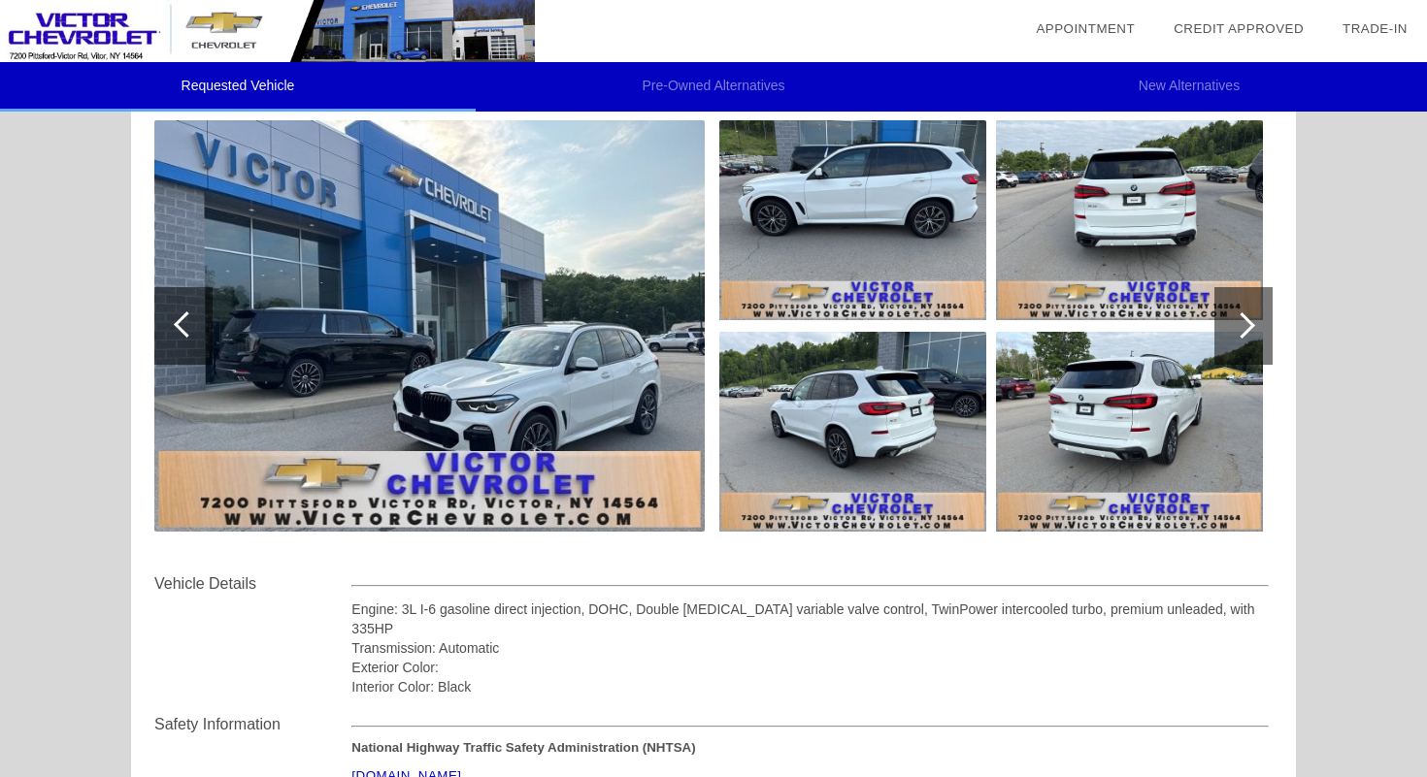
click at [1268, 341] on div at bounding box center [1243, 326] width 58 height 78
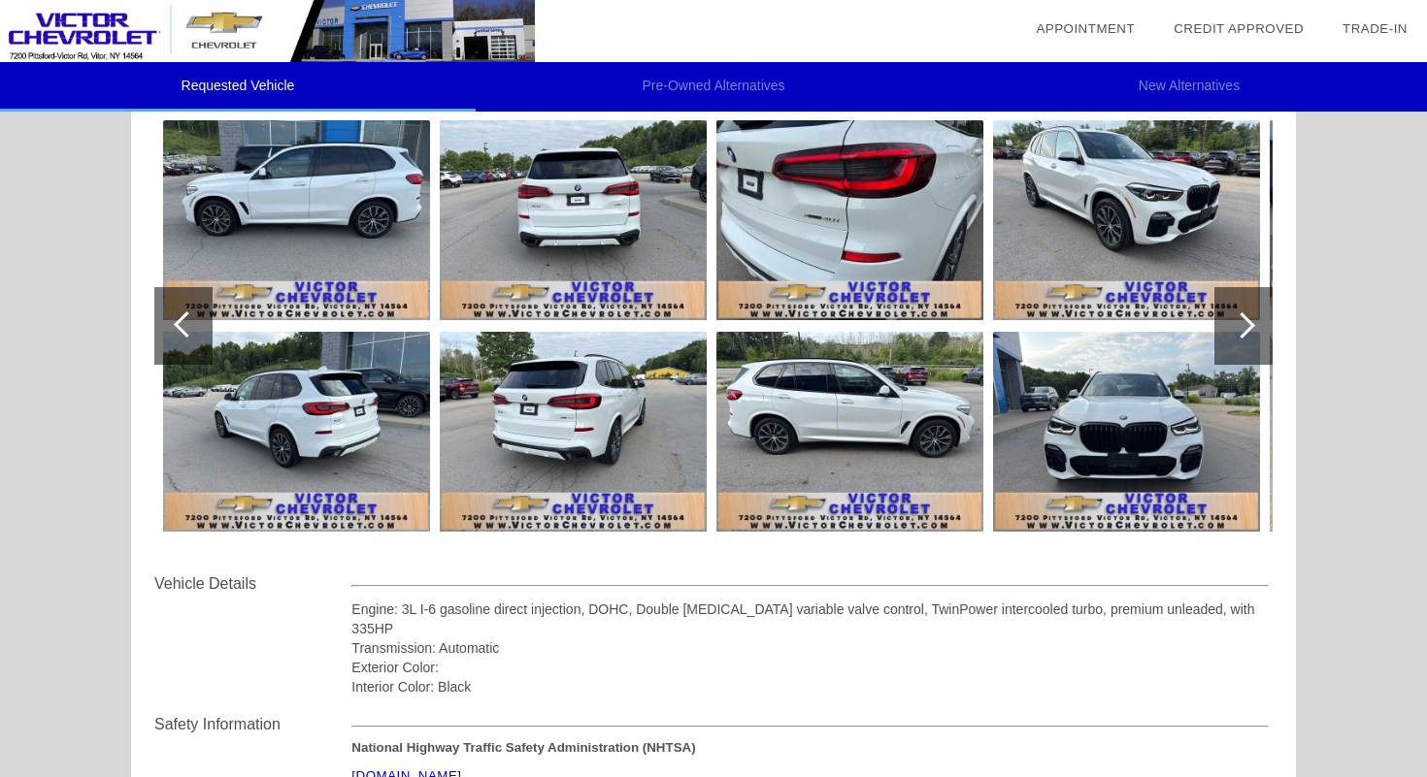
click at [1268, 341] on div at bounding box center [1243, 326] width 58 height 78
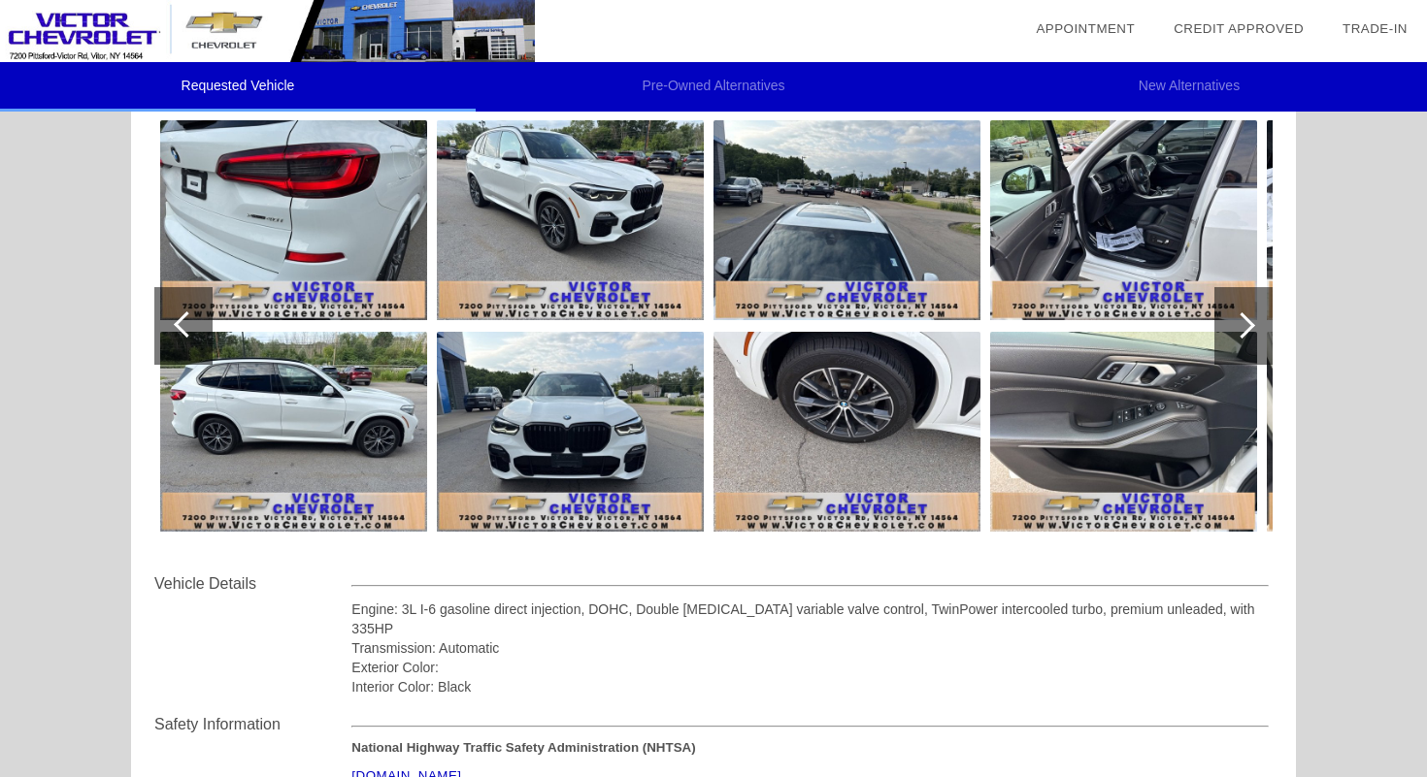
click at [1268, 341] on div at bounding box center [1243, 326] width 58 height 78
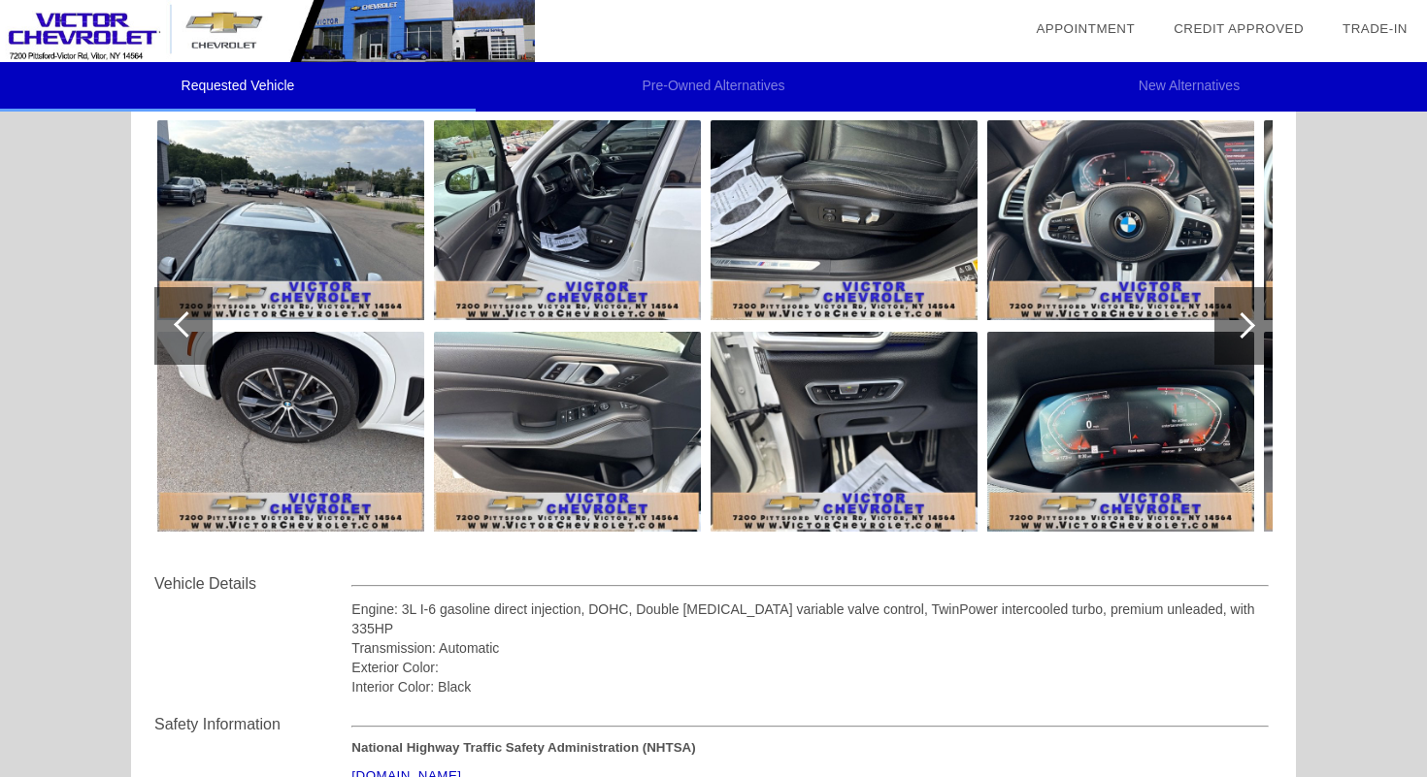
click at [1268, 341] on div at bounding box center [1243, 326] width 58 height 78
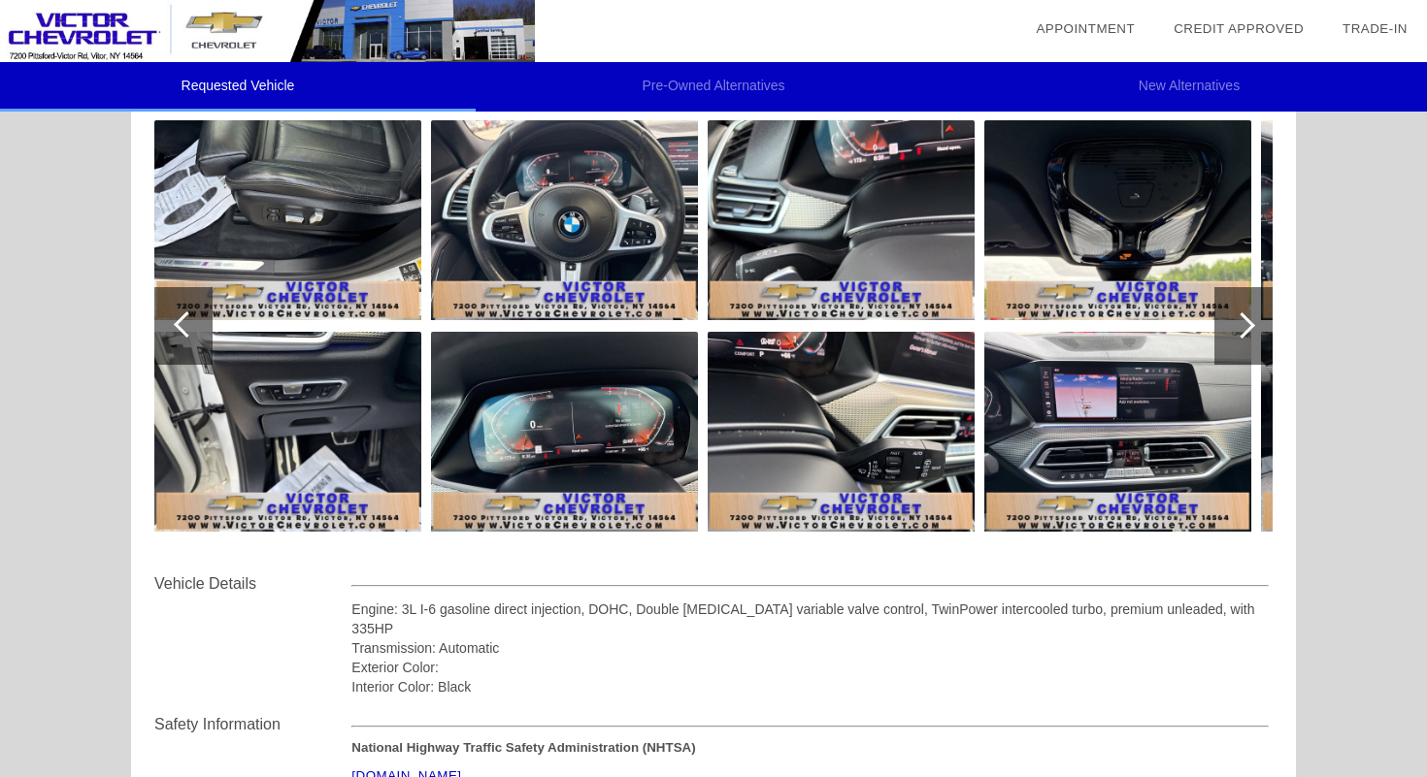
click at [1267, 341] on div at bounding box center [1243, 326] width 58 height 78
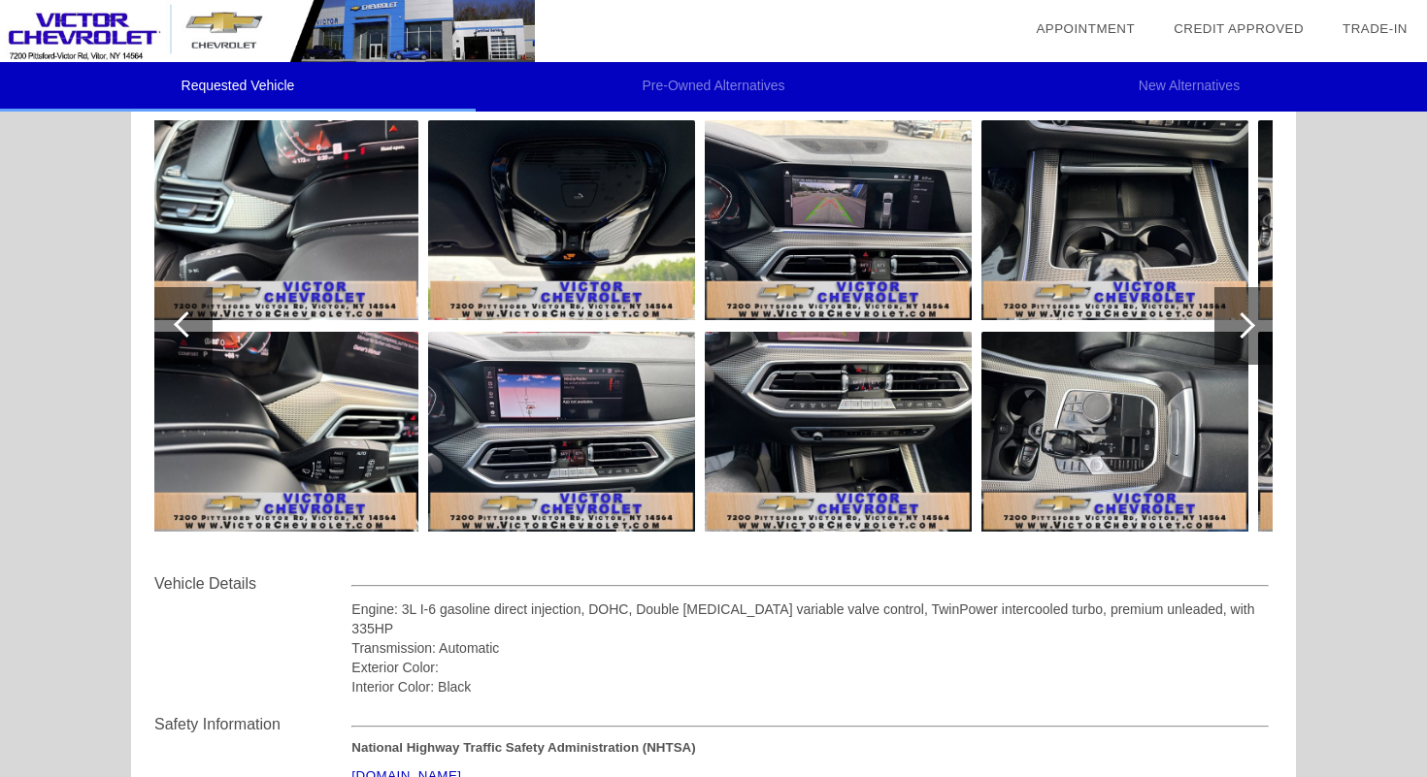
click at [1267, 341] on div at bounding box center [1243, 326] width 58 height 78
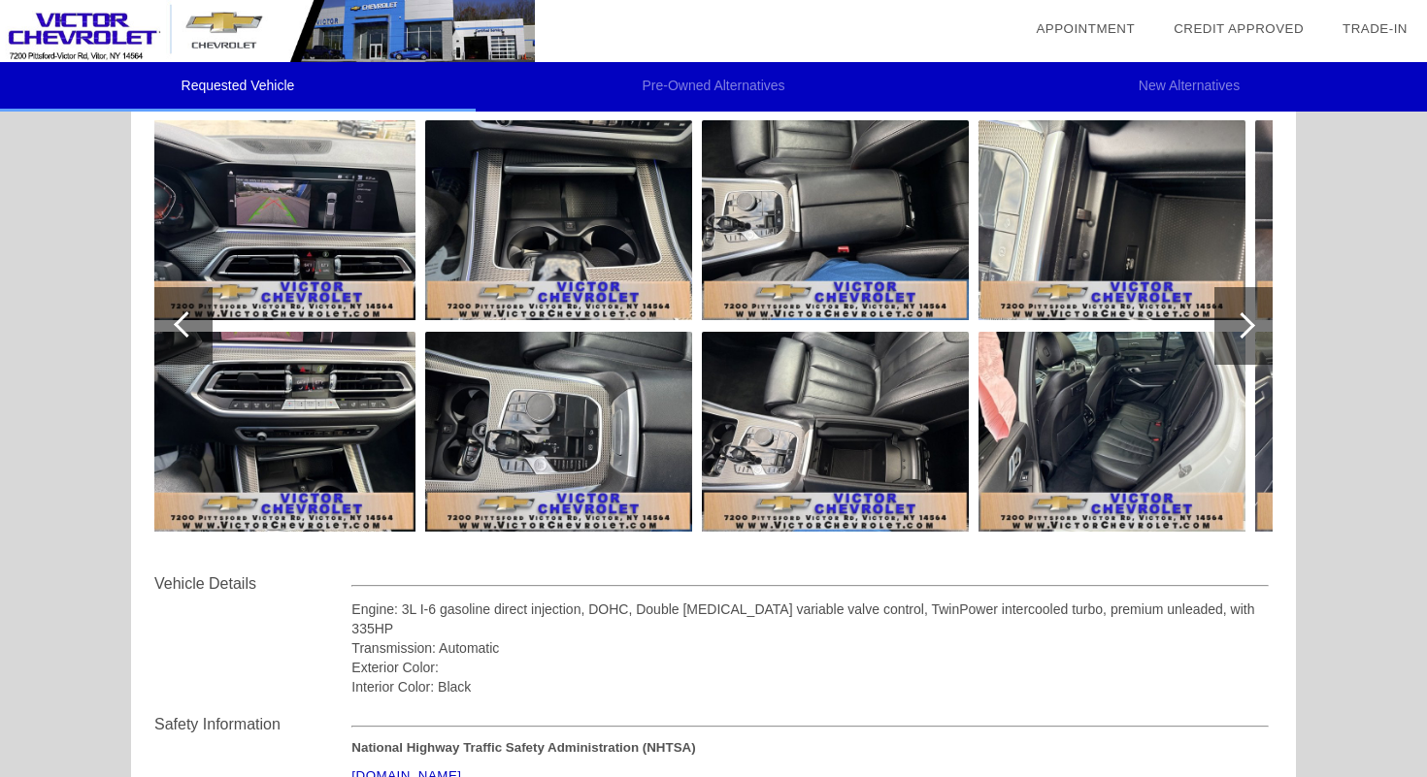
click at [1267, 341] on div at bounding box center [1243, 326] width 58 height 78
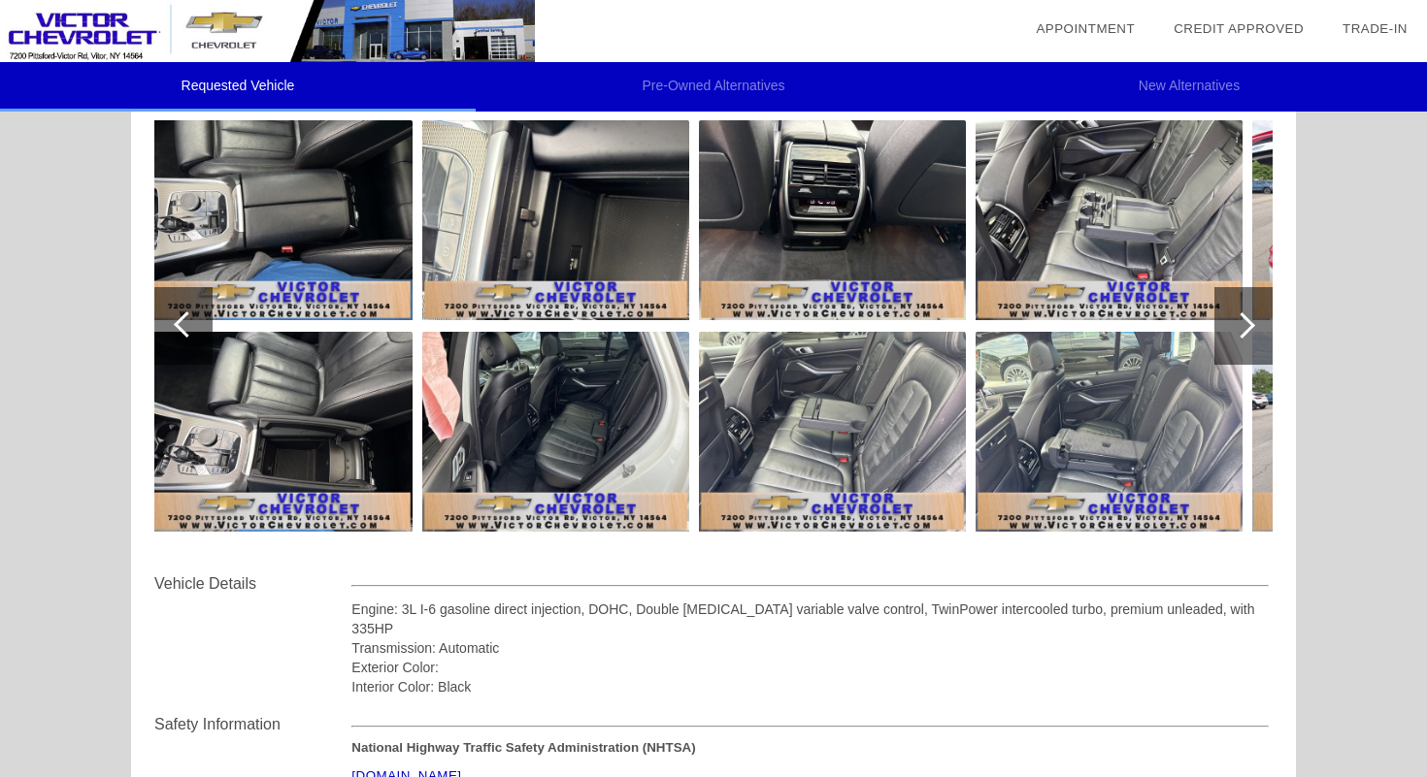
click at [1267, 341] on div at bounding box center [1243, 326] width 58 height 78
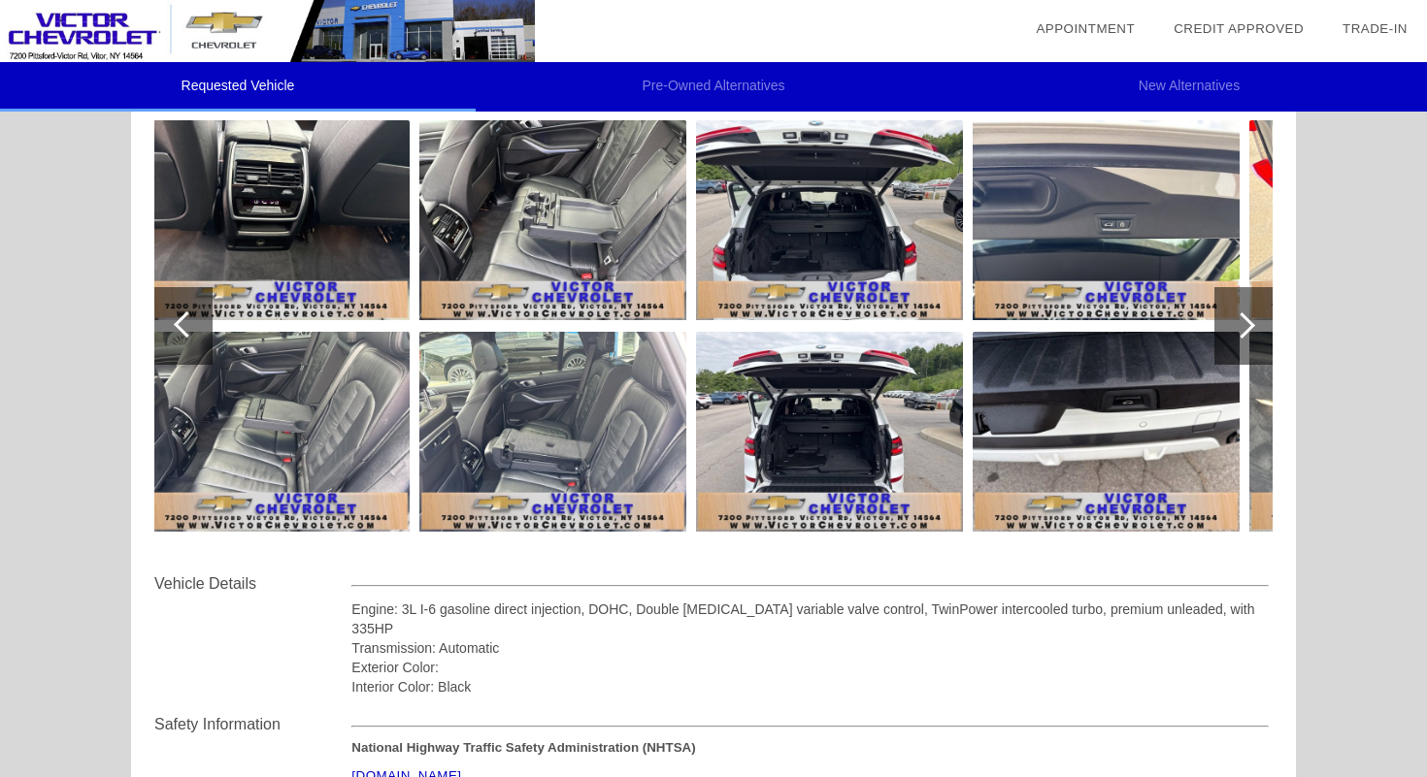
click at [1267, 341] on div at bounding box center [1243, 326] width 58 height 78
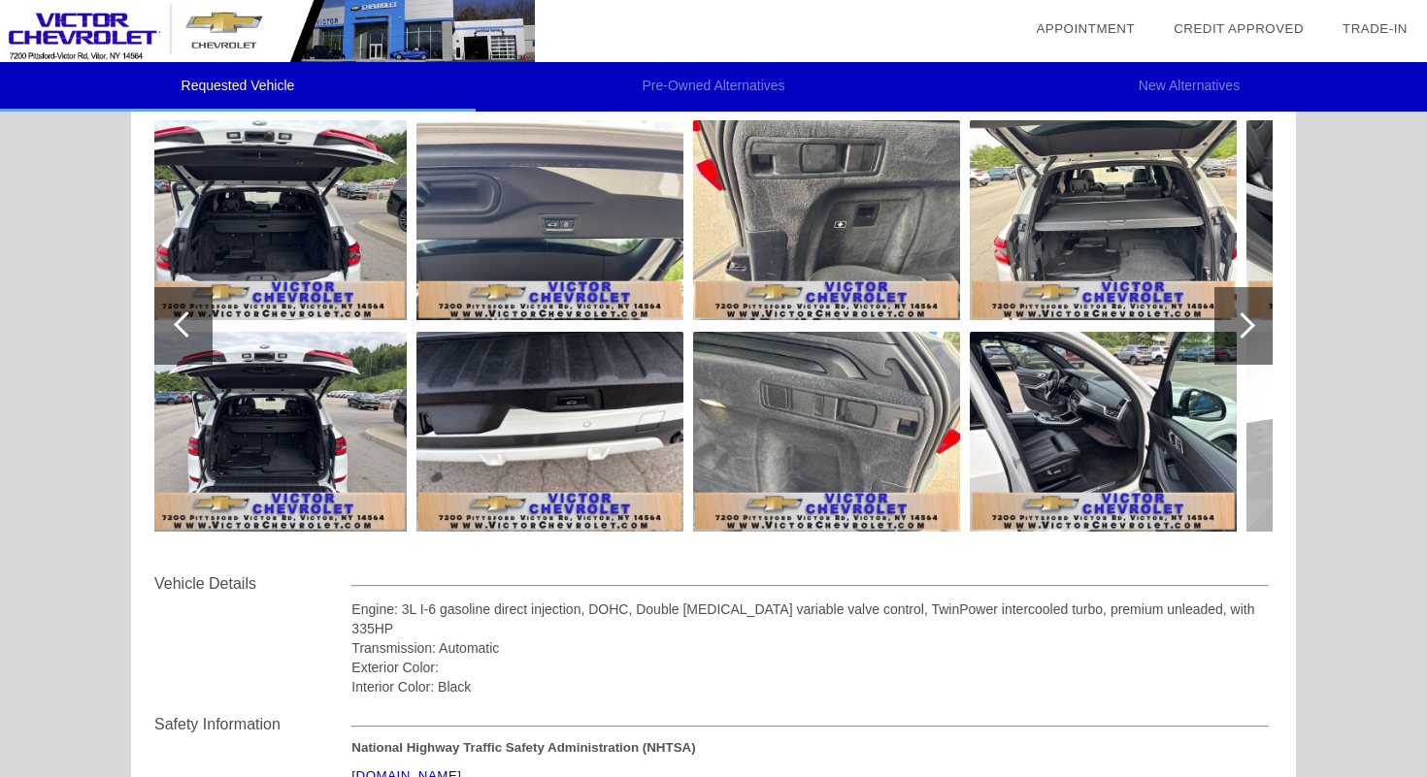
click at [1058, 384] on img at bounding box center [1103, 432] width 267 height 200
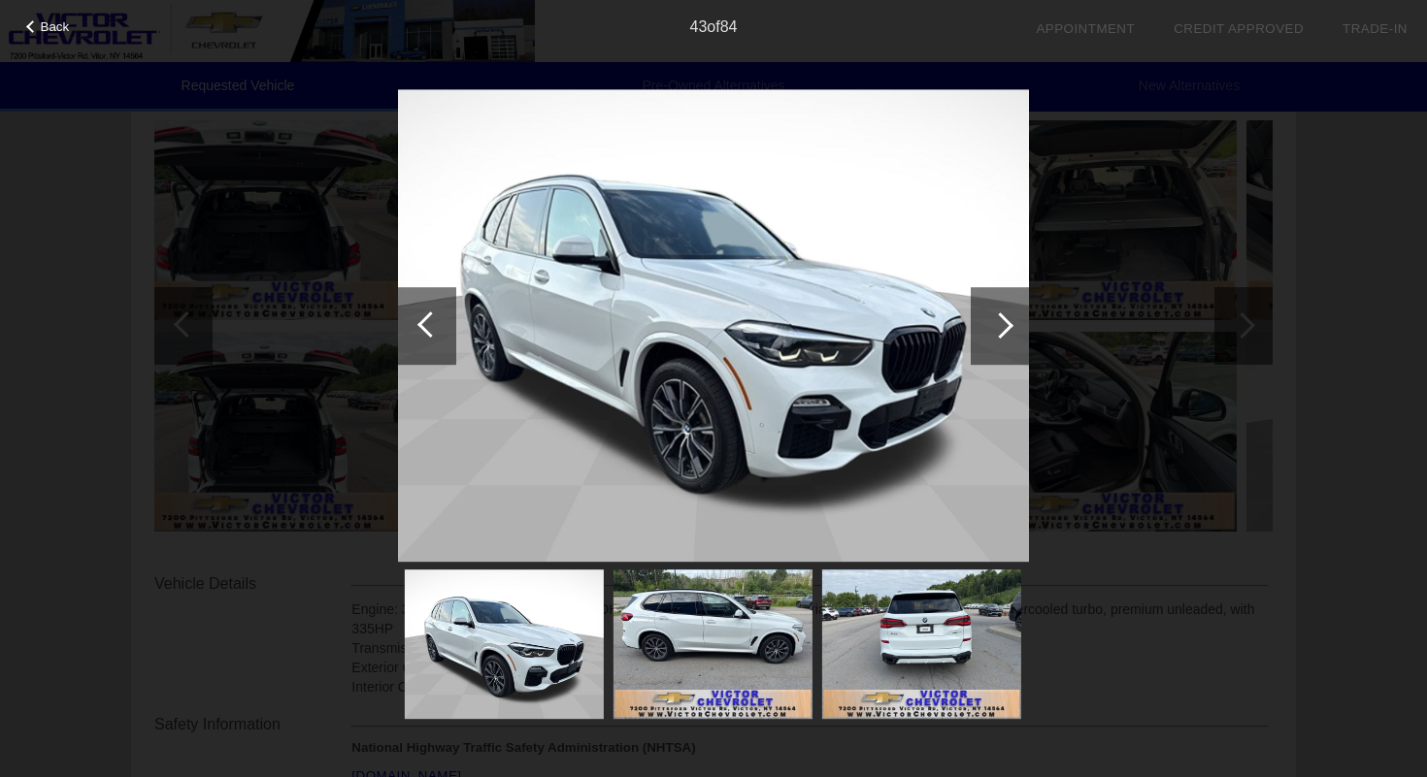
click at [971, 292] on div at bounding box center [1000, 326] width 58 height 78
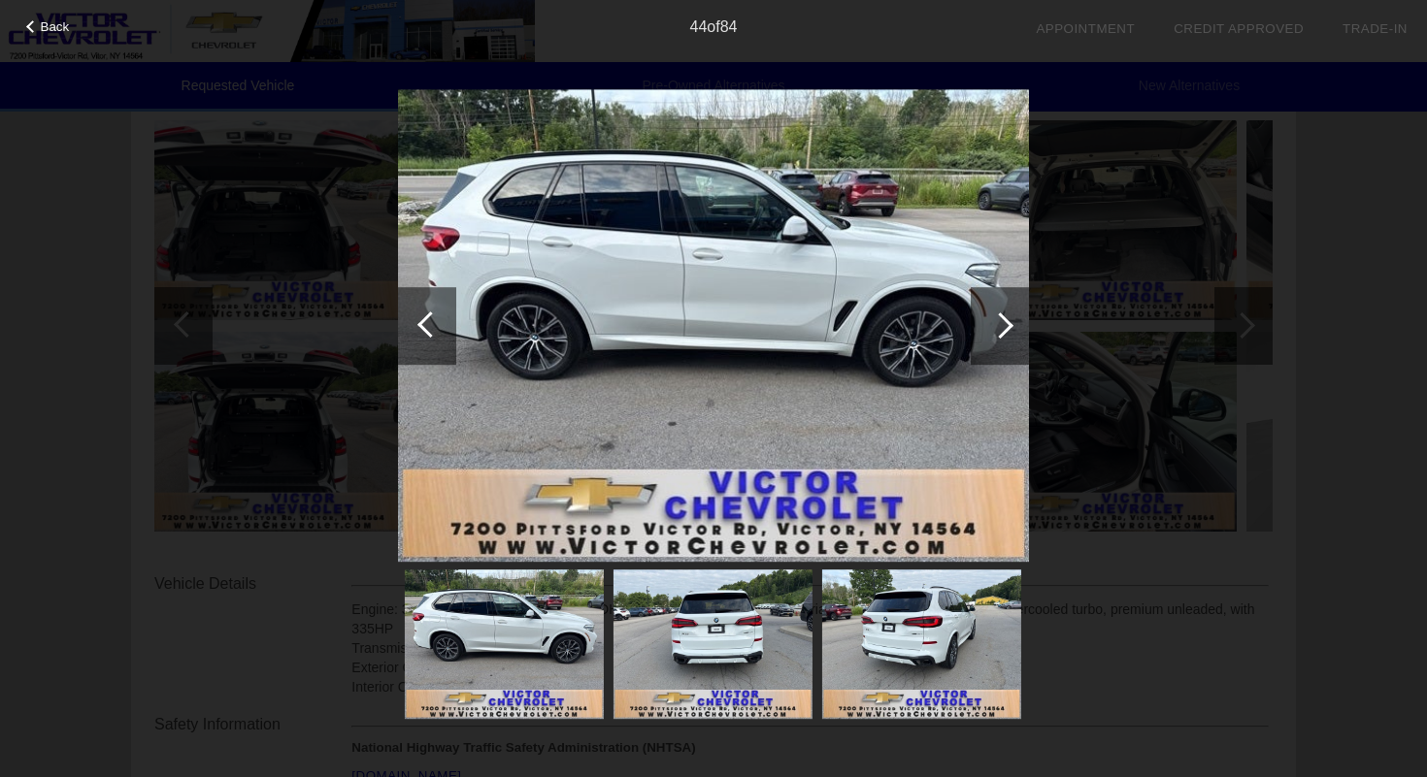
click at [971, 292] on div at bounding box center [1000, 326] width 58 height 78
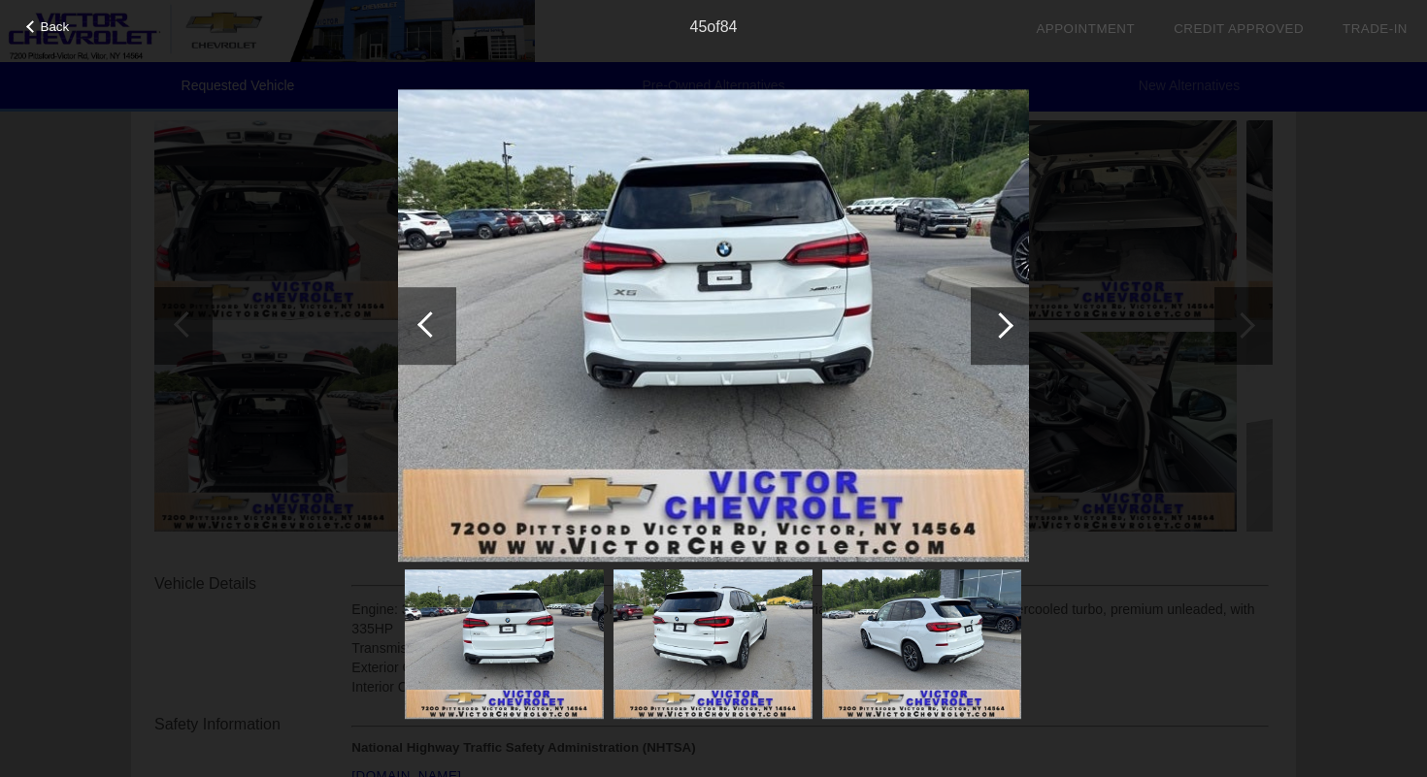
click at [971, 292] on div at bounding box center [1000, 326] width 58 height 78
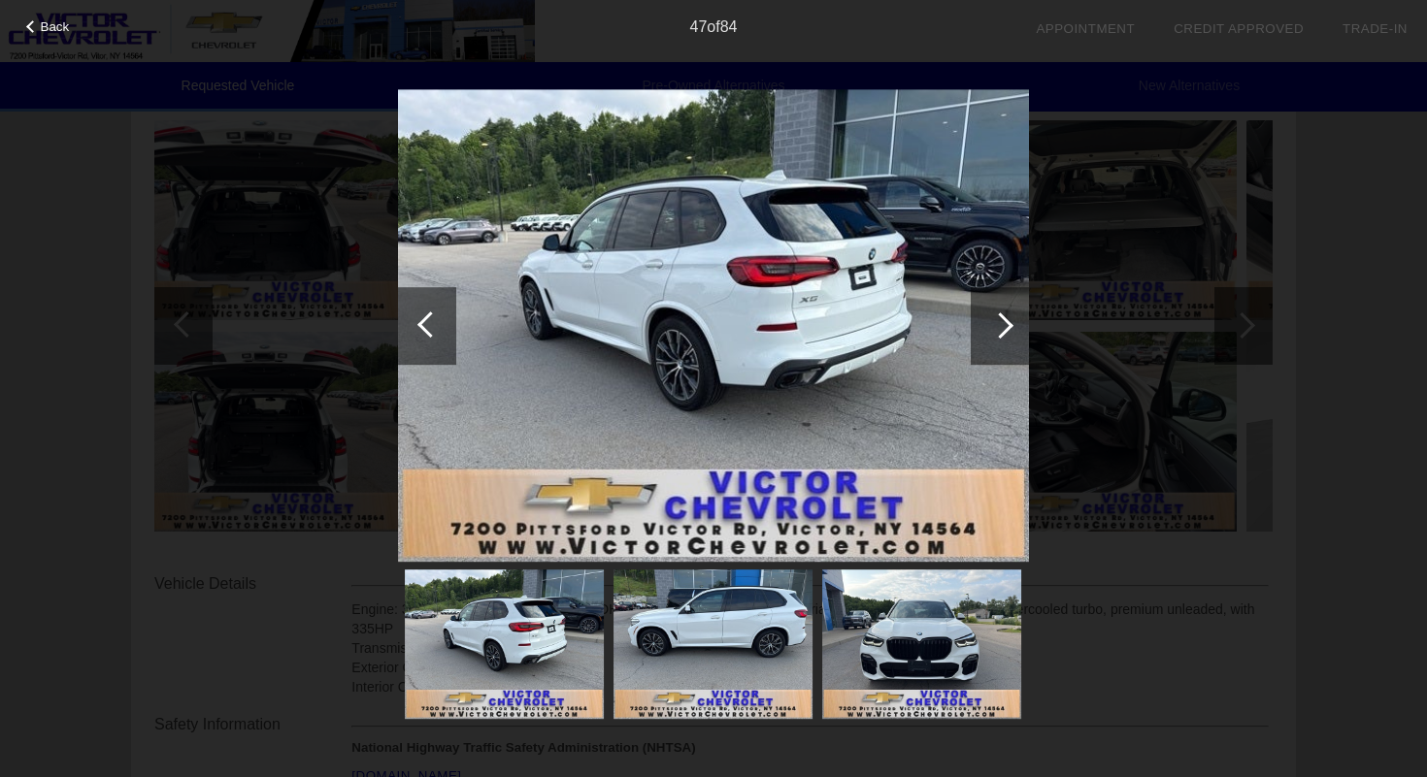
click at [971, 292] on div at bounding box center [1000, 326] width 58 height 78
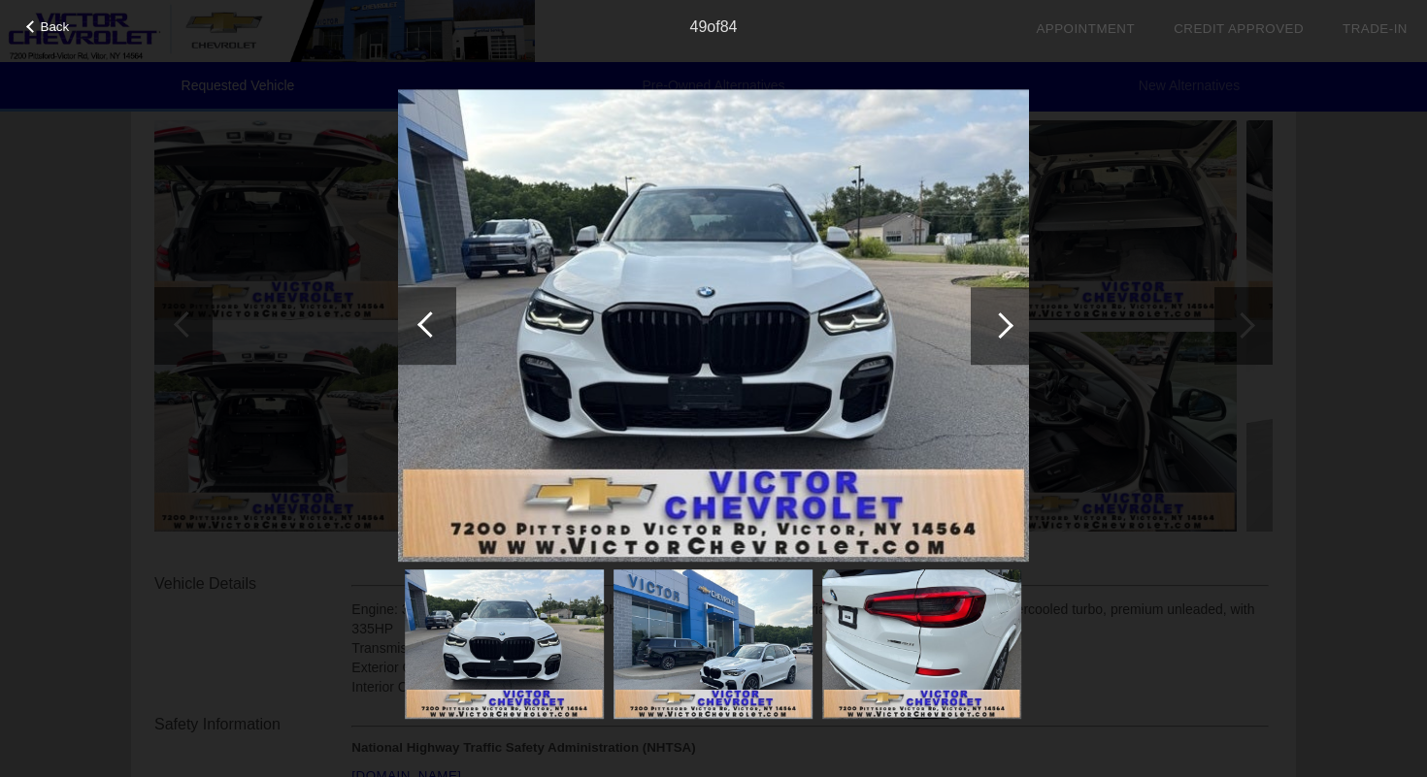
click at [971, 292] on div at bounding box center [1000, 326] width 58 height 78
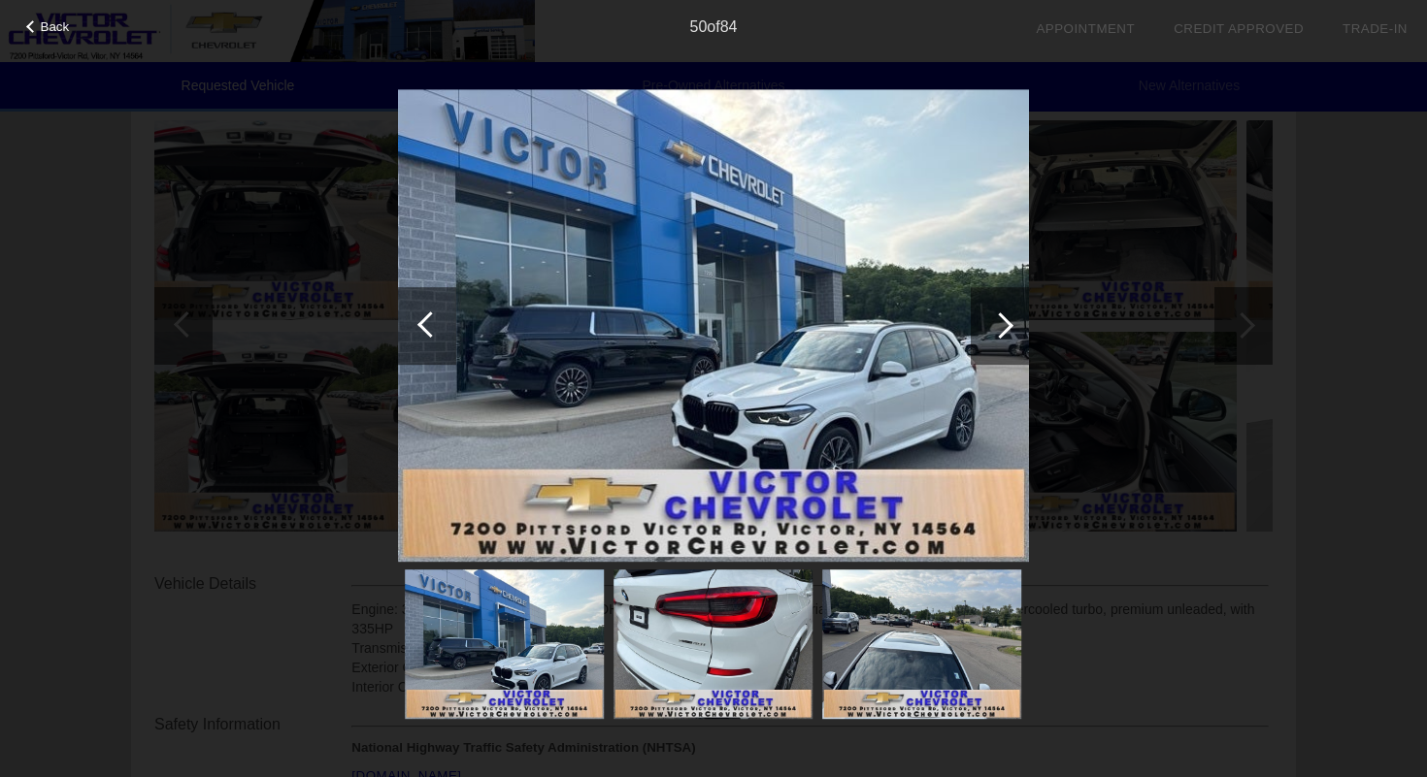
click at [971, 292] on div at bounding box center [1000, 326] width 58 height 78
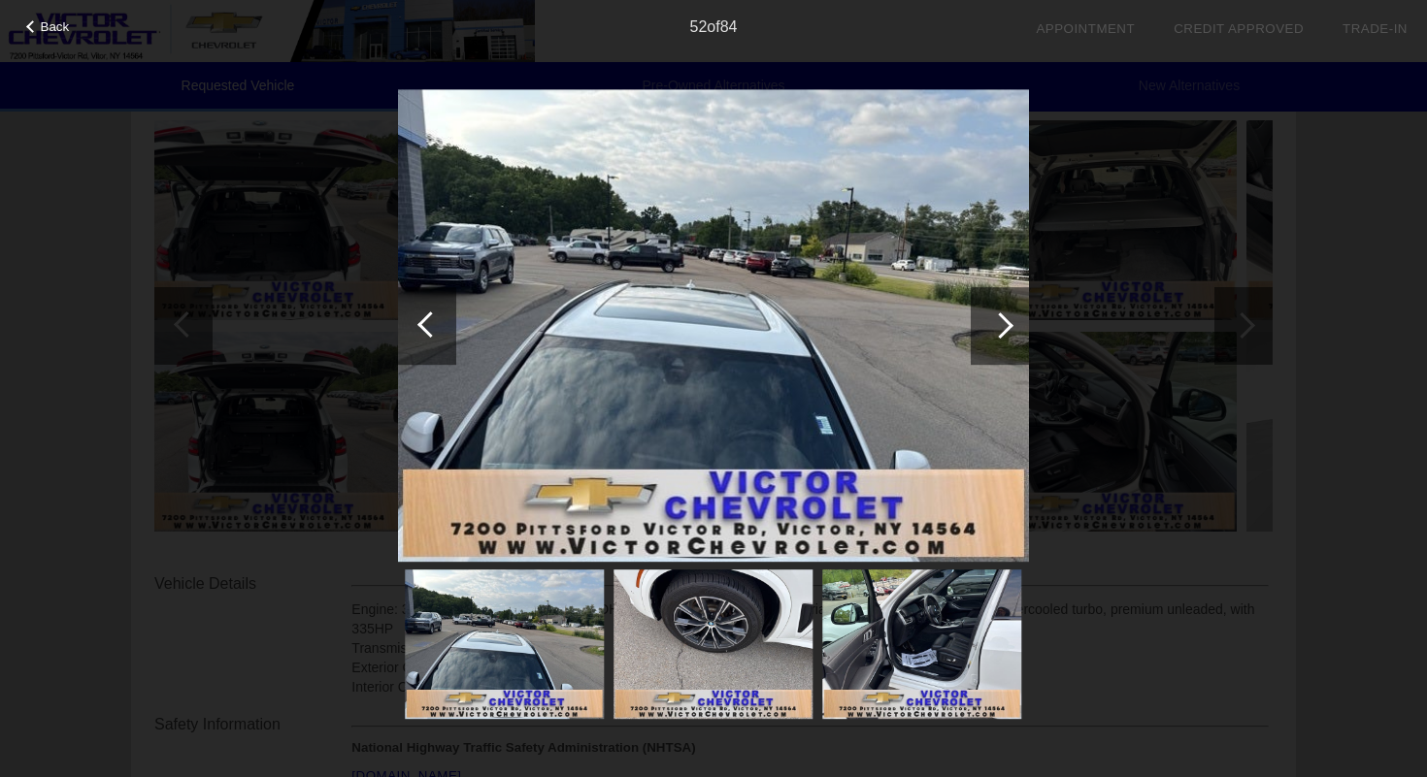
click at [971, 292] on div at bounding box center [1000, 326] width 58 height 78
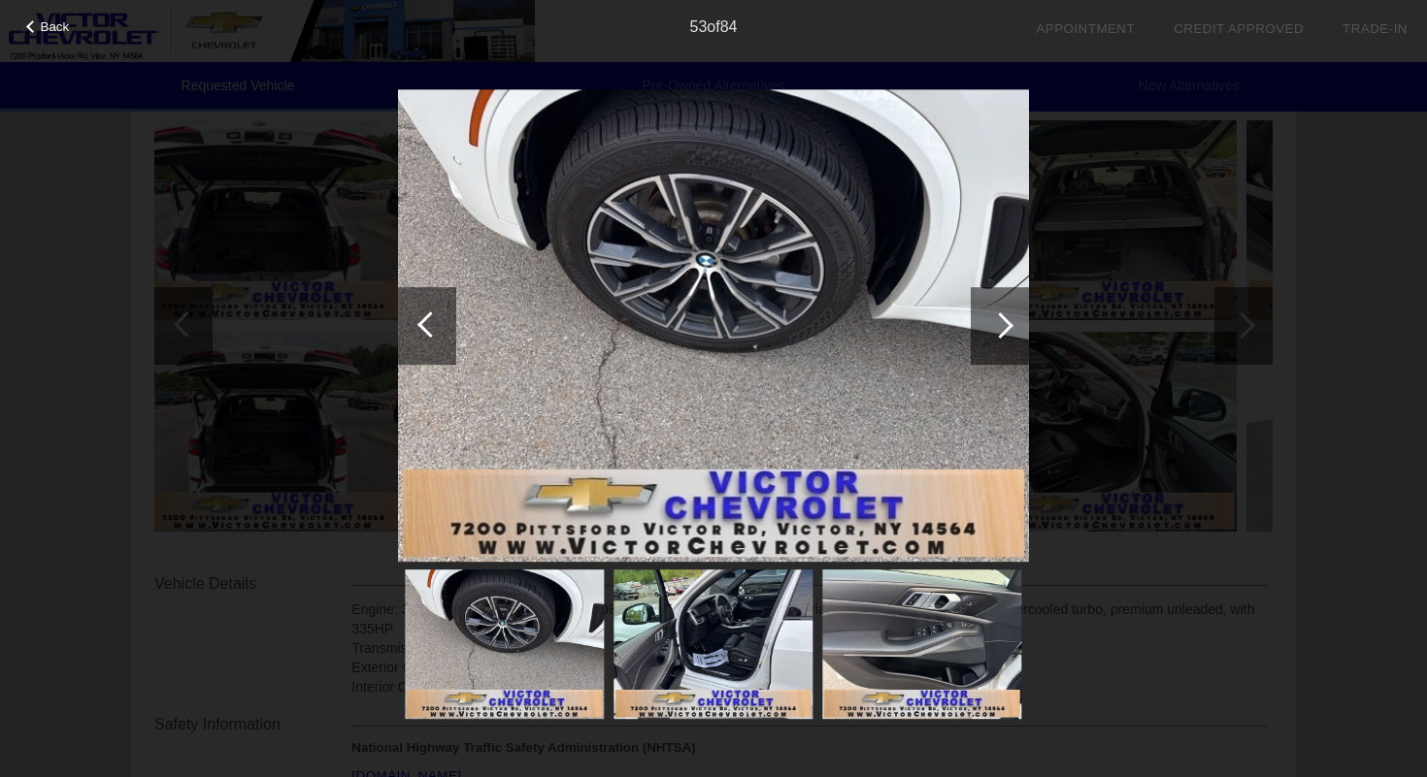
click at [971, 292] on div at bounding box center [1000, 326] width 58 height 78
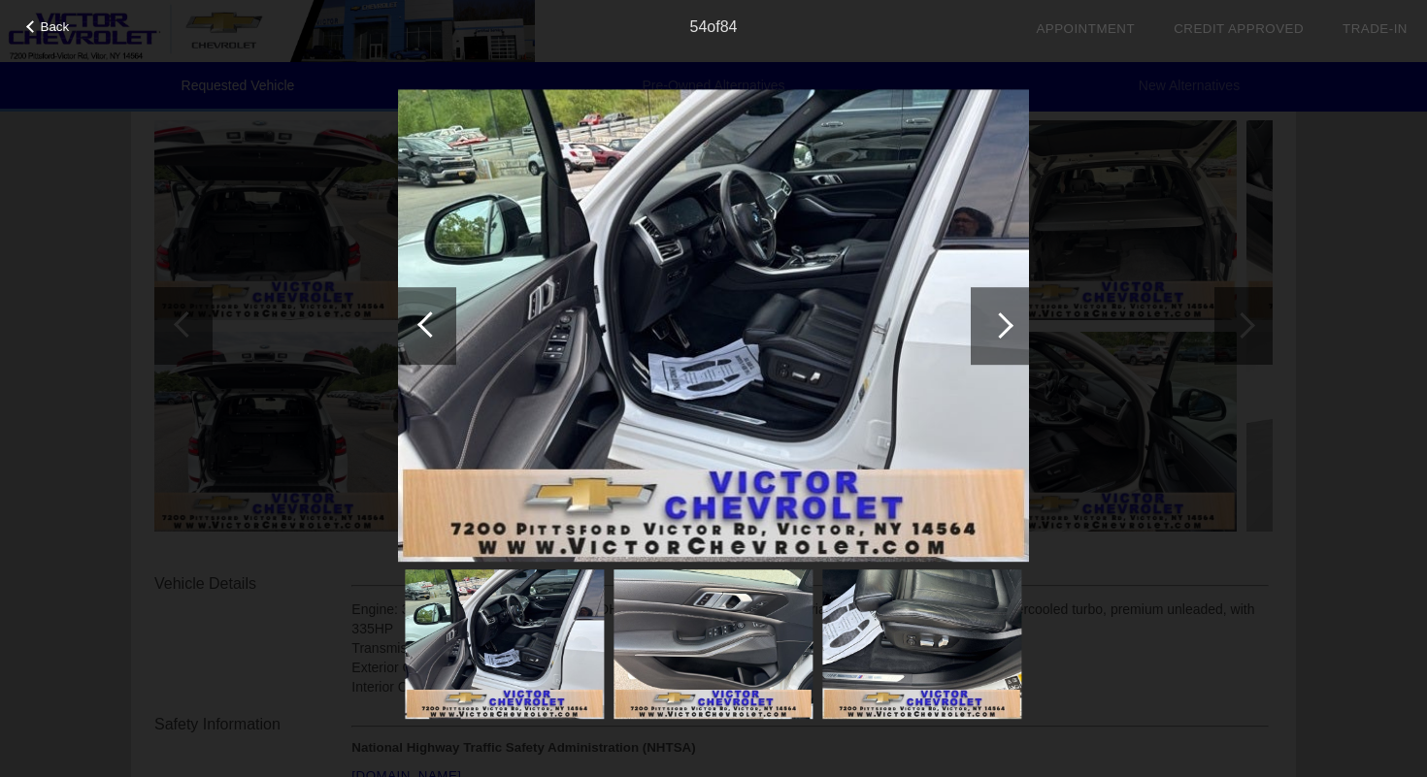
click at [971, 292] on div at bounding box center [1000, 326] width 58 height 78
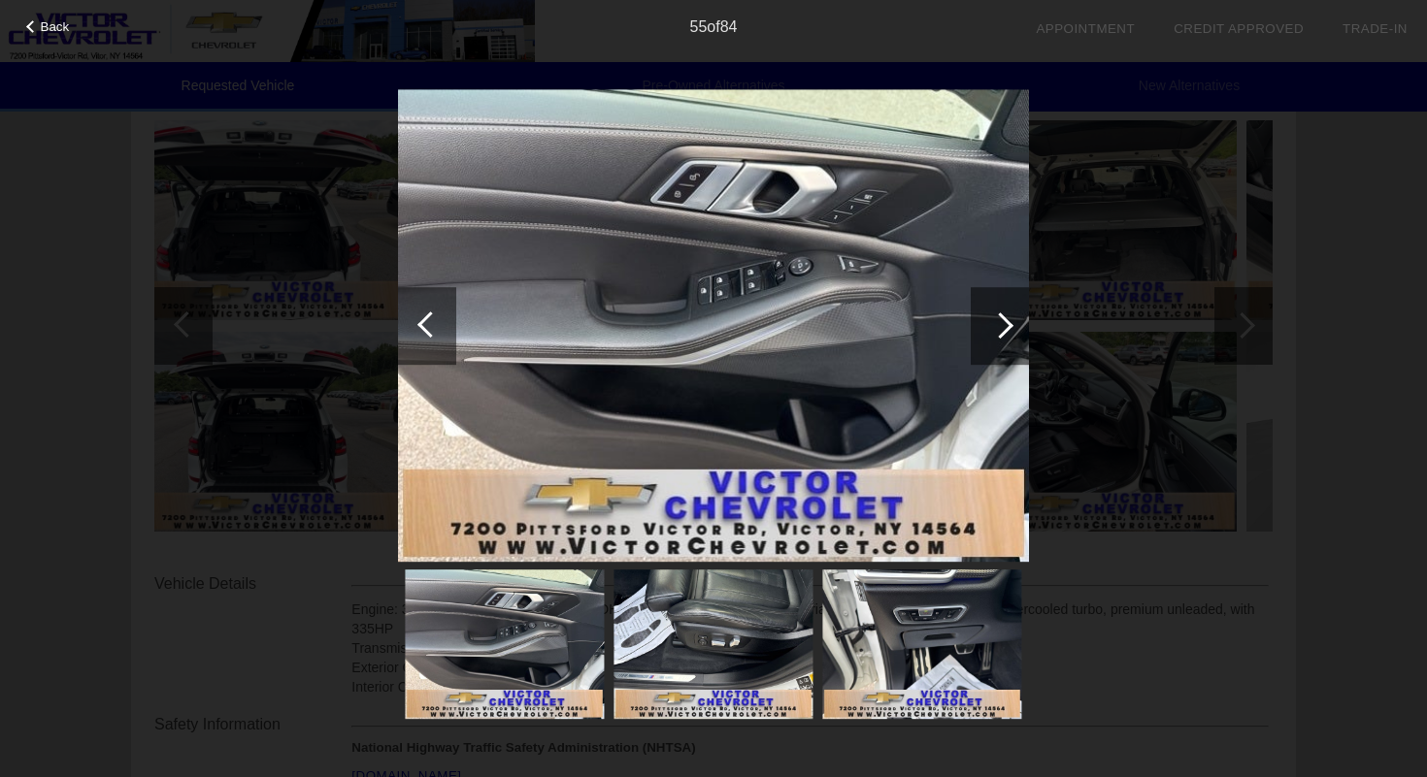
click at [971, 292] on div at bounding box center [1000, 326] width 58 height 78
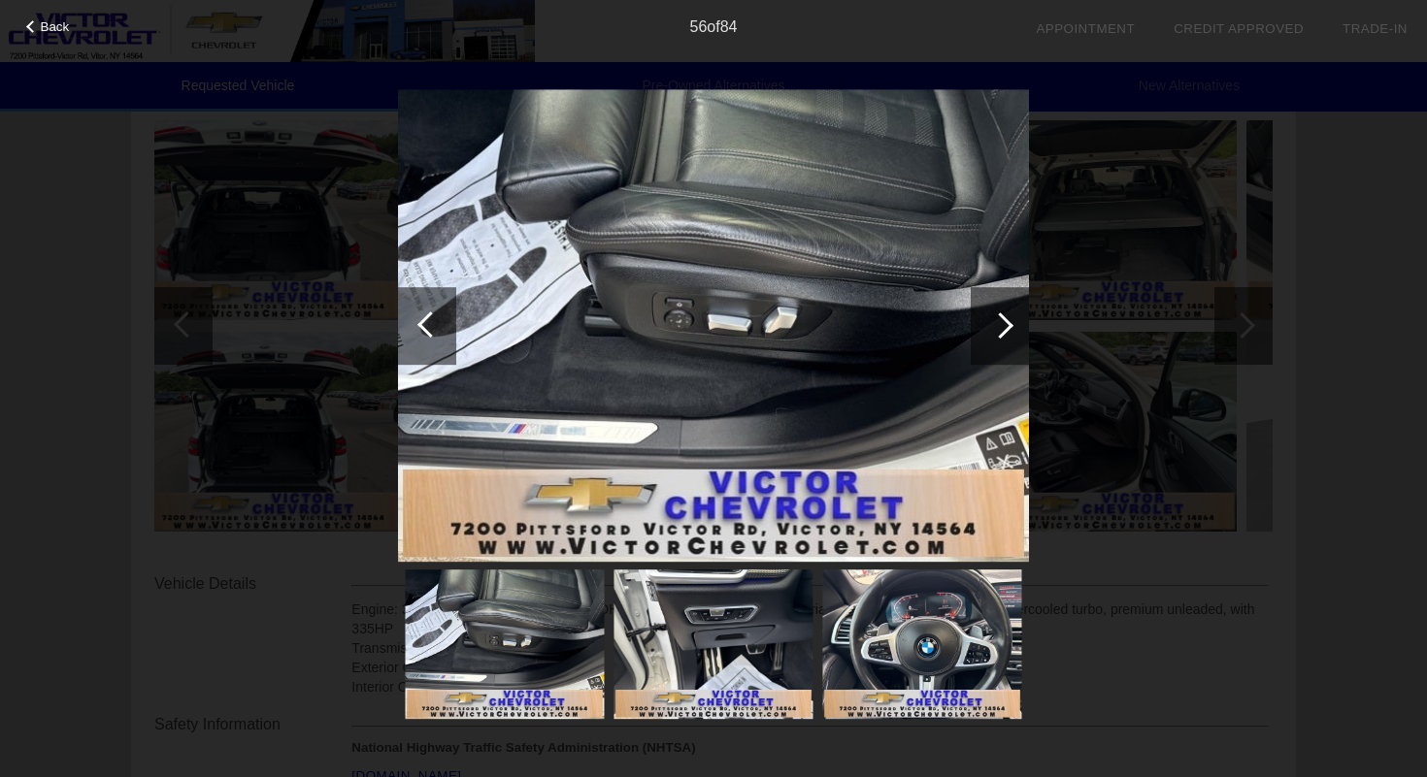
click at [437, 323] on div at bounding box center [430, 325] width 26 height 26
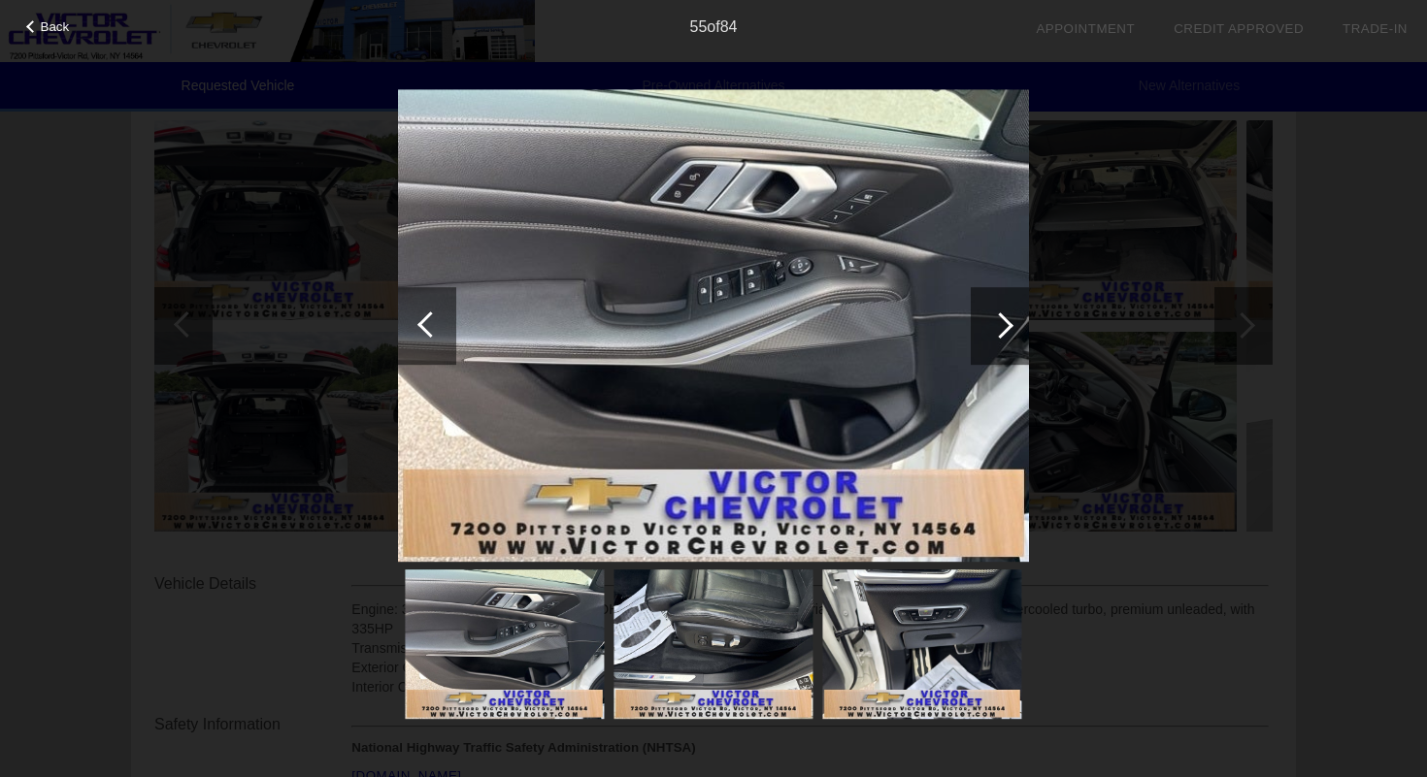
click at [400, 317] on div at bounding box center [427, 326] width 58 height 78
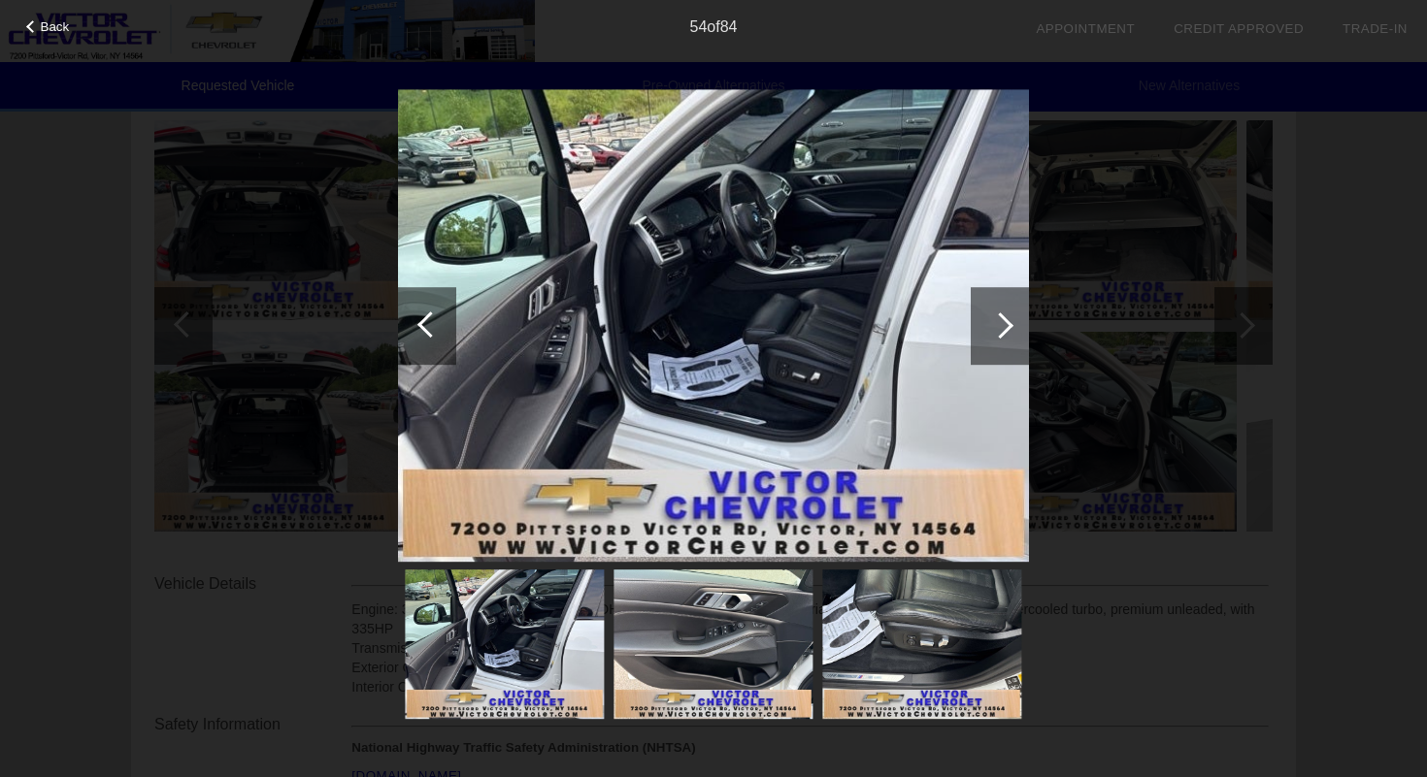
click at [982, 313] on div at bounding box center [1000, 326] width 58 height 78
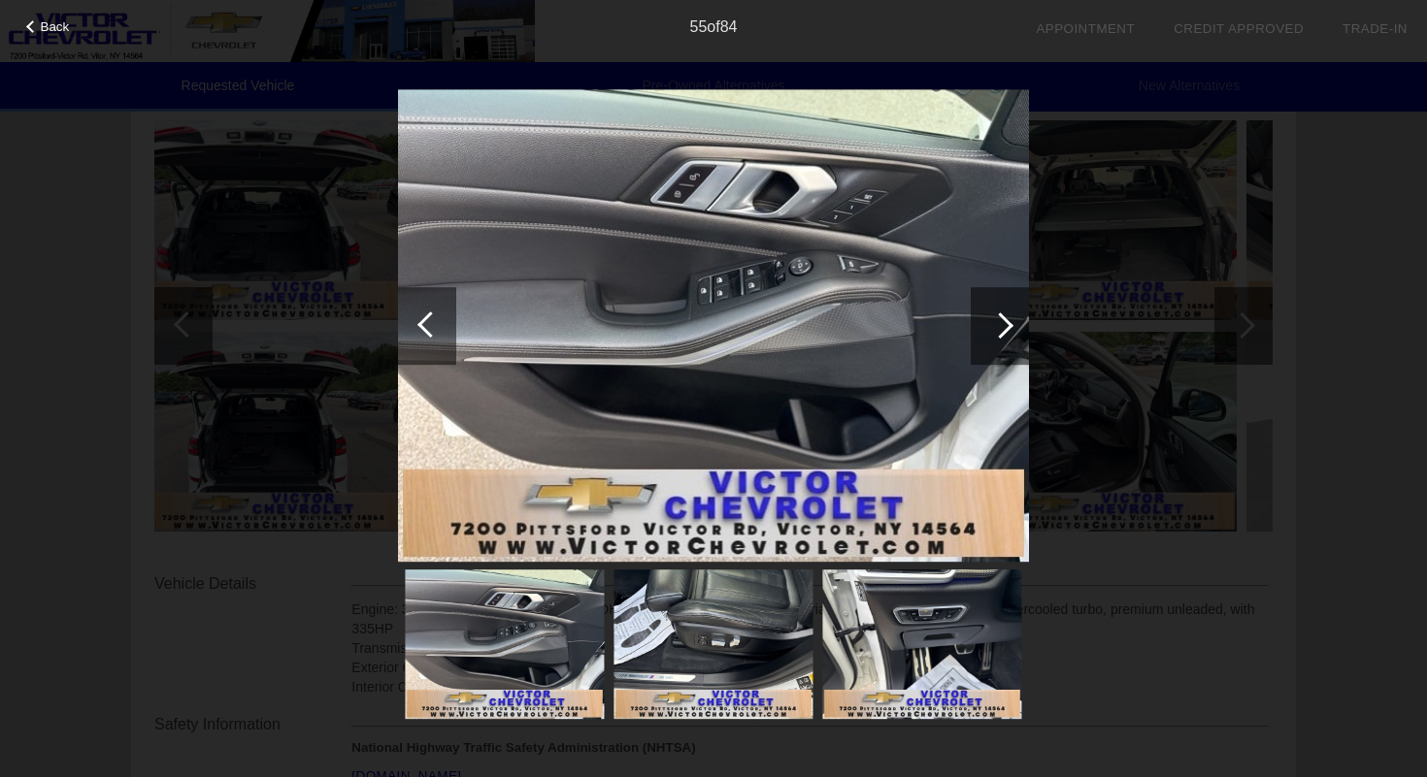
click at [982, 313] on div at bounding box center [1000, 326] width 58 height 78
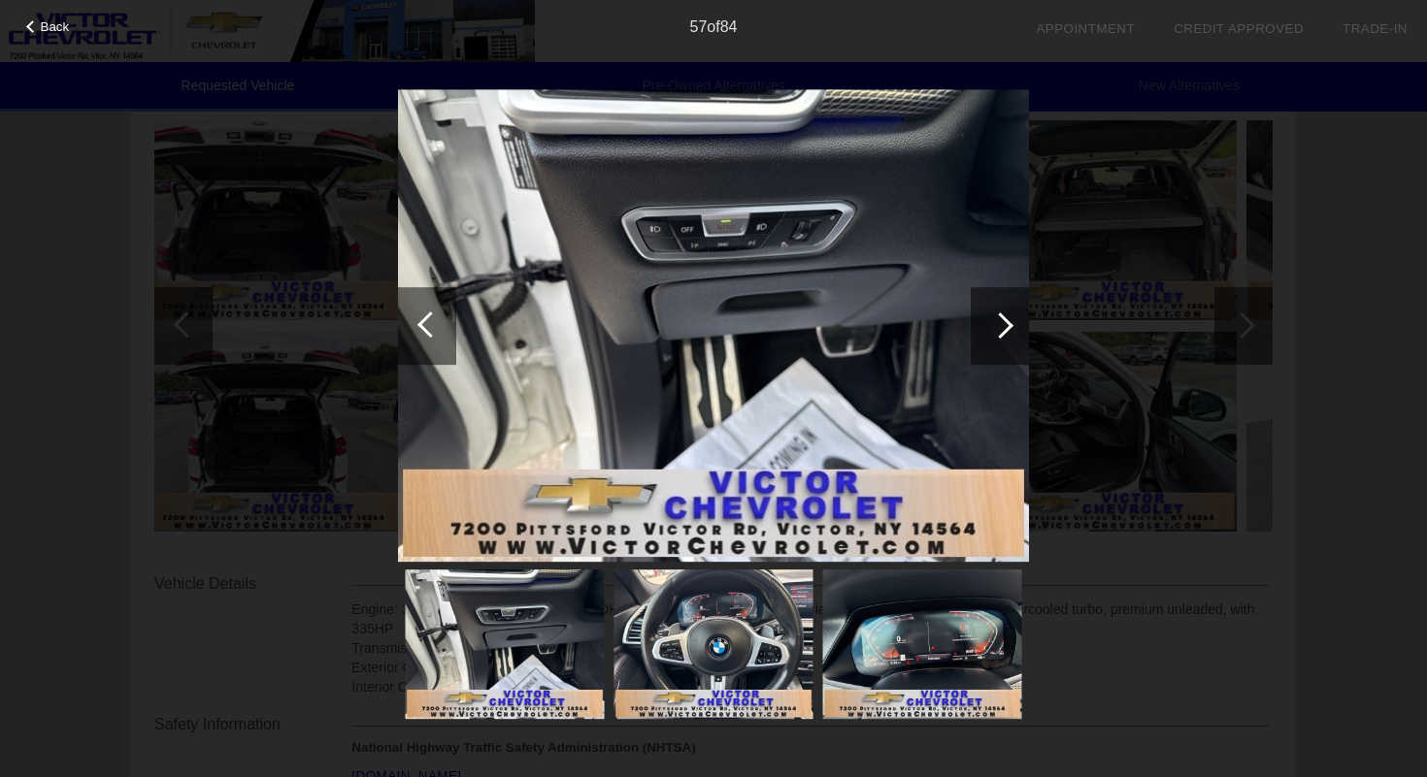
click at [982, 313] on div at bounding box center [1000, 326] width 58 height 78
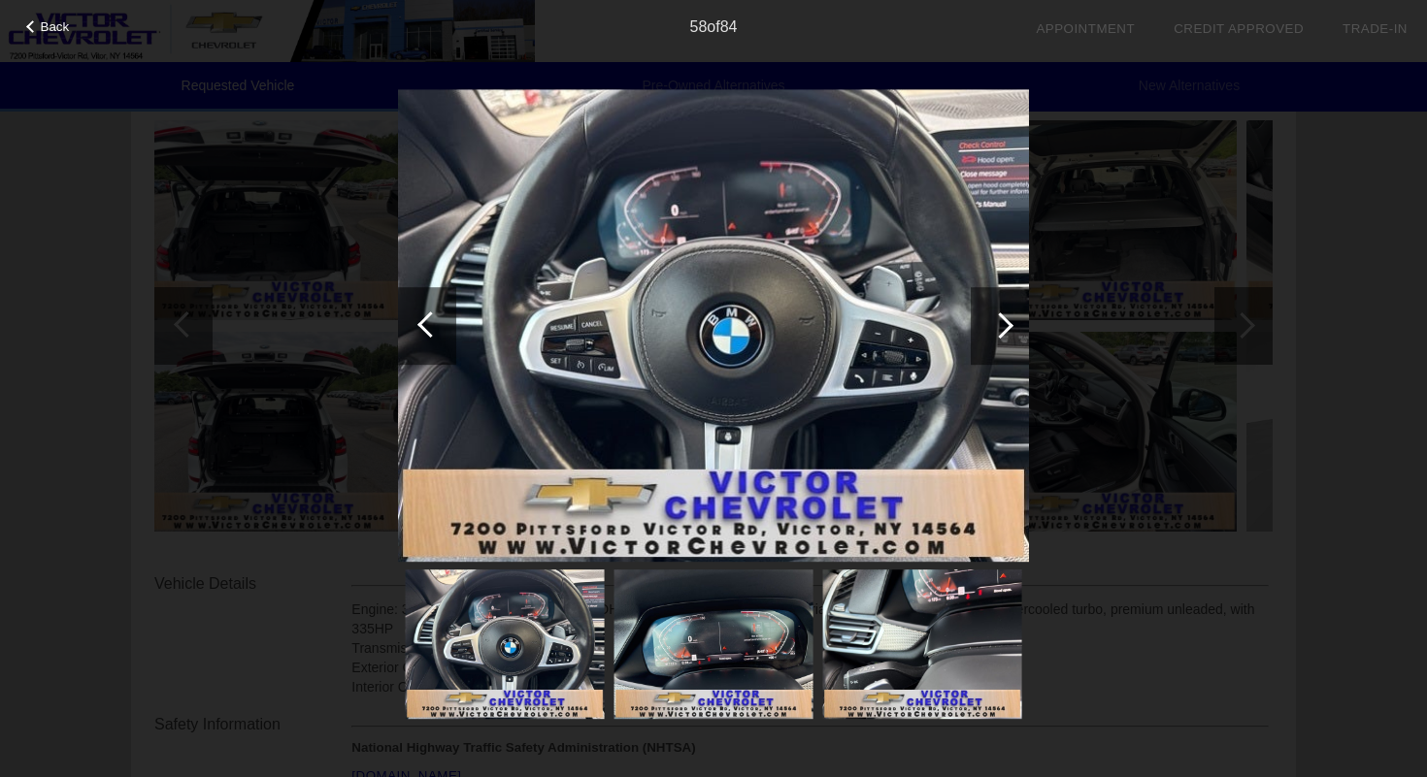
click at [982, 313] on div at bounding box center [1000, 326] width 58 height 78
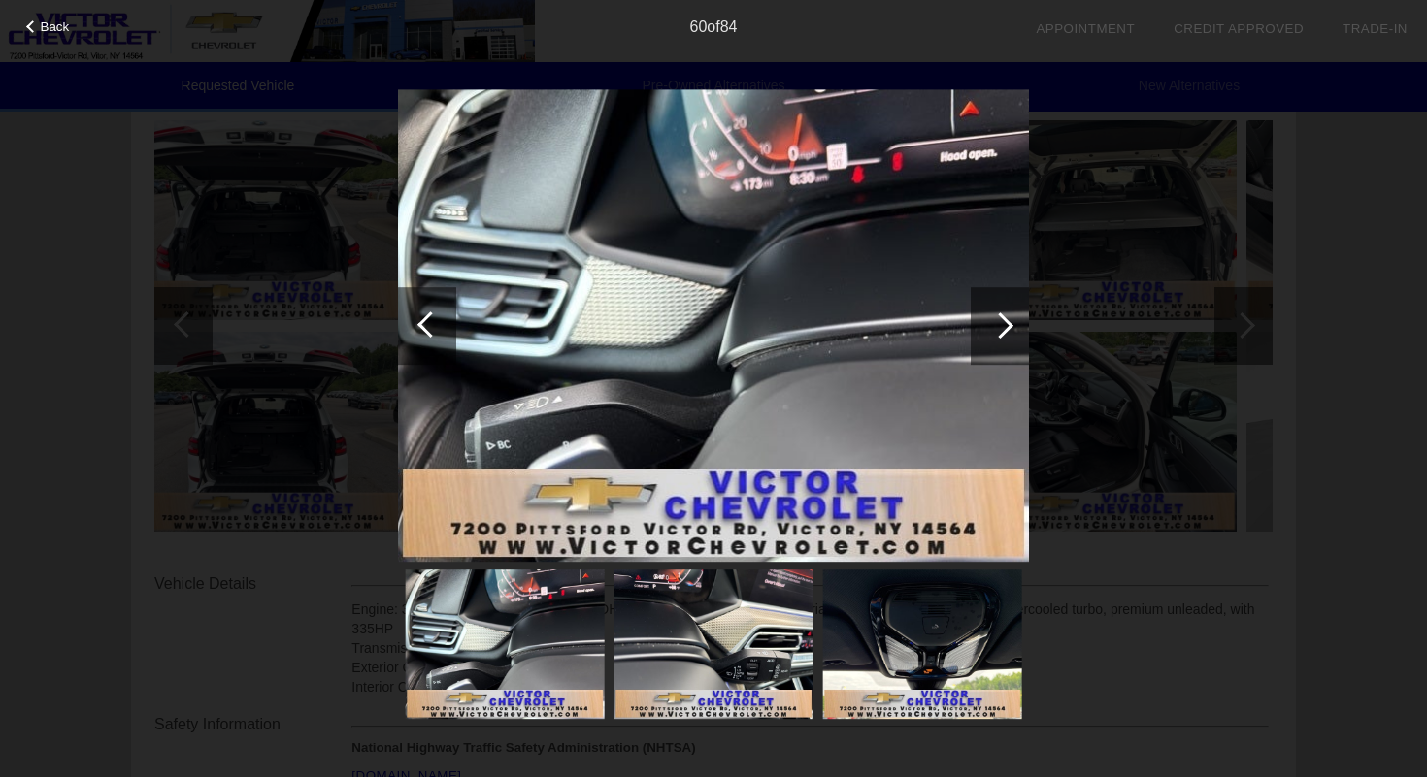
click at [982, 313] on div at bounding box center [1000, 326] width 58 height 78
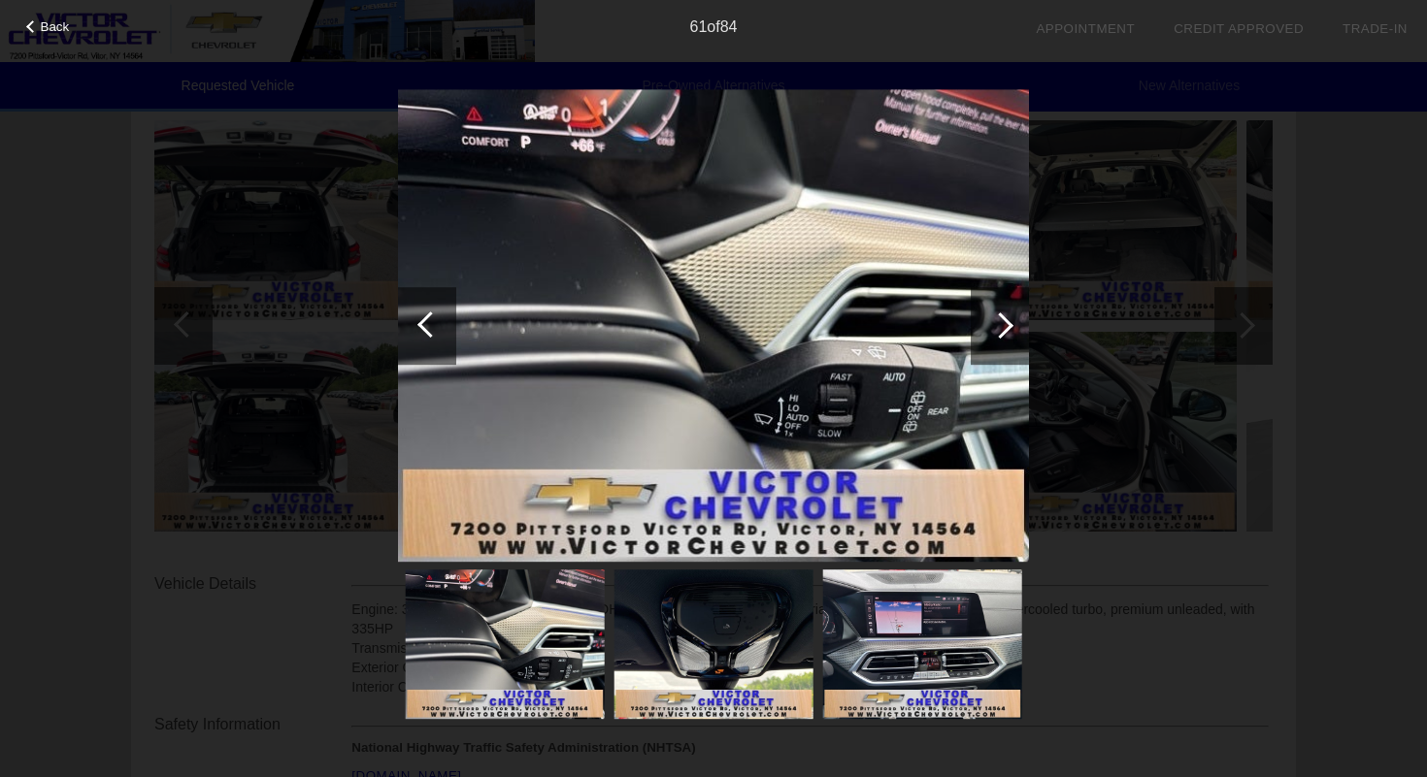
click at [982, 313] on div at bounding box center [1000, 326] width 58 height 78
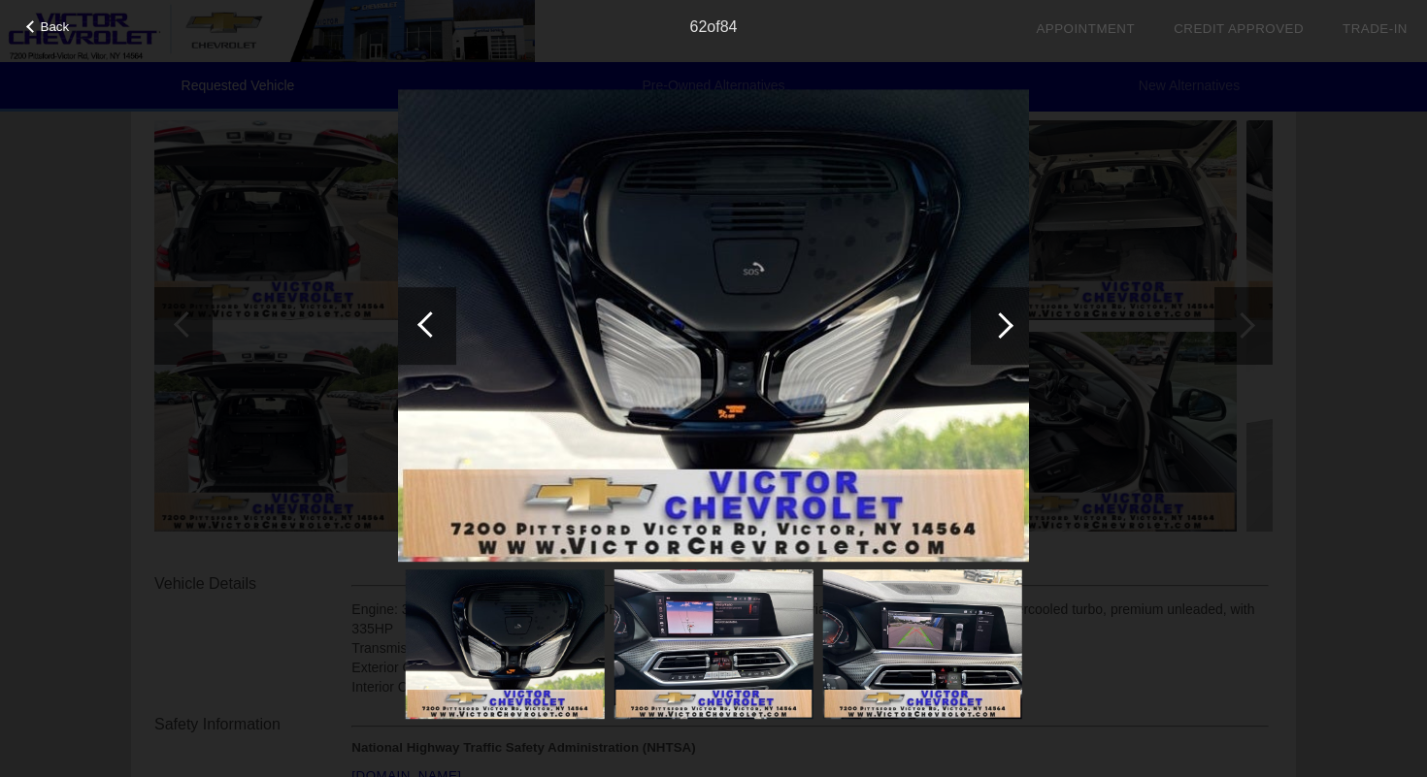
click at [982, 313] on div at bounding box center [1000, 326] width 58 height 78
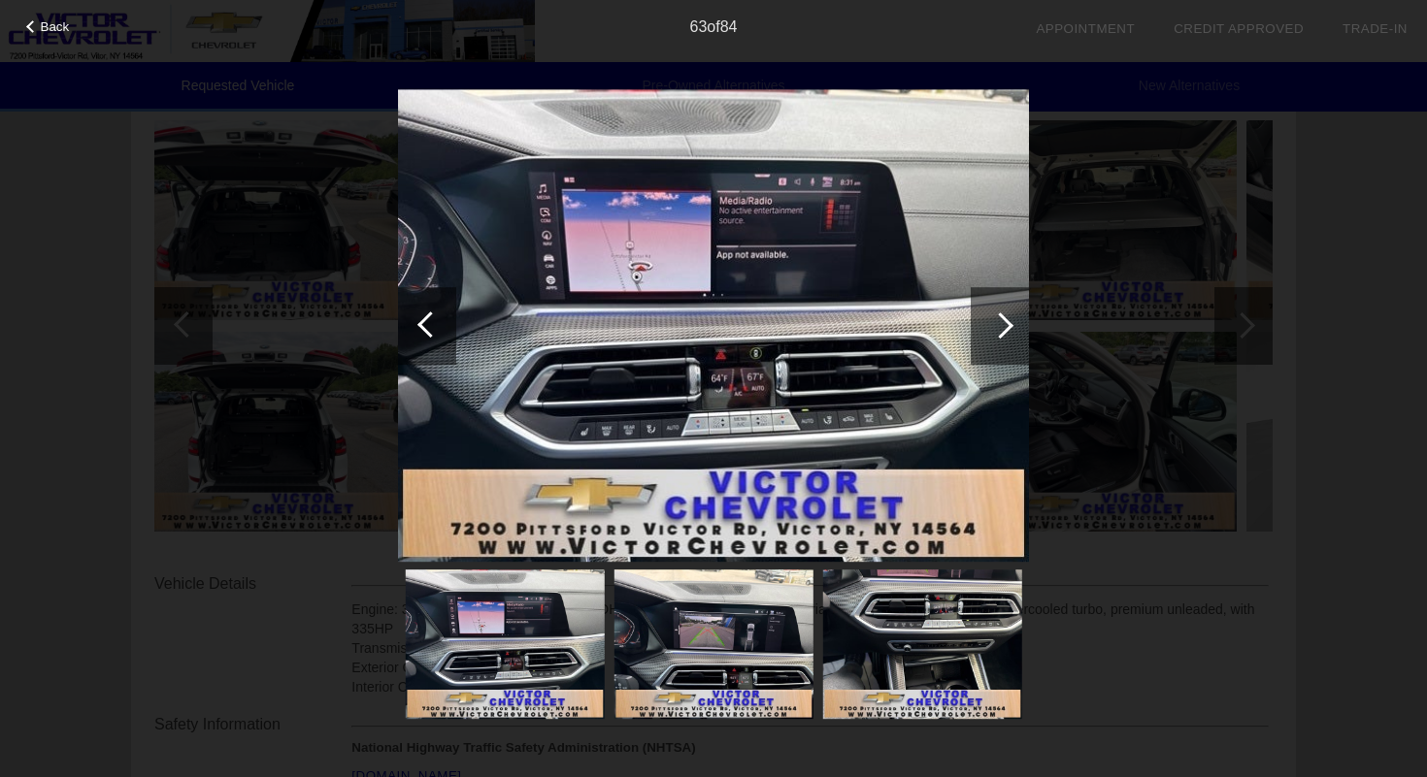
click at [982, 313] on div at bounding box center [1000, 326] width 58 height 78
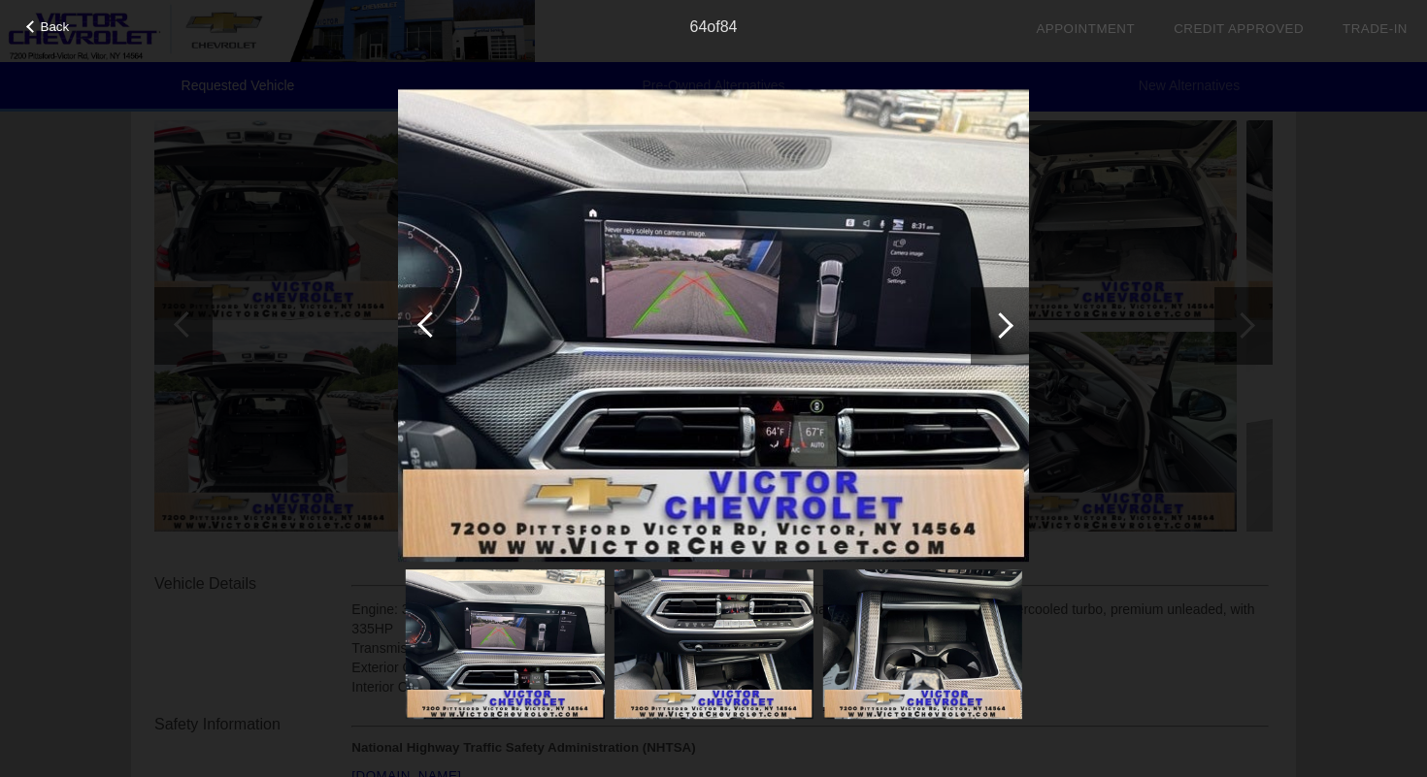
click at [982, 313] on div at bounding box center [1000, 326] width 58 height 78
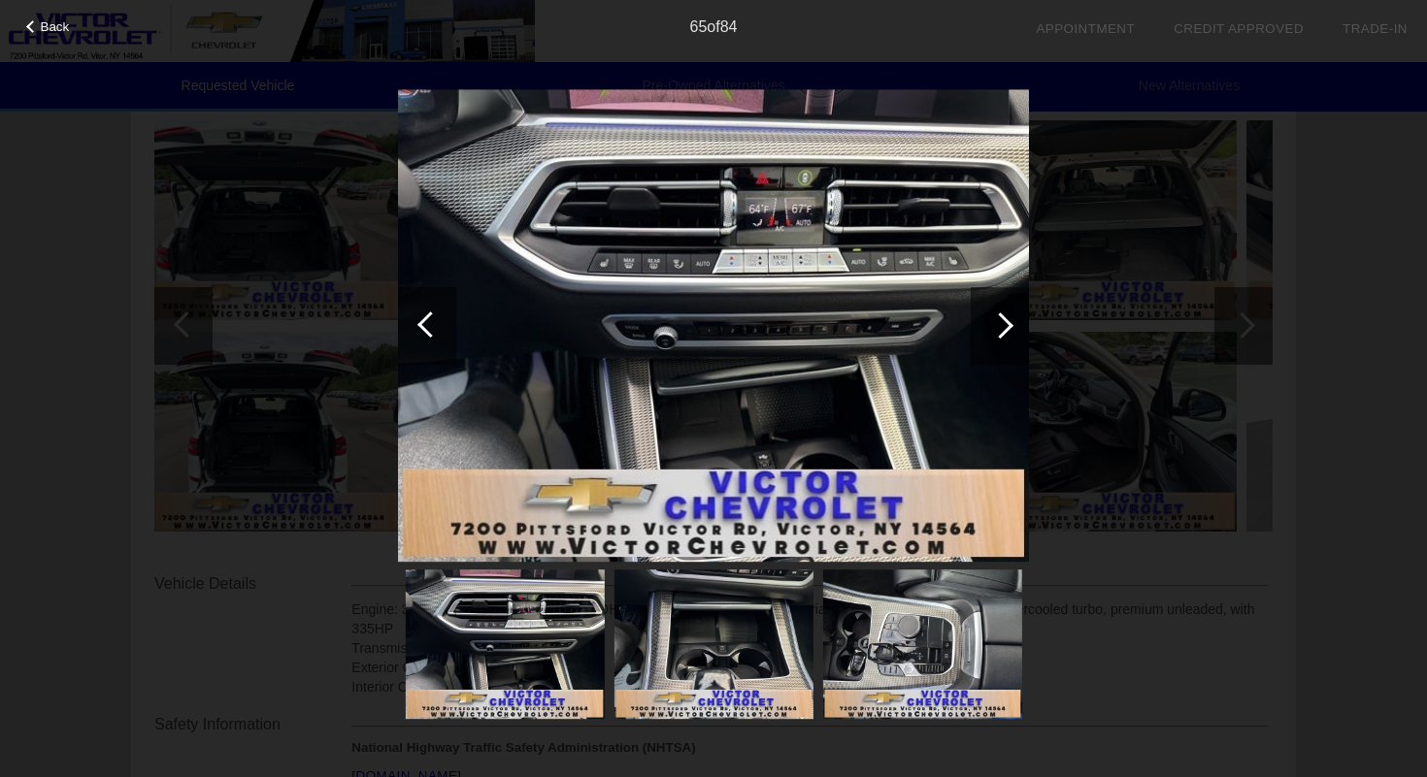
click at [982, 313] on div at bounding box center [1000, 326] width 58 height 78
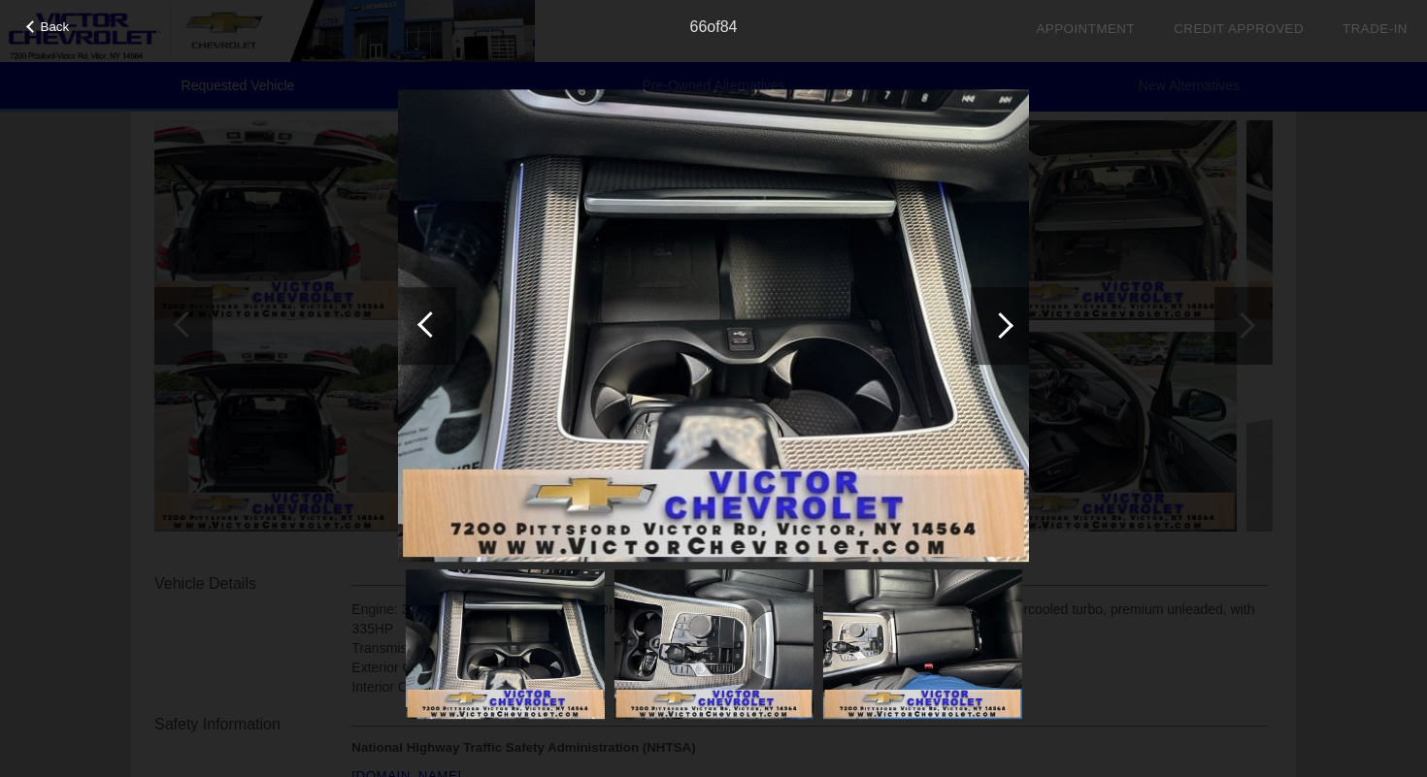
click at [982, 313] on div at bounding box center [1000, 326] width 58 height 78
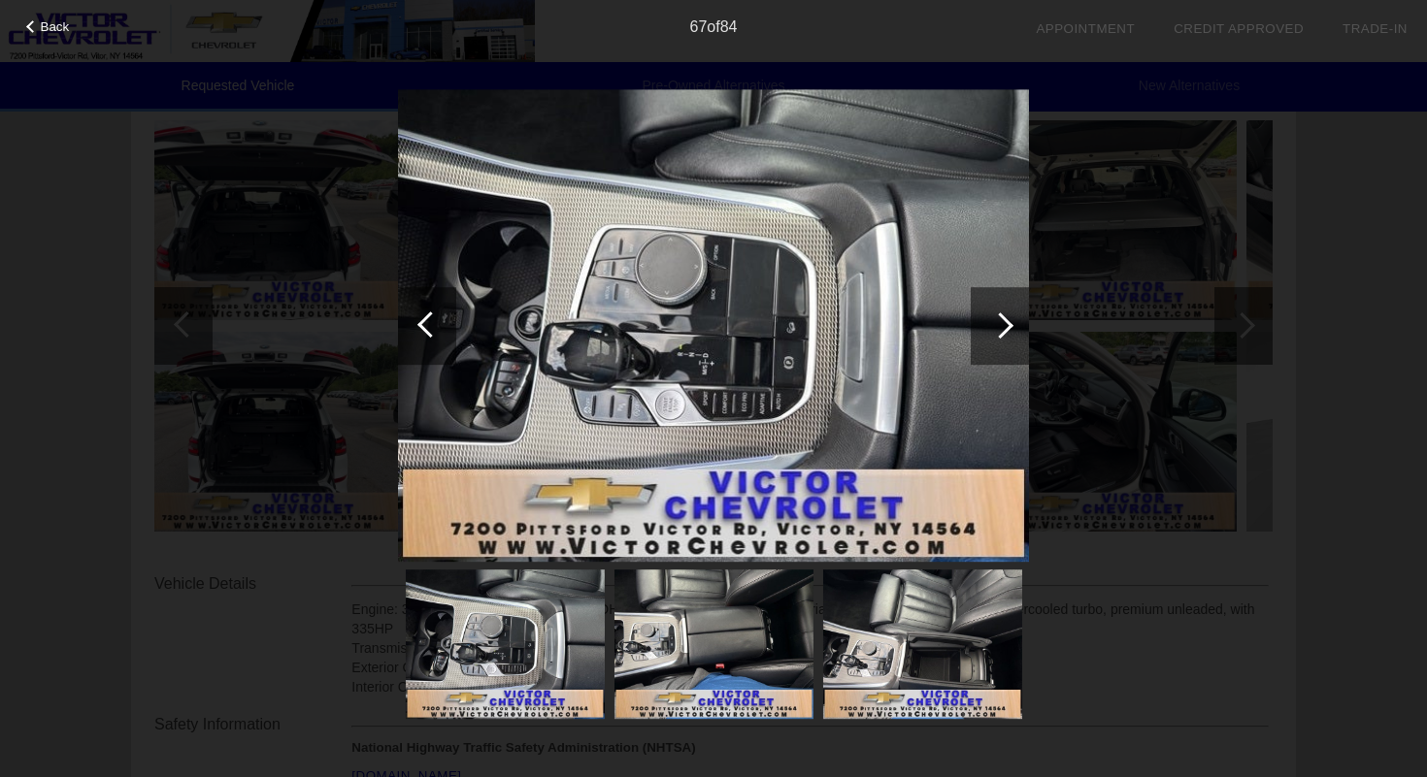
click at [982, 313] on div at bounding box center [1000, 326] width 58 height 78
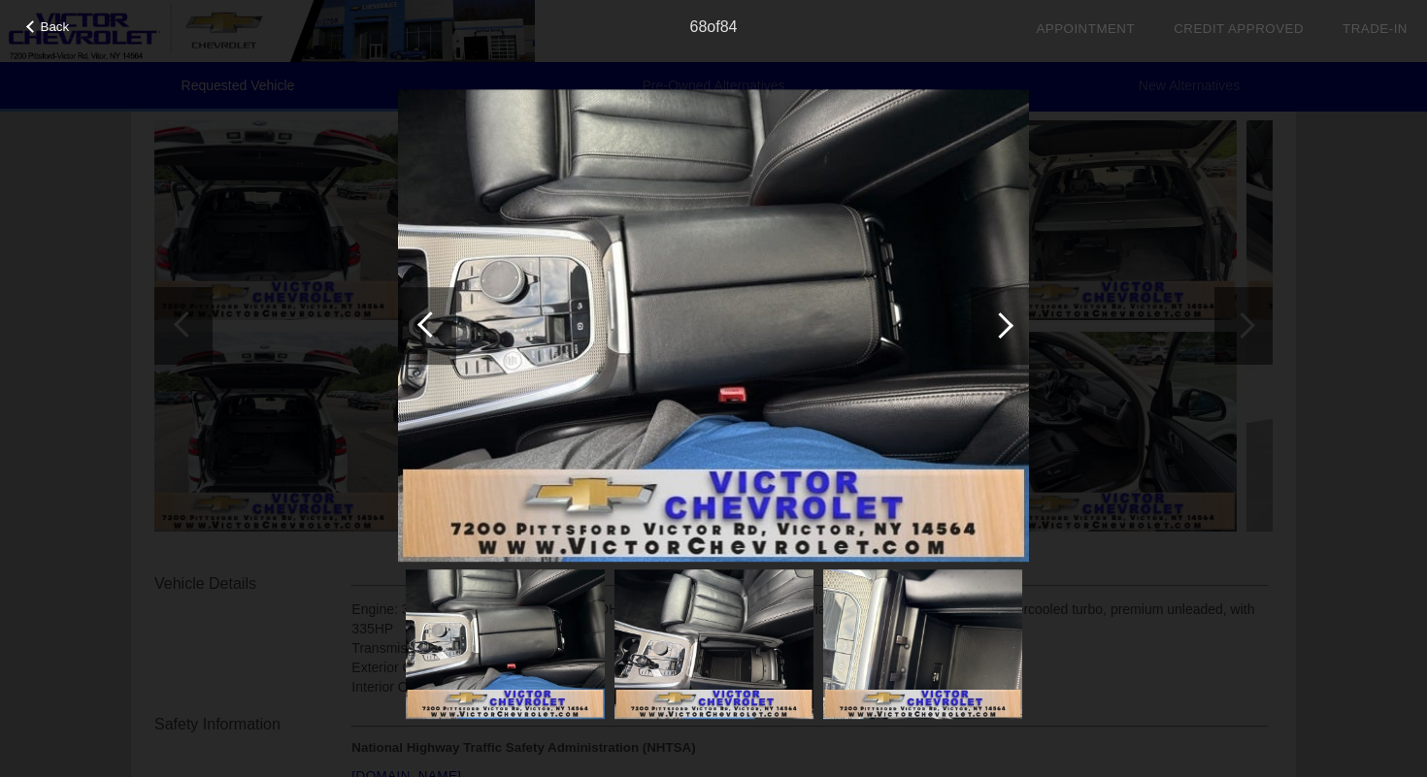
click at [982, 313] on div at bounding box center [1000, 326] width 58 height 78
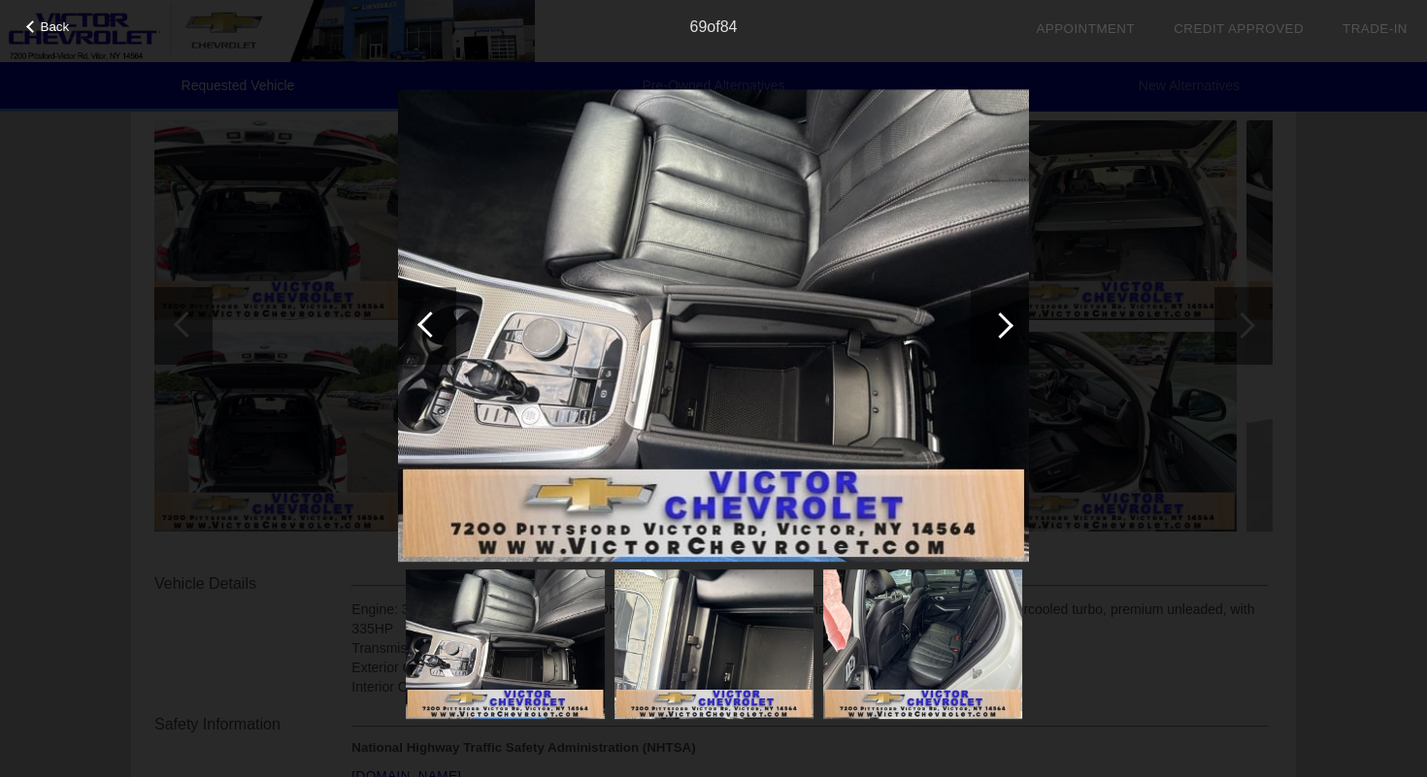
click at [982, 313] on div at bounding box center [1000, 326] width 58 height 78
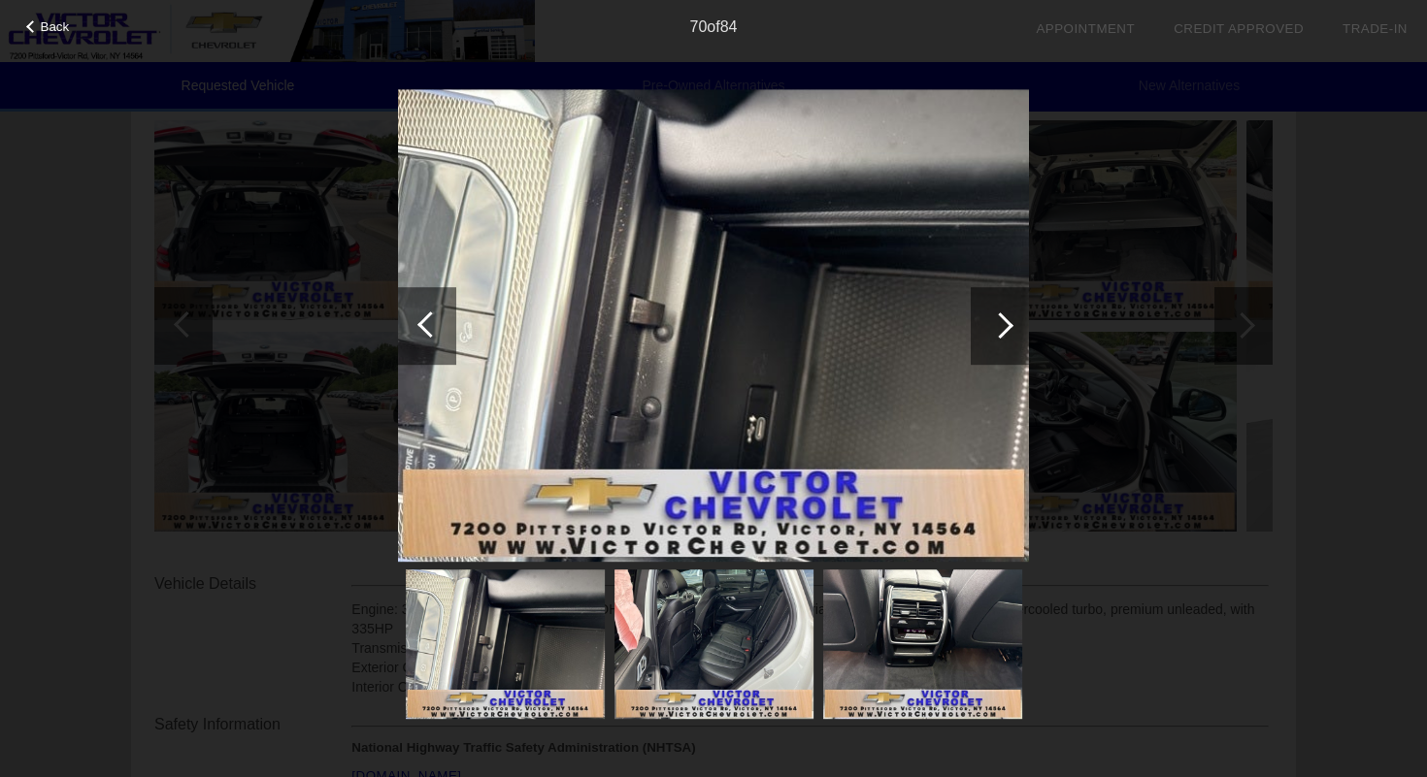
click at [982, 313] on div at bounding box center [1000, 326] width 58 height 78
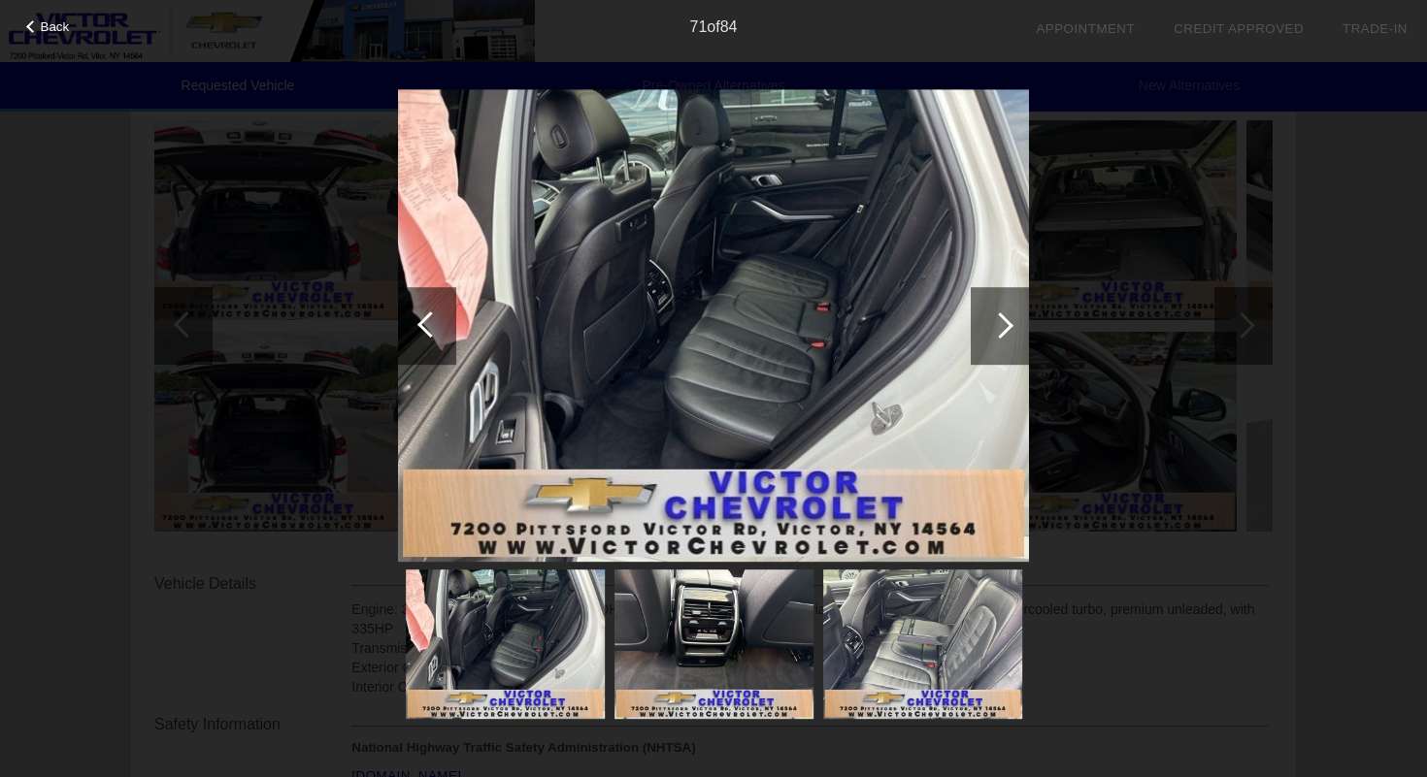
click at [982, 313] on div at bounding box center [1000, 326] width 58 height 78
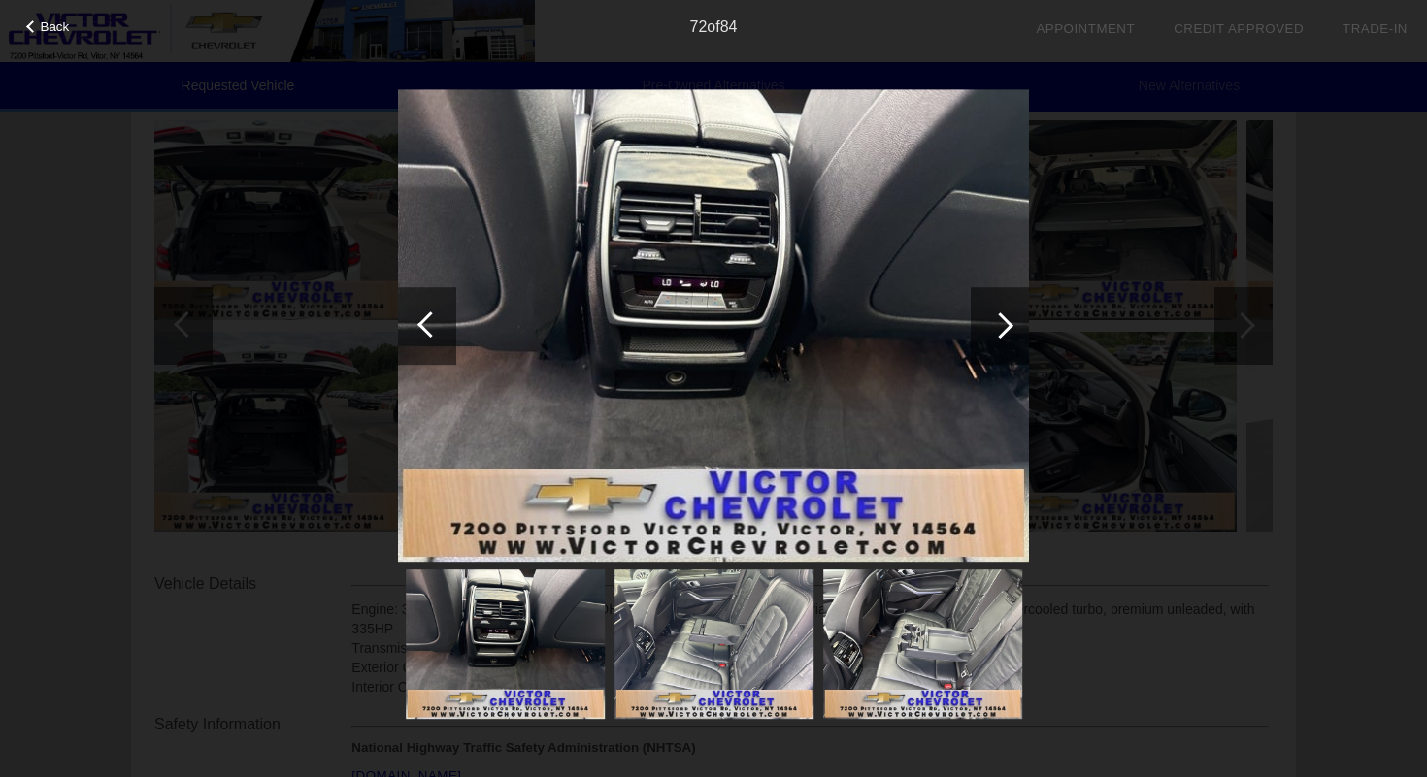
click at [424, 324] on div at bounding box center [430, 325] width 26 height 26
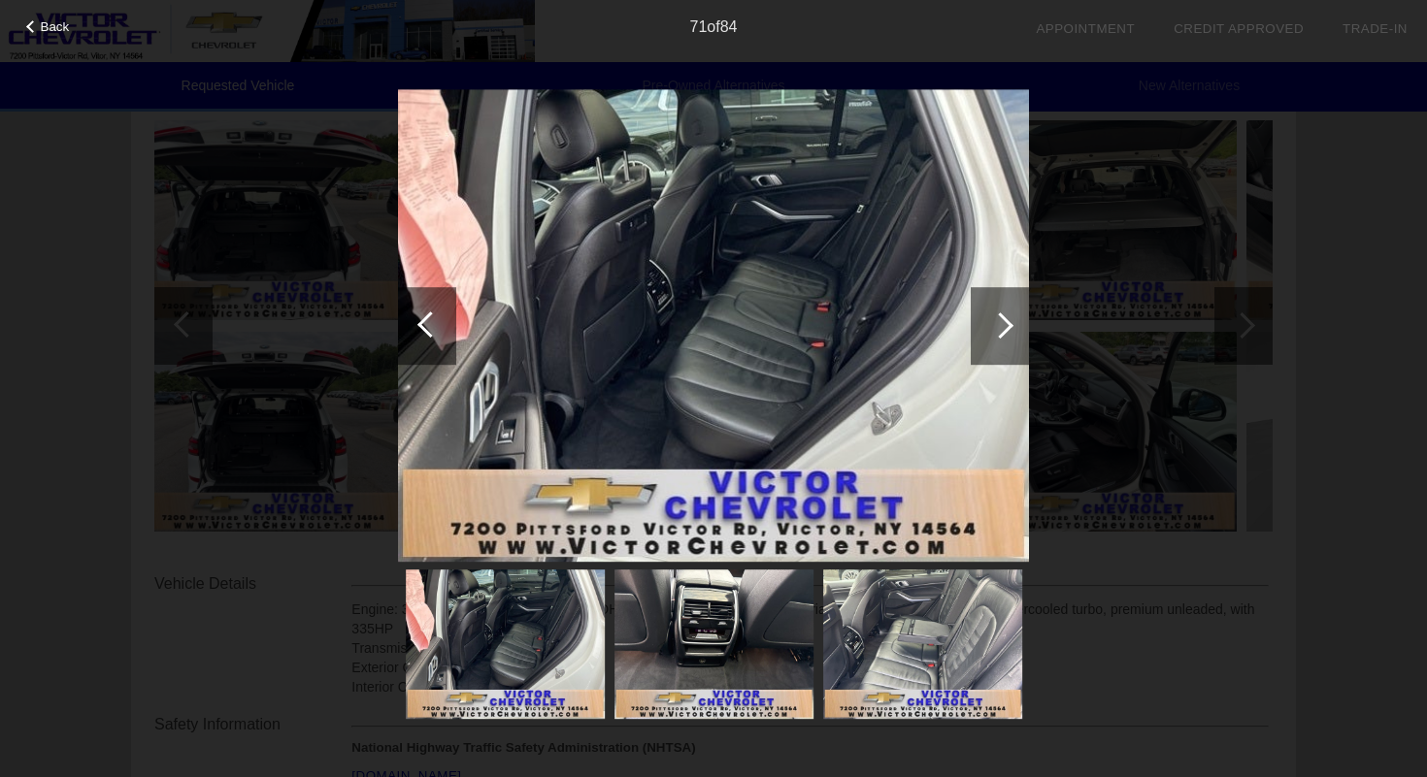
click at [981, 351] on div at bounding box center [1000, 326] width 58 height 78
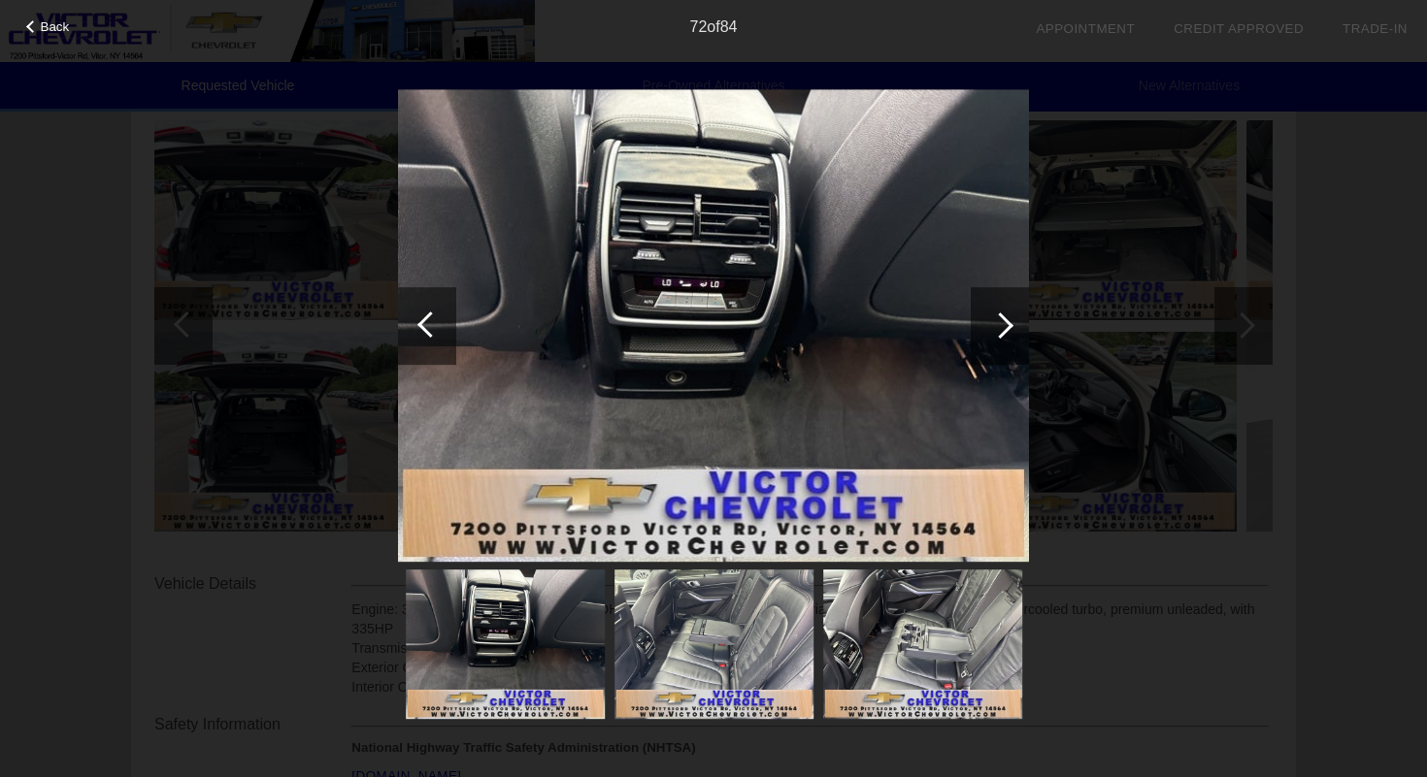
click at [981, 351] on div at bounding box center [1000, 326] width 58 height 78
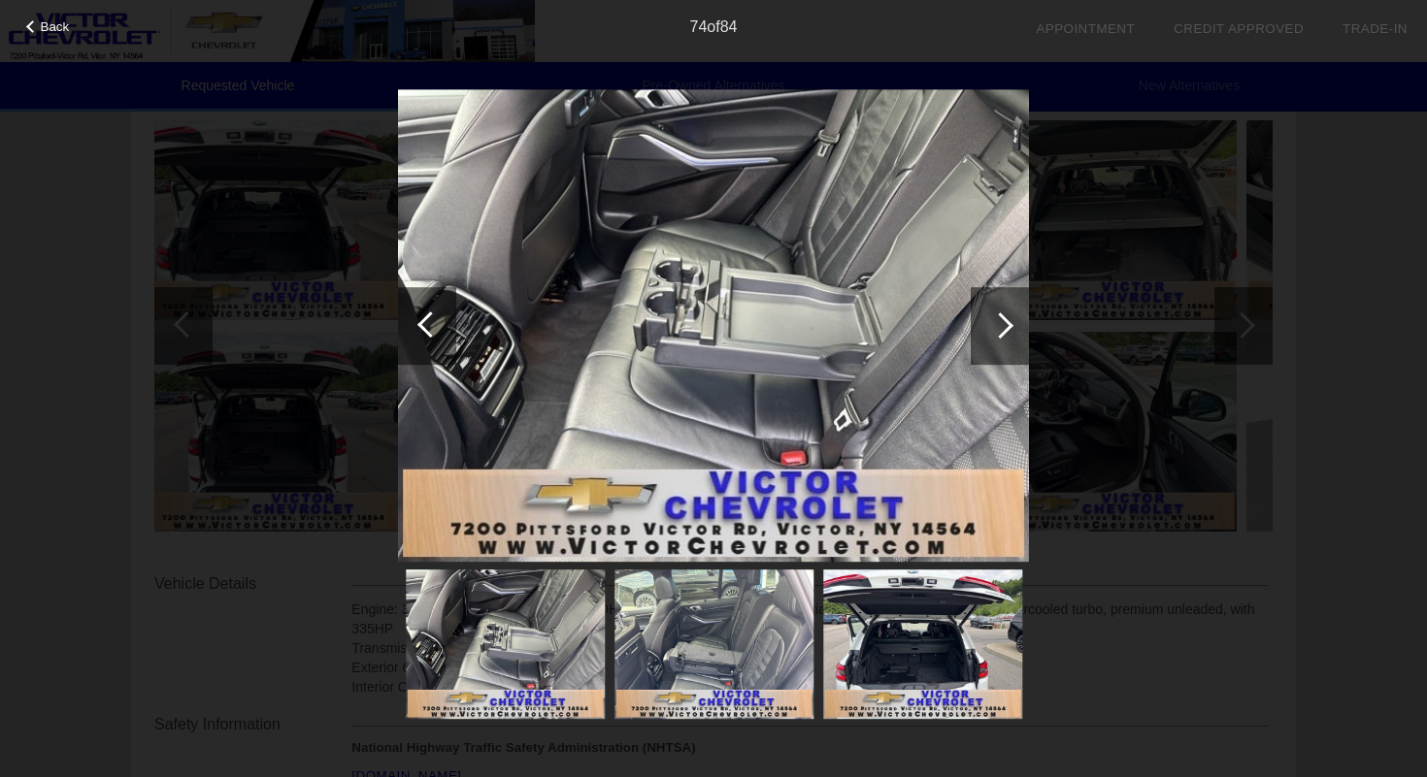
click at [981, 351] on div at bounding box center [1000, 326] width 58 height 78
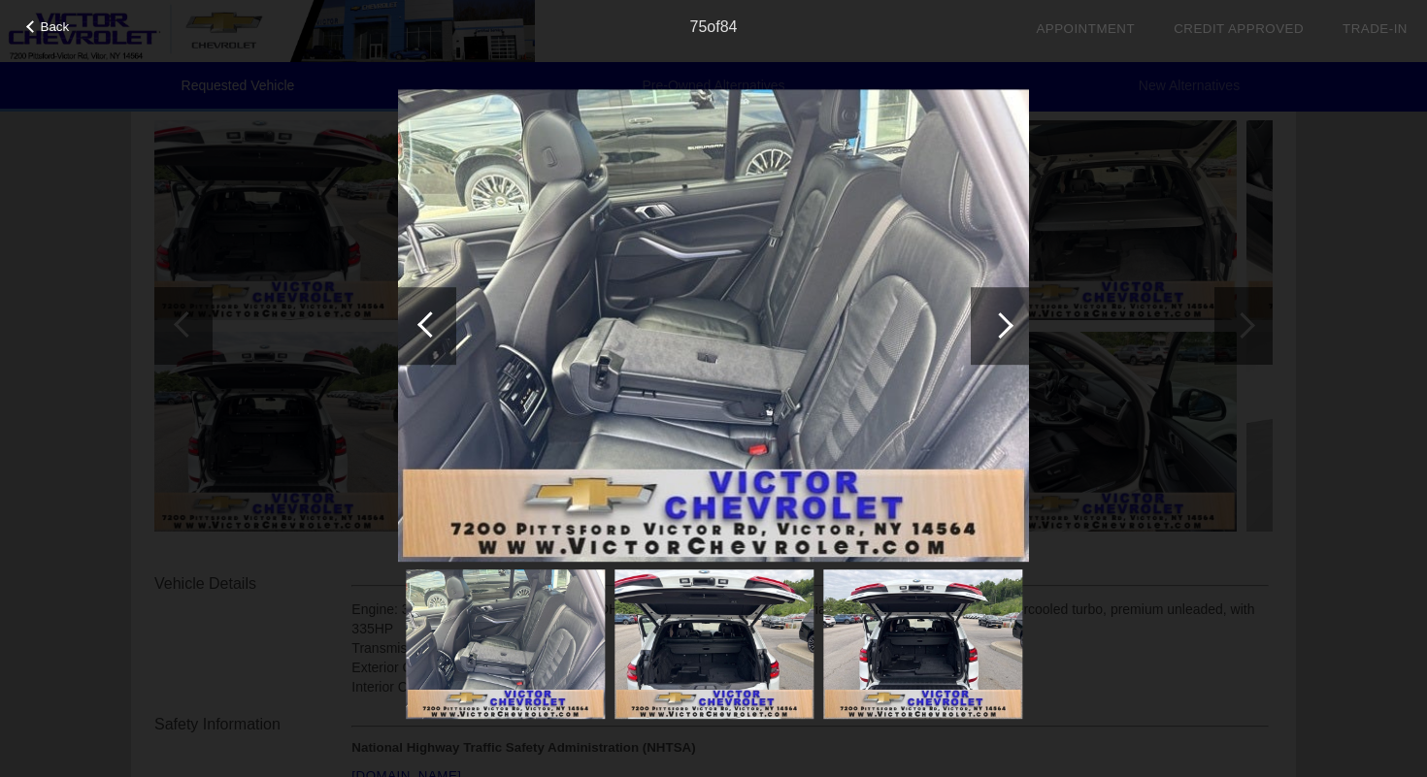
click at [1016, 311] on div at bounding box center [1000, 326] width 58 height 78
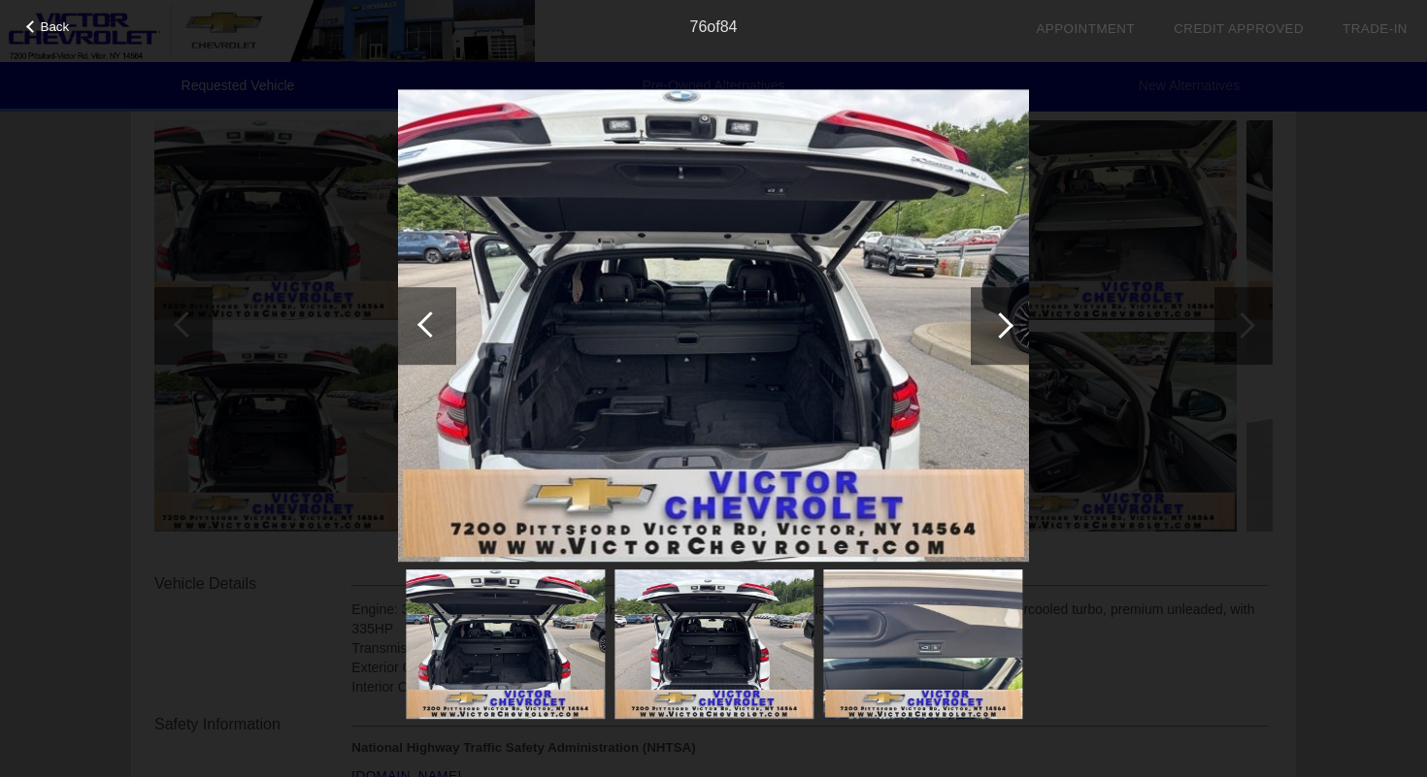
click at [1016, 311] on div at bounding box center [1000, 326] width 58 height 78
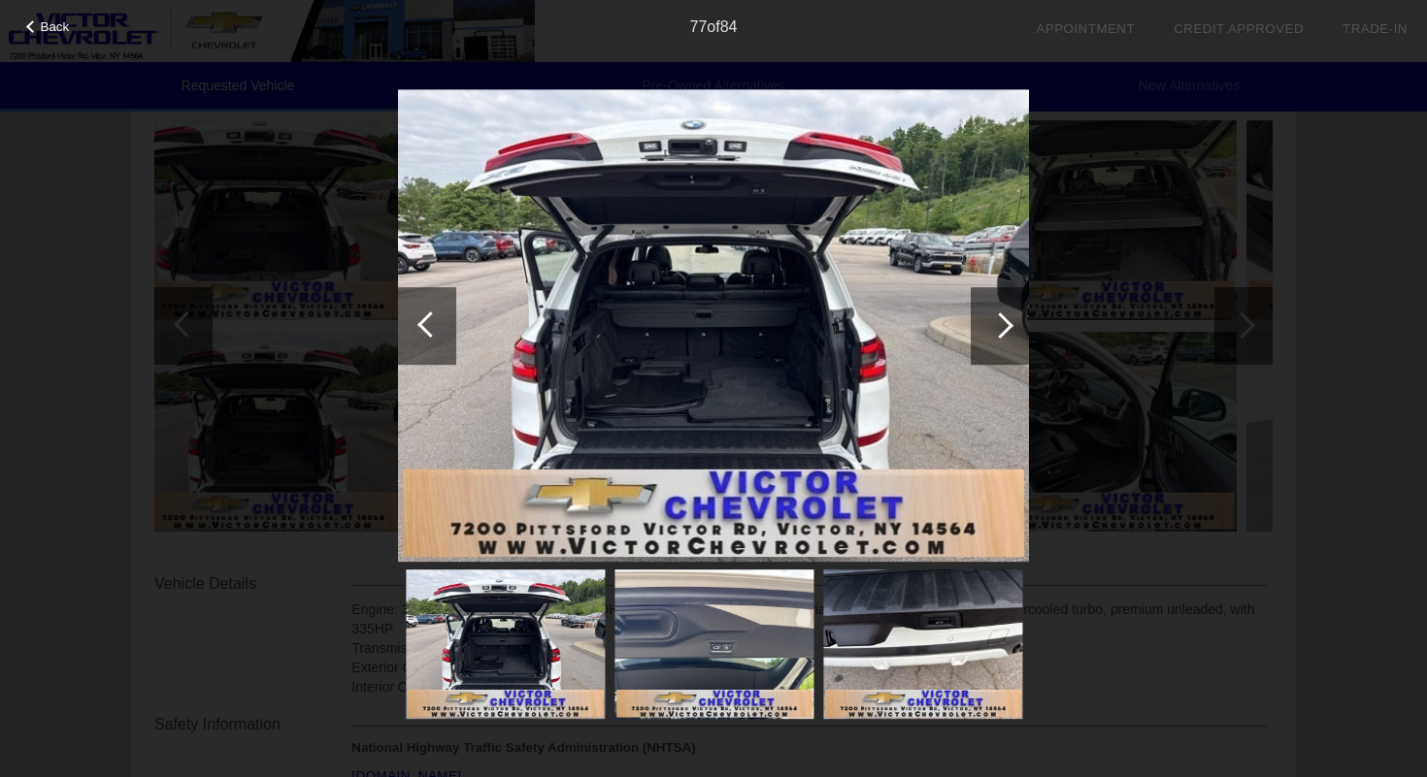
click at [1016, 311] on div at bounding box center [1000, 326] width 58 height 78
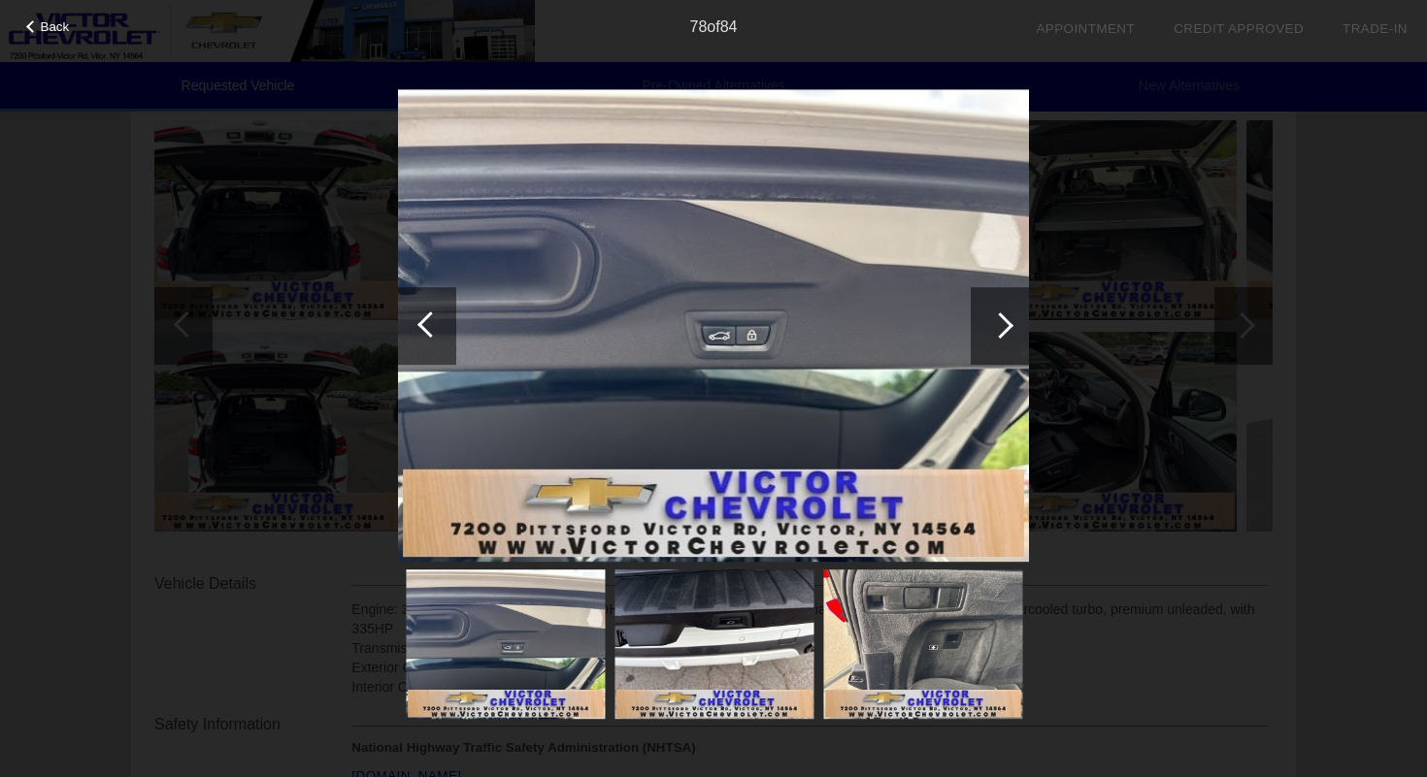
click at [1016, 311] on div at bounding box center [1000, 326] width 58 height 78
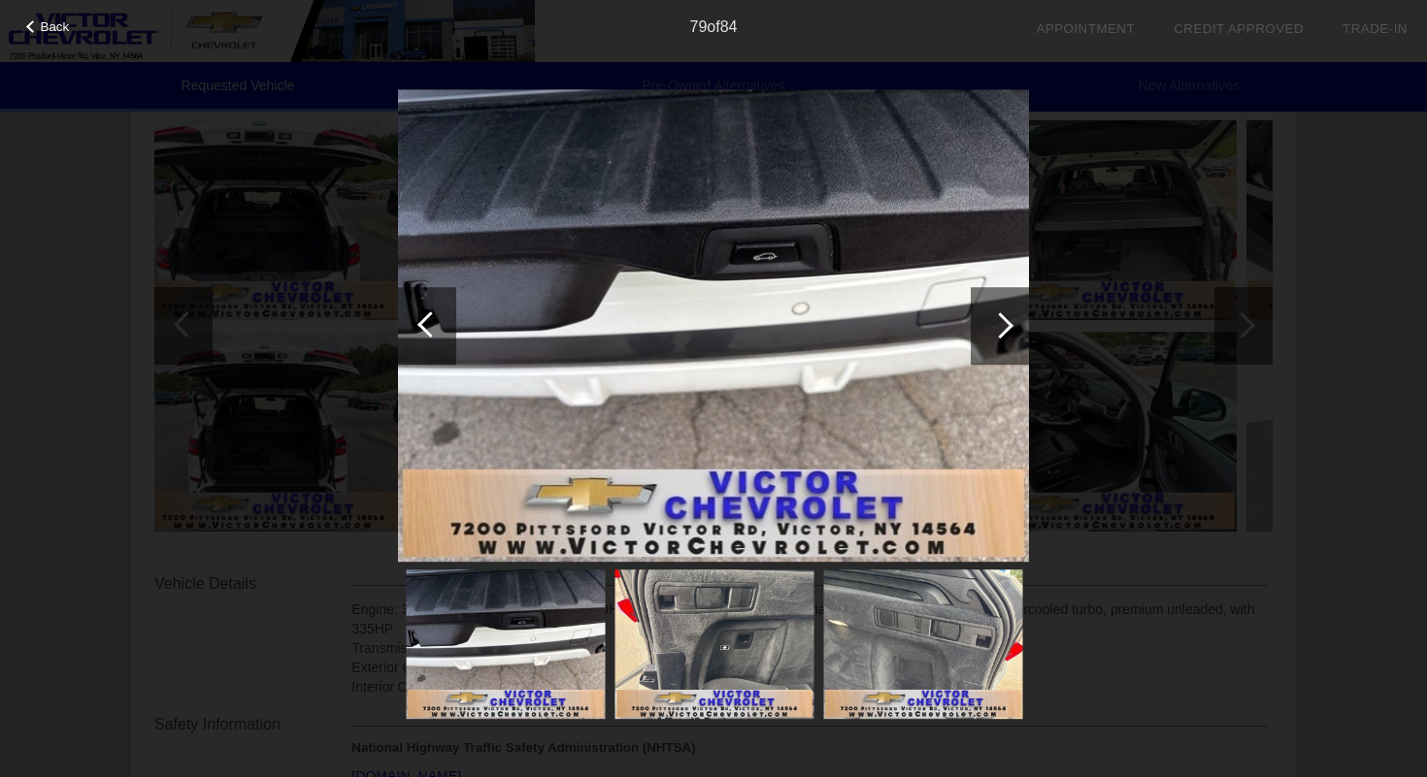
click at [1113, 279] on div "Back 79 of 84" at bounding box center [713, 388] width 1427 height 777
click at [61, 20] on span "Back" at bounding box center [55, 26] width 29 height 15
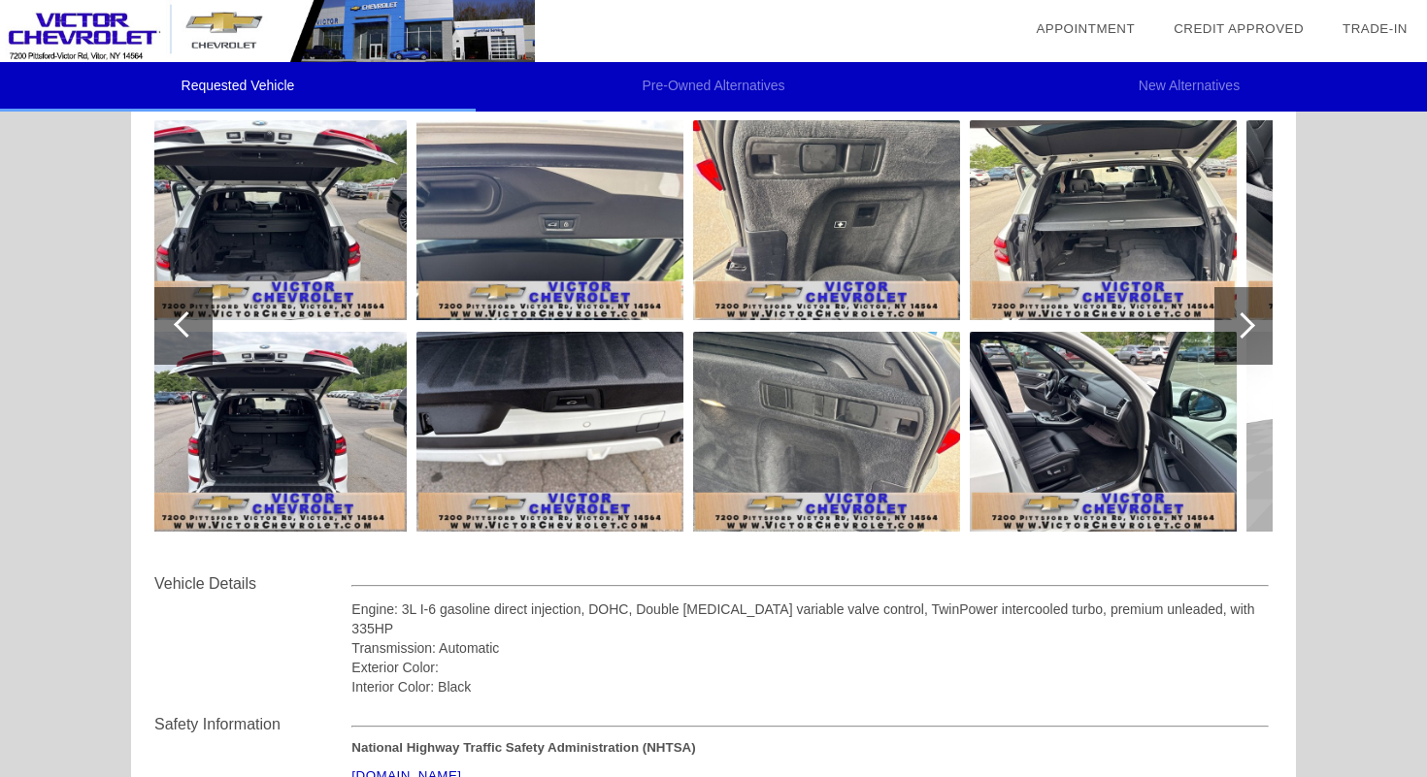
click at [1229, 337] on div at bounding box center [1243, 326] width 58 height 78
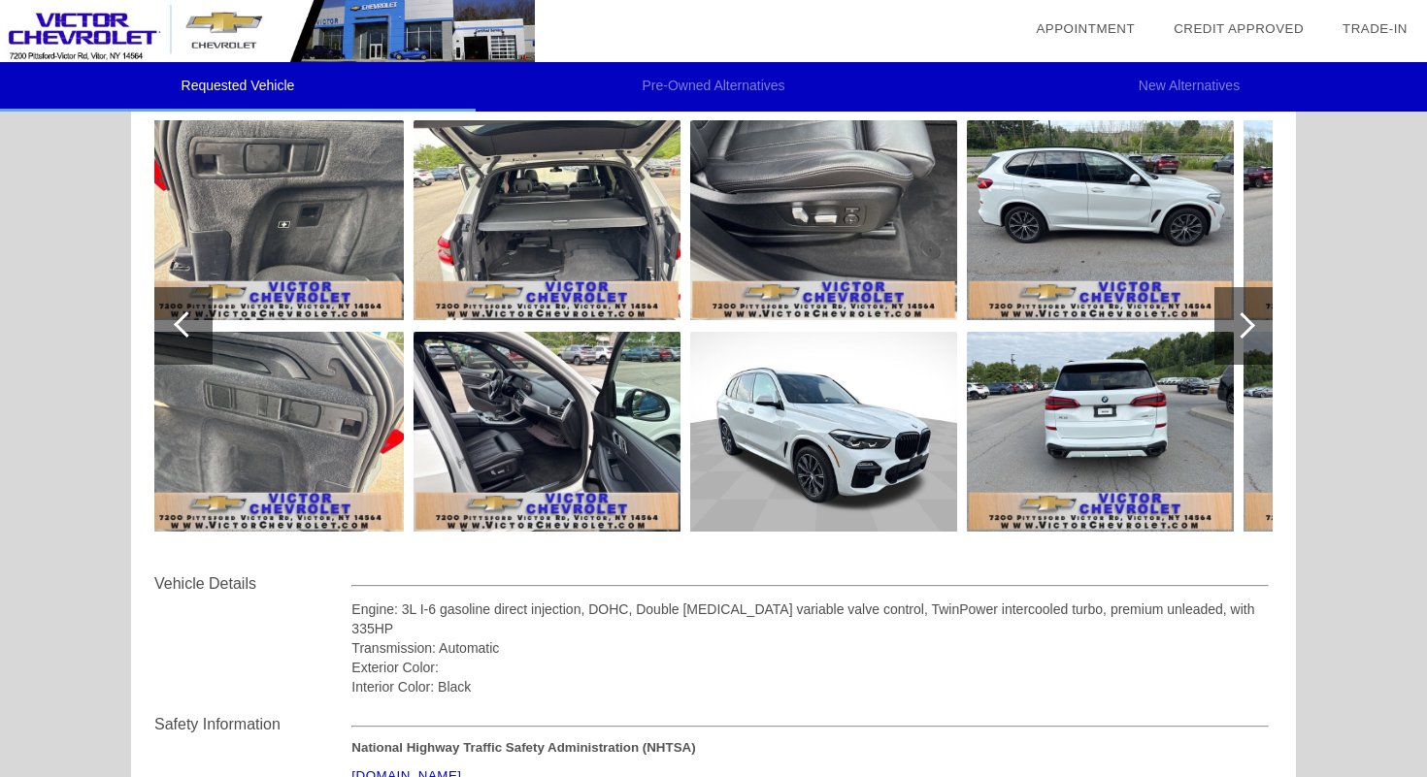
click at [1229, 337] on div at bounding box center [1243, 326] width 58 height 78
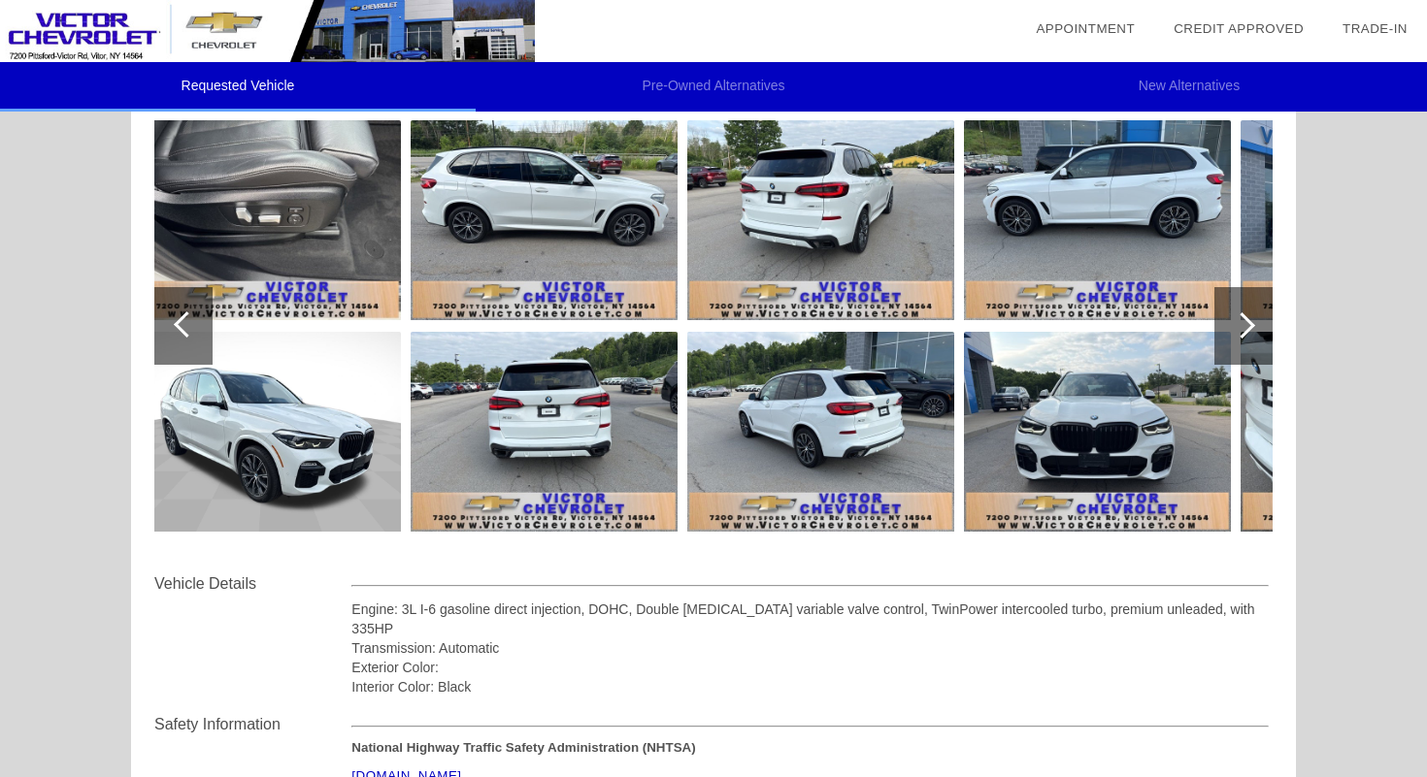
click at [150, 317] on div "2020 BMW X5 xDrive40i VIN: [US_VEHICLE_IDENTIFICATION_NUMBER] STOCK: 250380A MI…" at bounding box center [713, 439] width 1165 height 1100
click at [158, 322] on div at bounding box center [183, 326] width 58 height 78
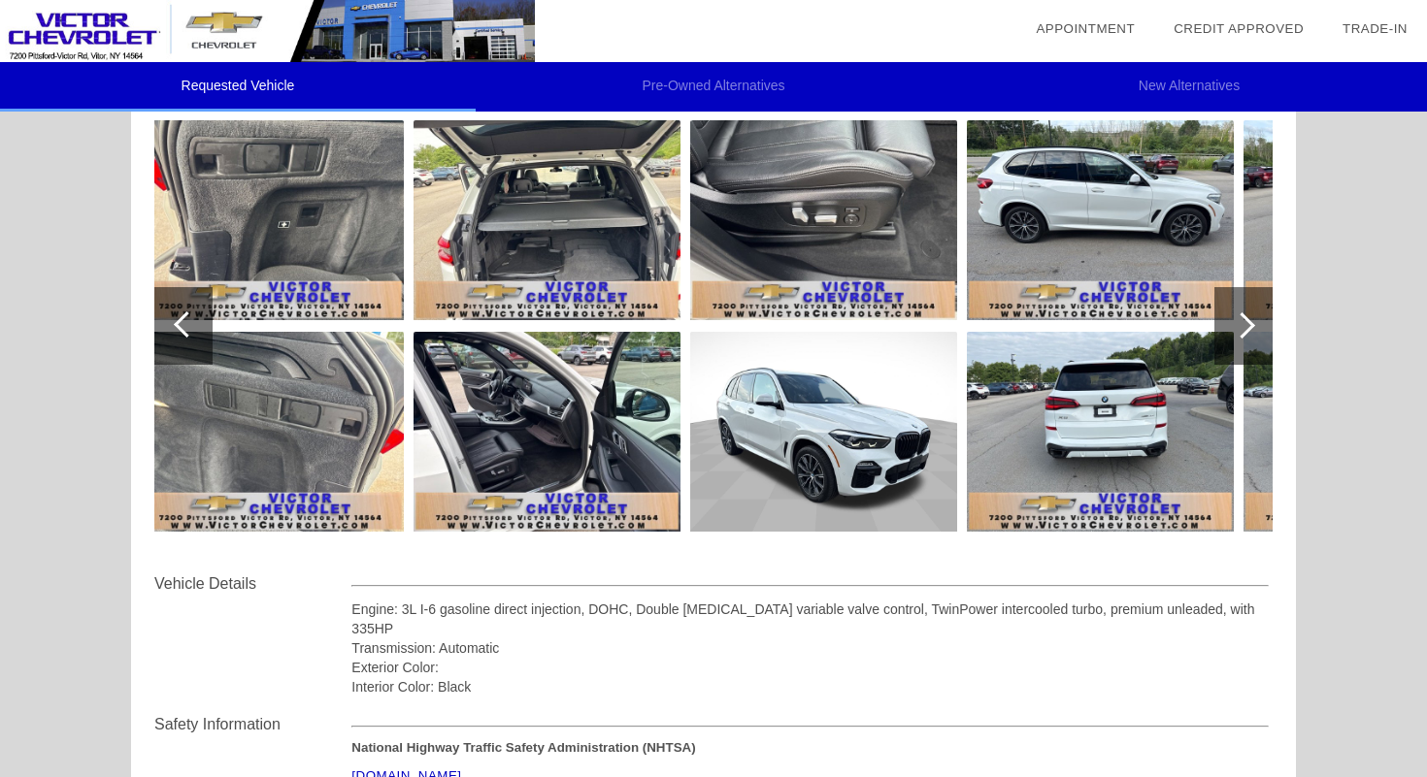
click at [168, 320] on div at bounding box center [183, 326] width 58 height 78
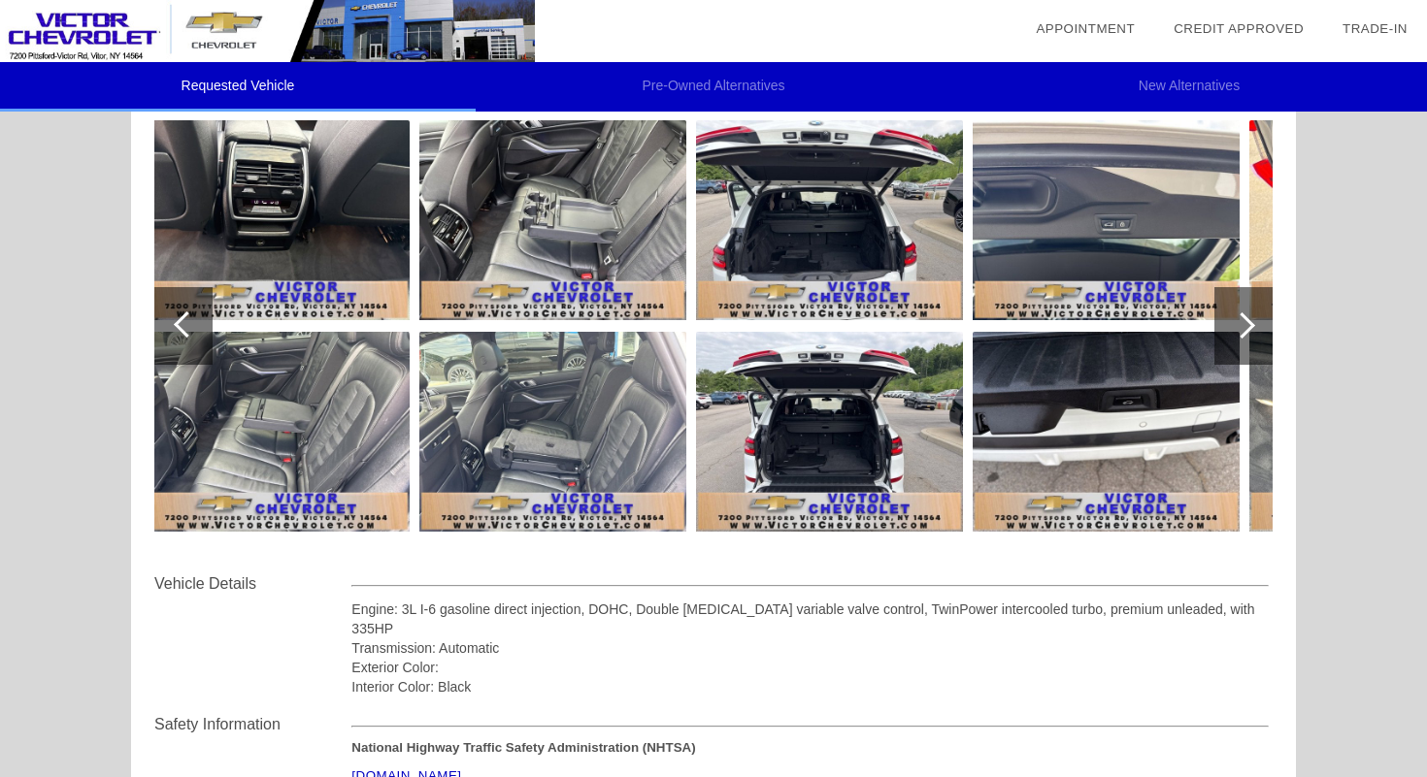
click at [168, 320] on div at bounding box center [183, 326] width 58 height 78
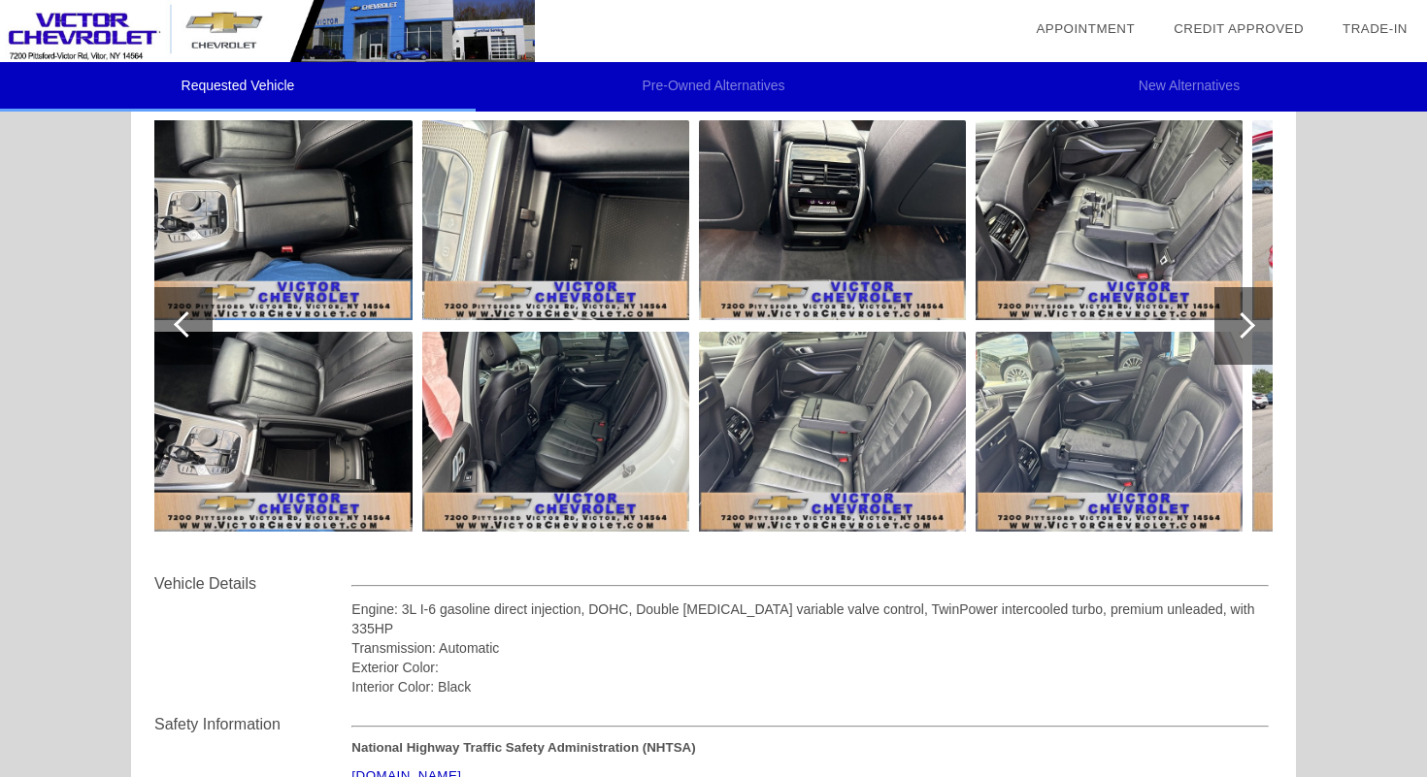
click at [168, 320] on div at bounding box center [183, 326] width 58 height 78
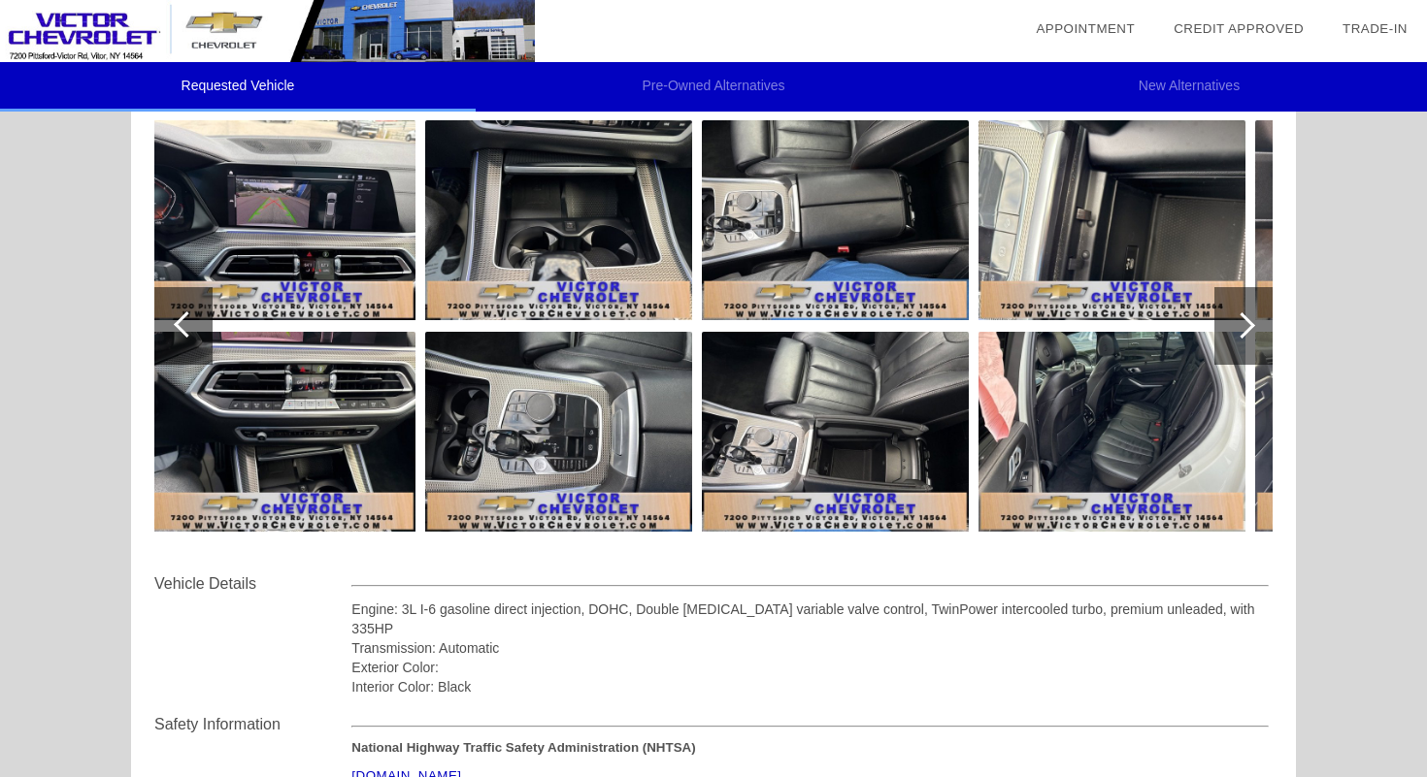
click at [168, 320] on div at bounding box center [183, 326] width 58 height 78
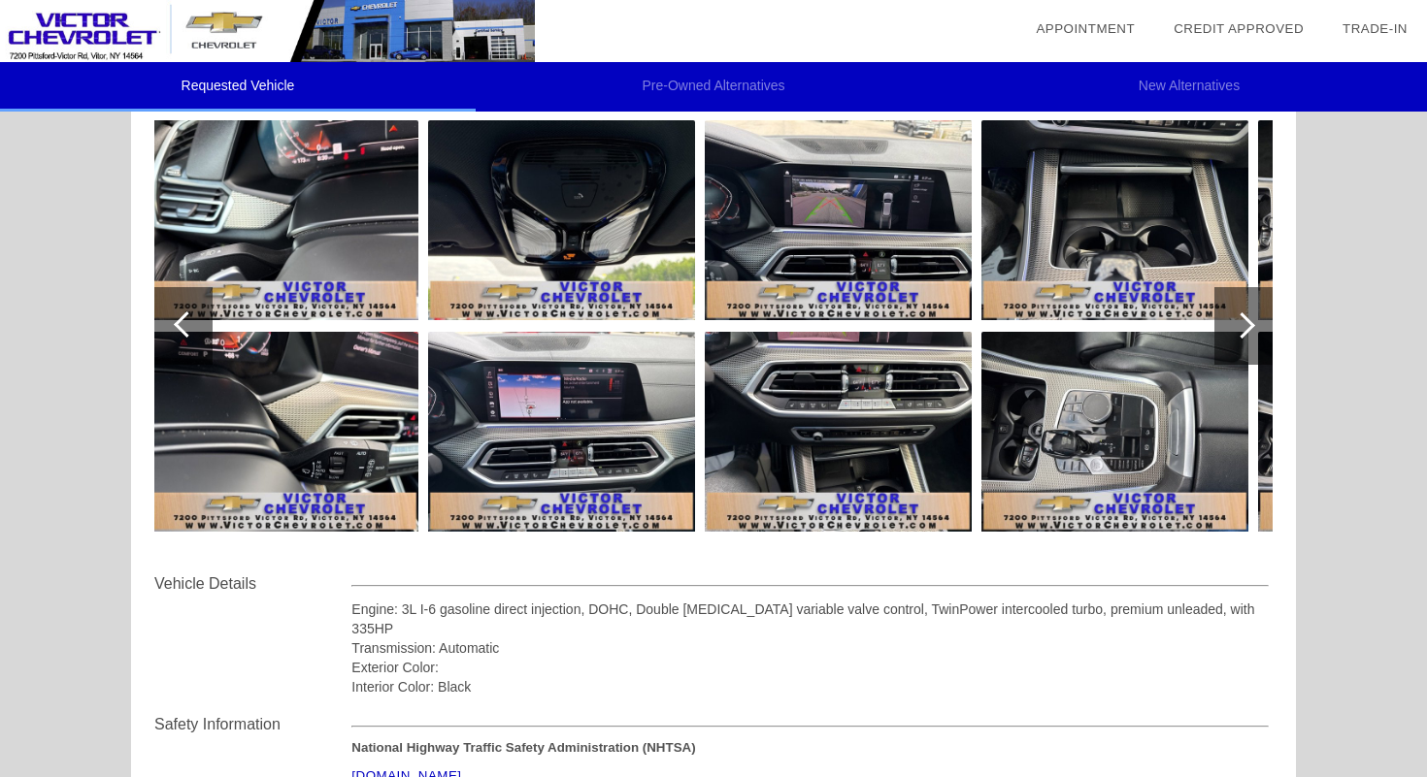
click at [168, 320] on div at bounding box center [183, 326] width 58 height 78
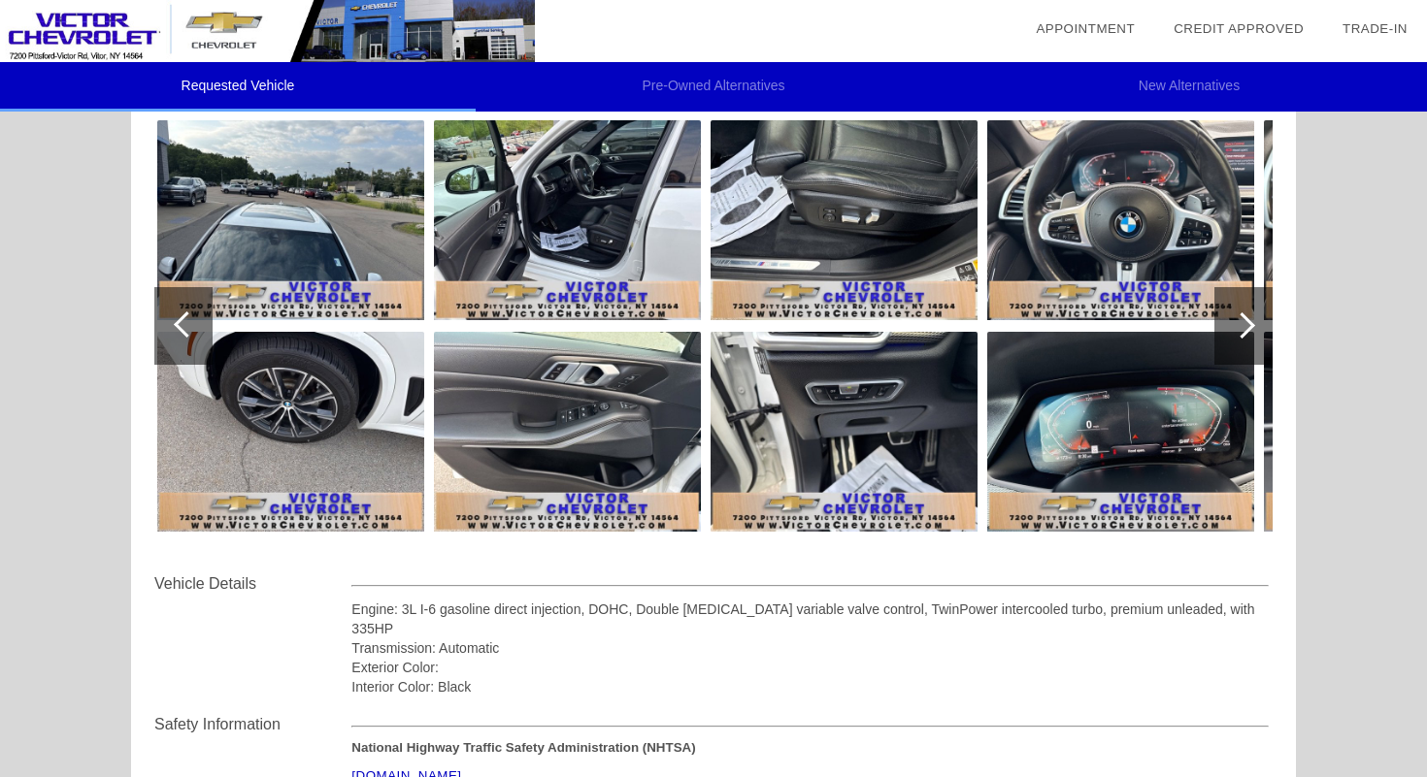
click at [168, 320] on div at bounding box center [183, 326] width 58 height 78
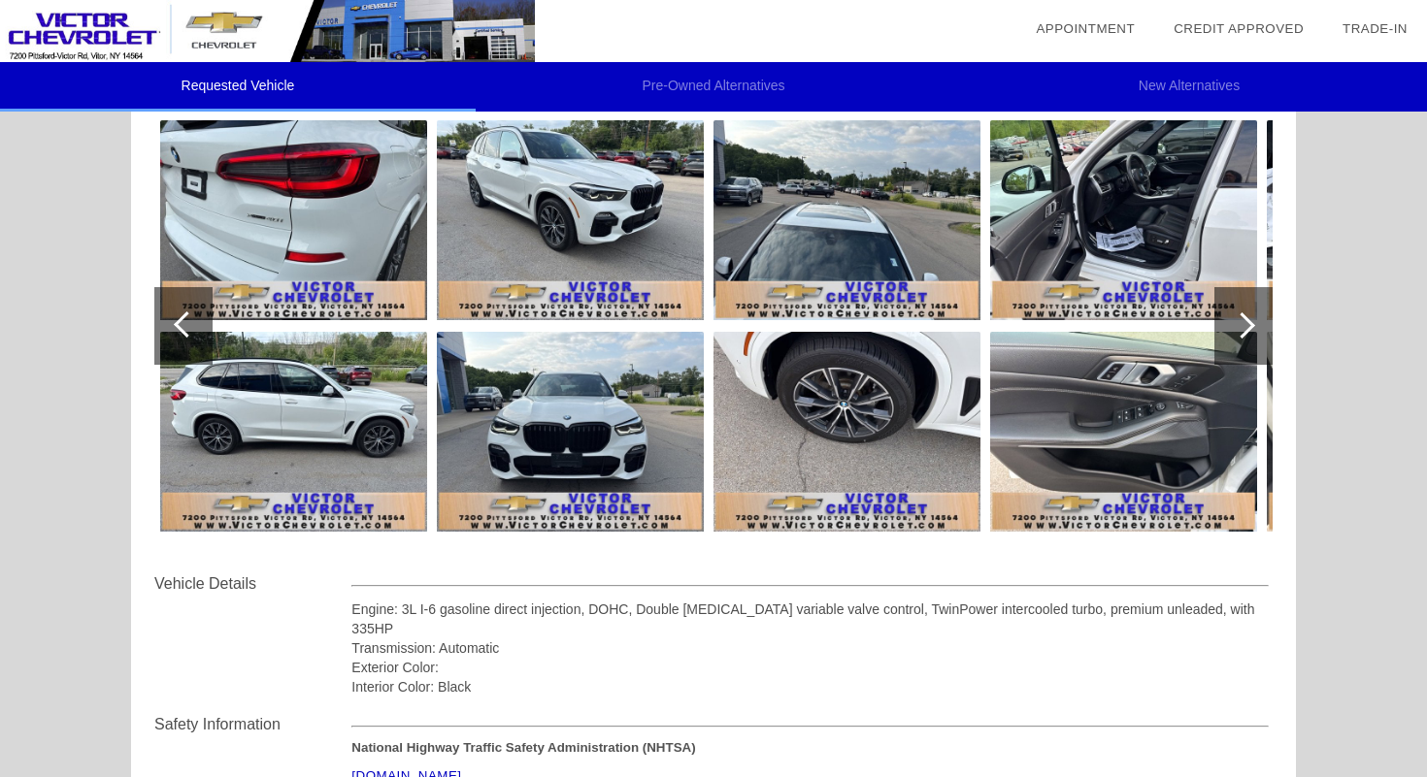
click at [168, 320] on div at bounding box center [183, 326] width 58 height 78
